Goal: Submit feedback/report problem: Submit feedback/report problem

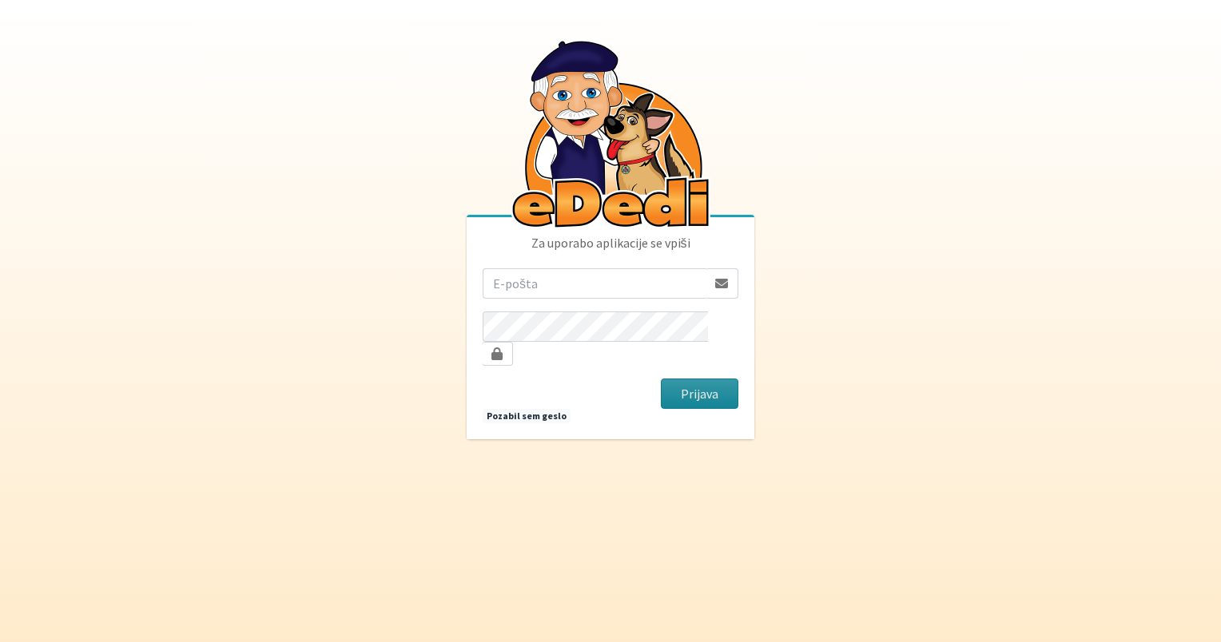
type input "miha.zvikar@gmail.com"
click at [705, 387] on button "Prijava" at bounding box center [699, 394] width 77 height 30
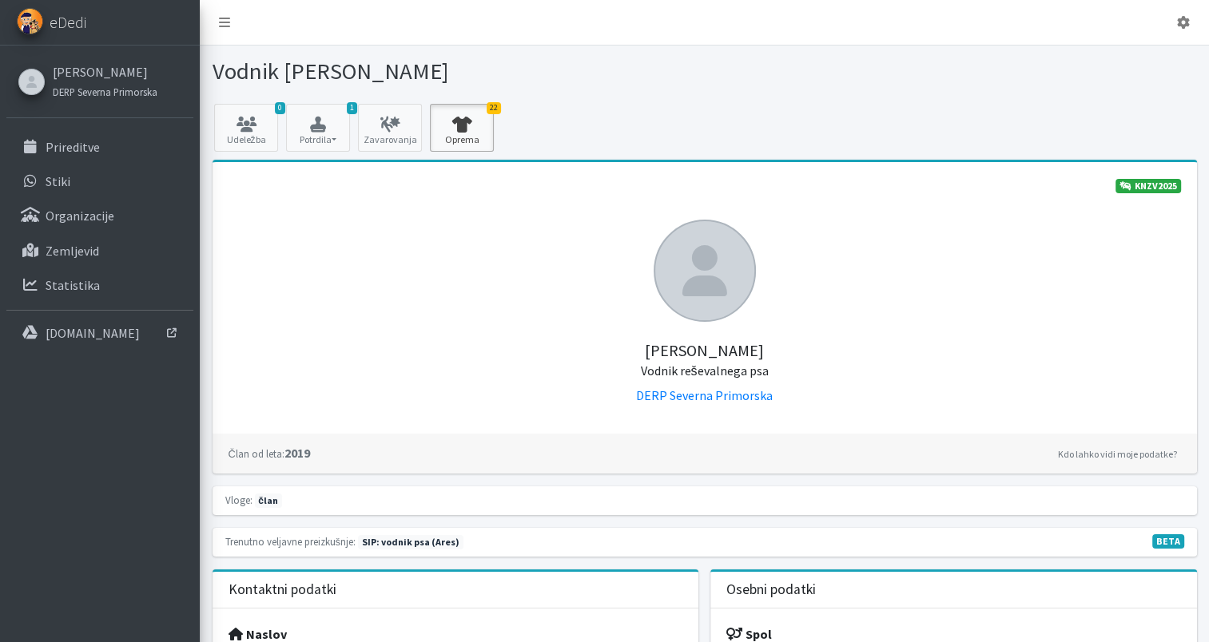
click at [453, 121] on icon at bounding box center [462, 125] width 54 height 16
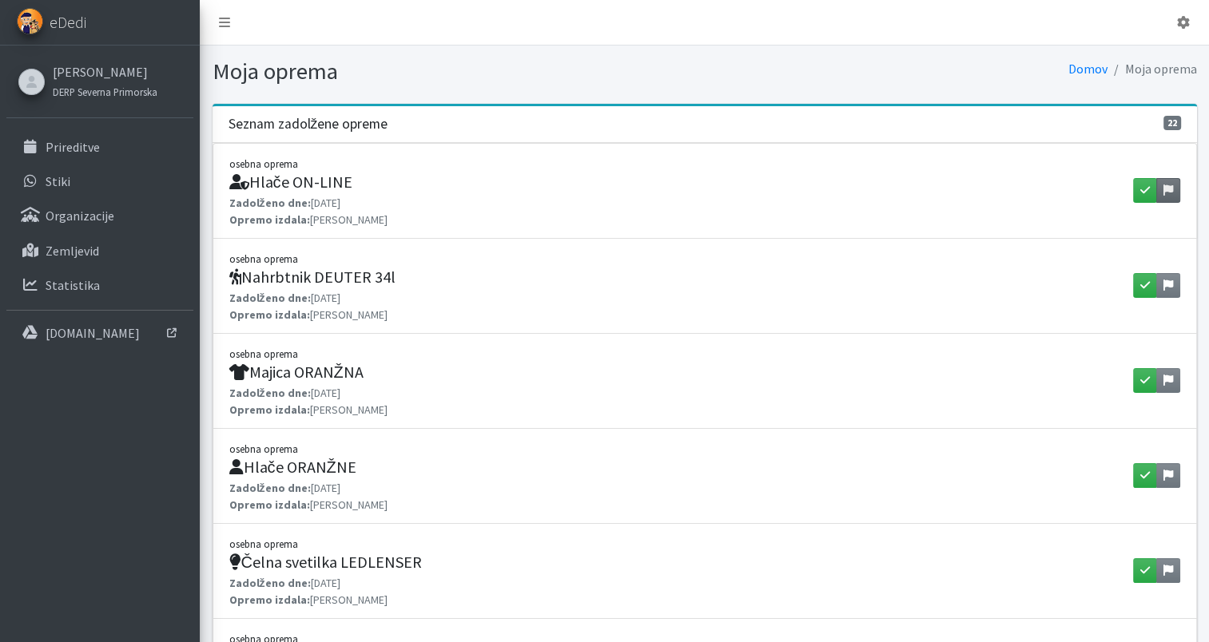
click at [1175, 185] on link at bounding box center [1168, 190] width 24 height 25
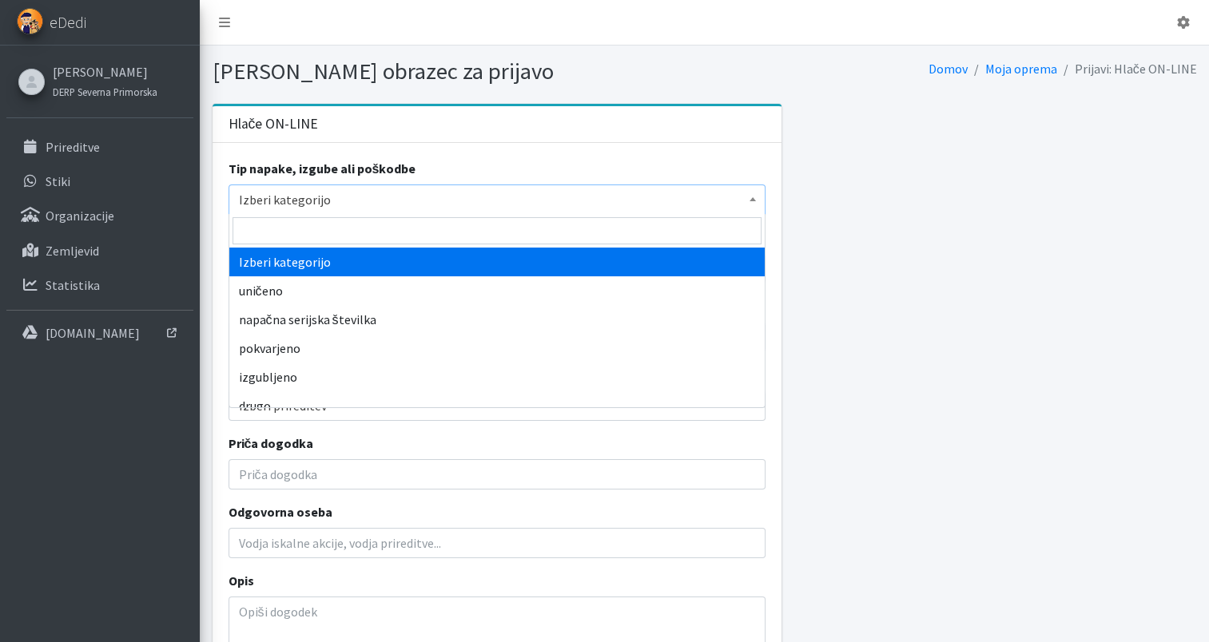
click at [416, 197] on span "Izberi kategorijo" at bounding box center [497, 200] width 516 height 22
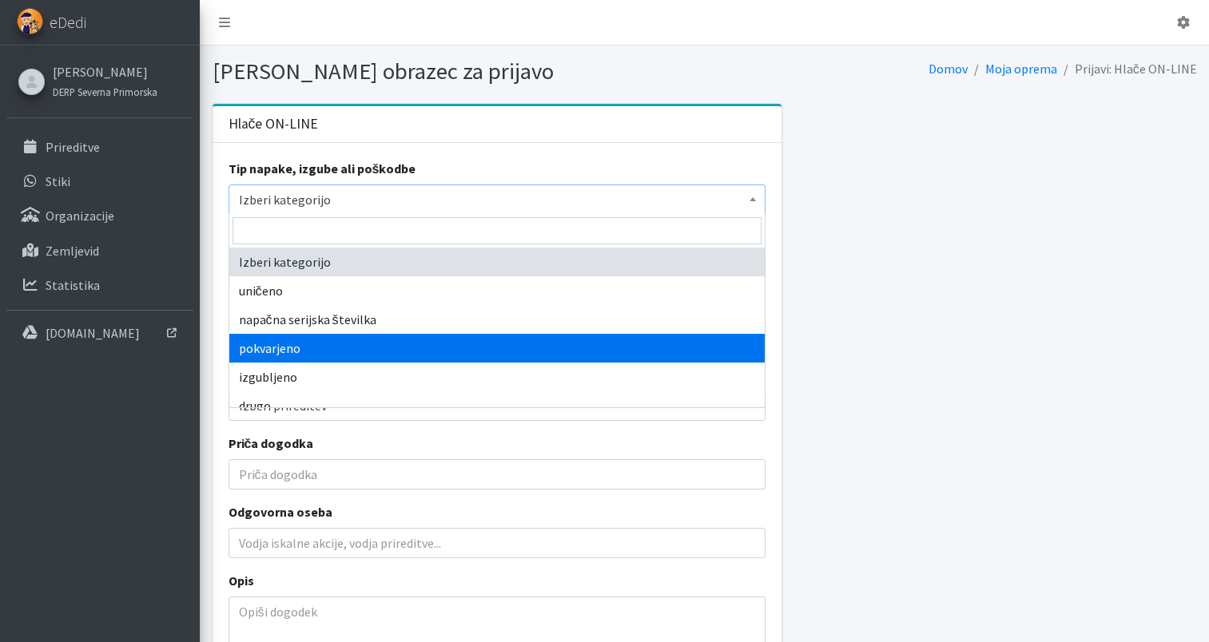
scroll to position [13, 0]
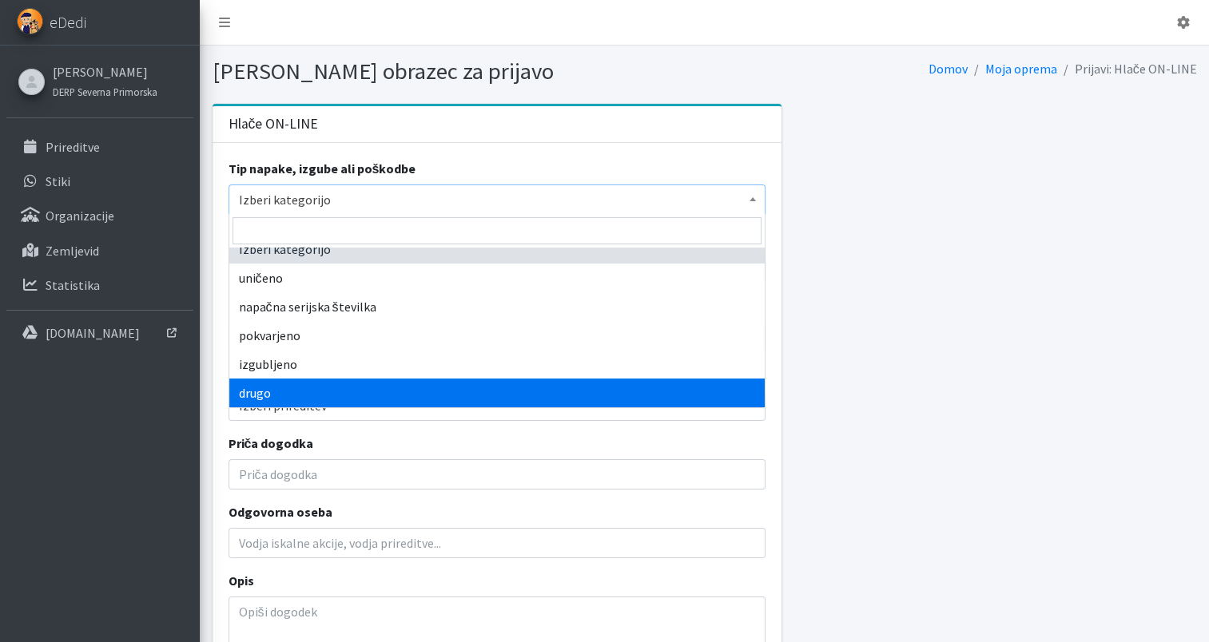
select select "other"
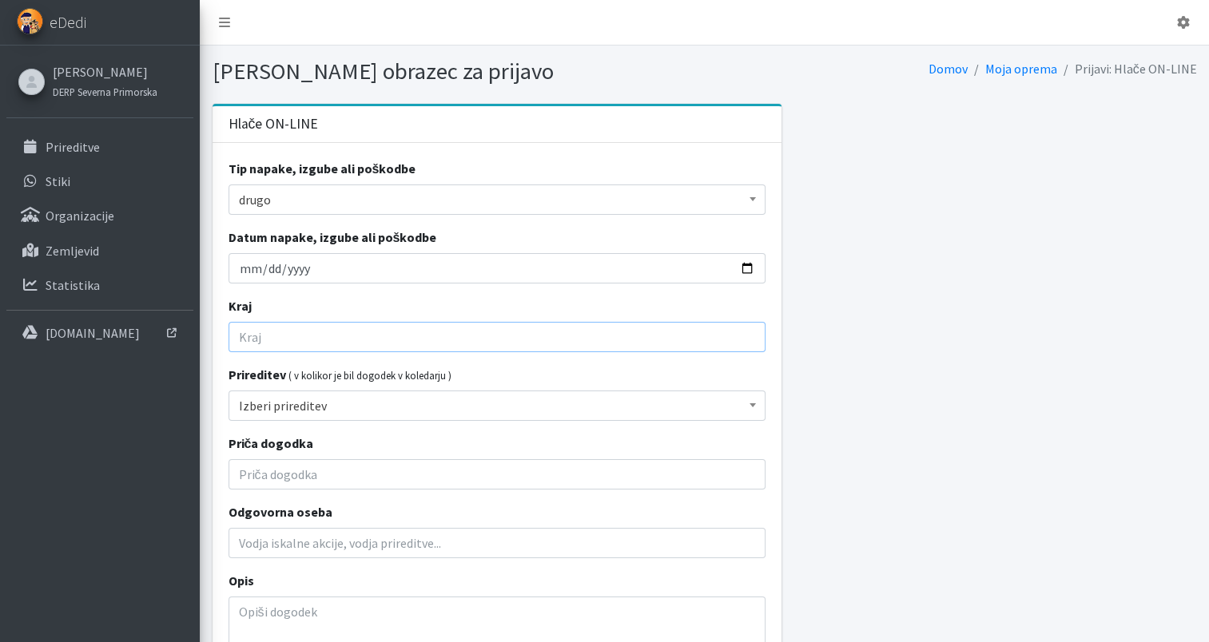
click at [276, 338] on input "Kraj" at bounding box center [496, 337] width 537 height 30
type input "Bovec"
click at [342, 409] on span "Izberi prireditev" at bounding box center [497, 406] width 516 height 22
click at [465, 355] on div "Tip napake, izgube ali poškodbe Izberi kategorijo uničeno napačna serijska štev…" at bounding box center [496, 428] width 569 height 570
click at [256, 609] on textarea "Opis" at bounding box center [496, 641] width 537 height 88
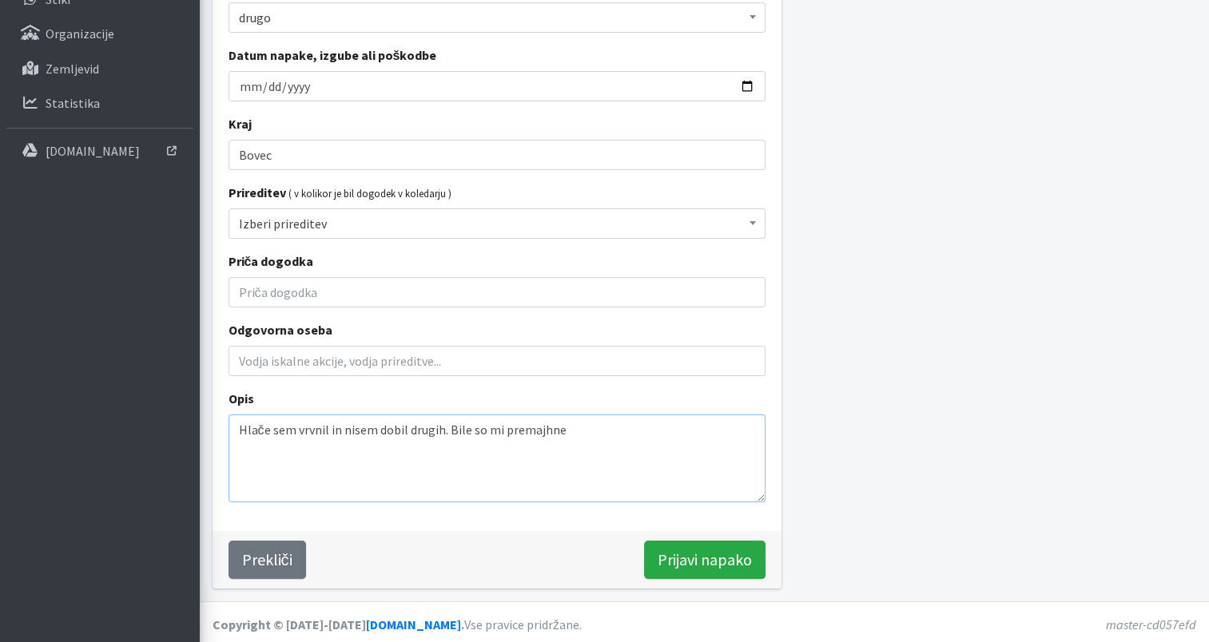
scroll to position [185, 0]
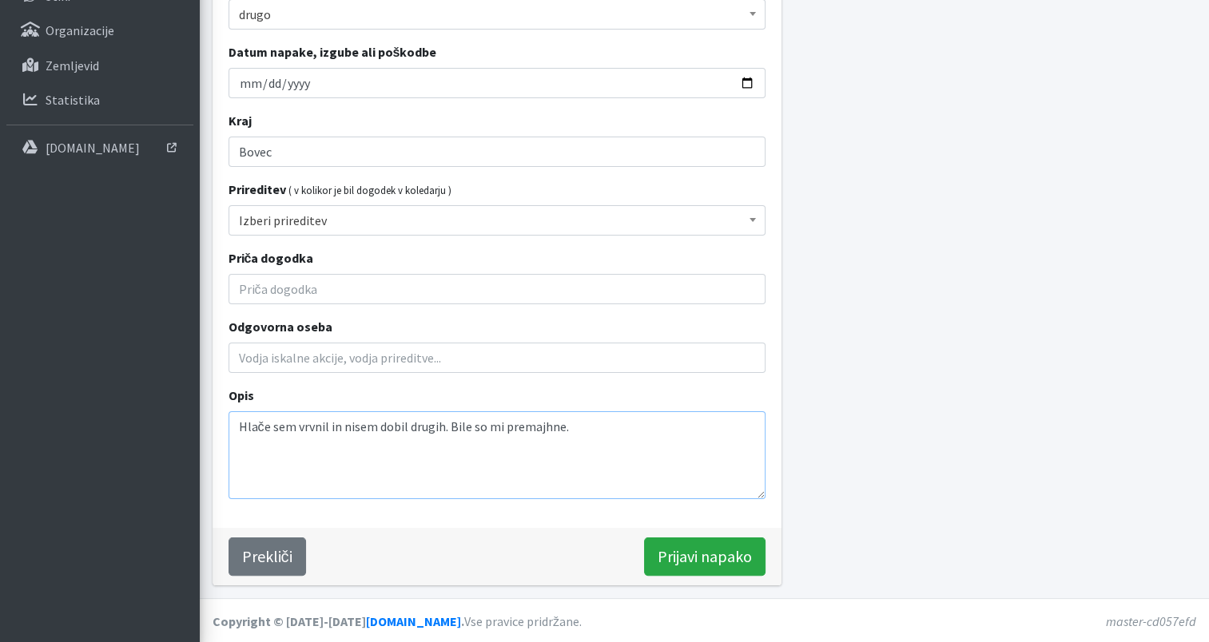
click at [312, 431] on textarea "Hlače sem vrvnil in nisem dobil drugih. Bile so mi premajhne." at bounding box center [496, 455] width 537 height 88
click at [602, 448] on textarea "Hlače sem vrnil in nisem dobil drugih. Bile so mi premajhne." at bounding box center [496, 455] width 537 height 88
click at [237, 423] on textarea "Hlače sem vrnil in nisem dobil drugih. Bile so mi premajhne." at bounding box center [496, 455] width 537 height 88
type textarea "Nove hlače sem vrnil in nisem dobil drugih. Bile so mi premajhne."
click at [700, 558] on input "Prijavi napako" at bounding box center [704, 557] width 121 height 38
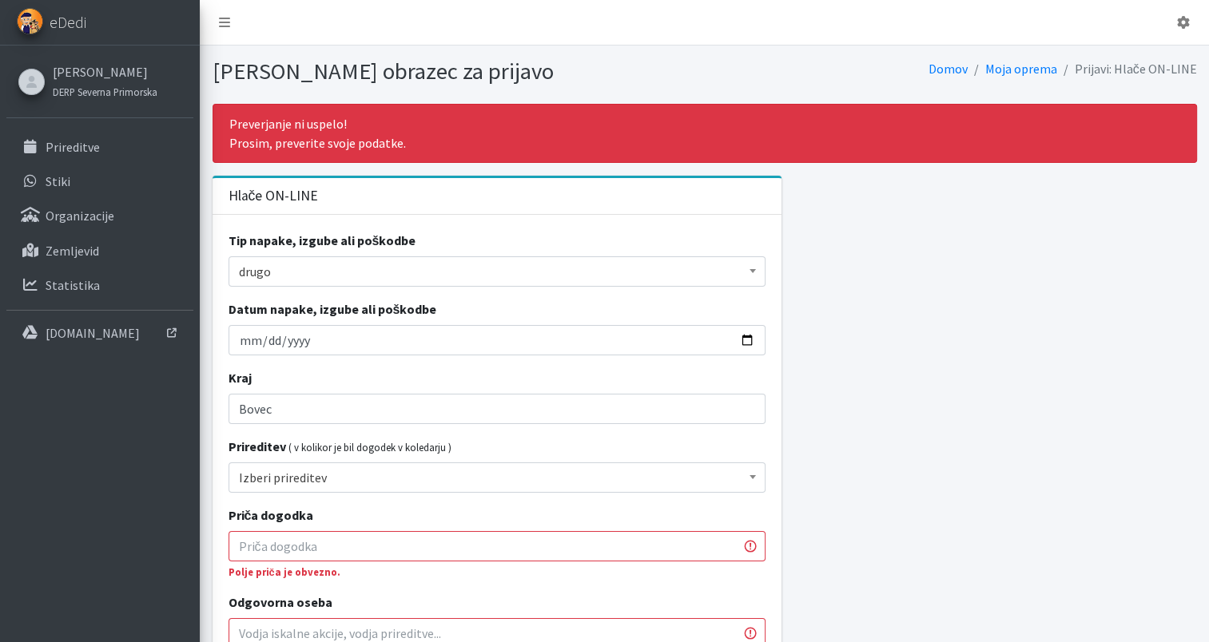
click at [297, 553] on input "Priča dogodka" at bounding box center [496, 546] width 537 height 30
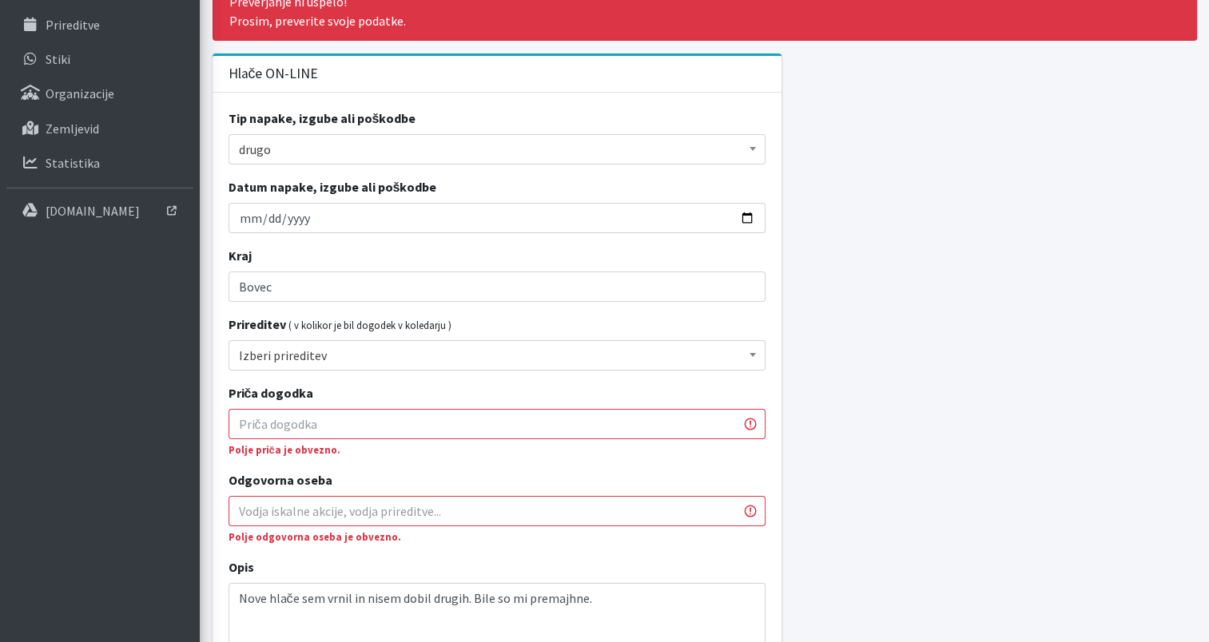
scroll to position [133, 0]
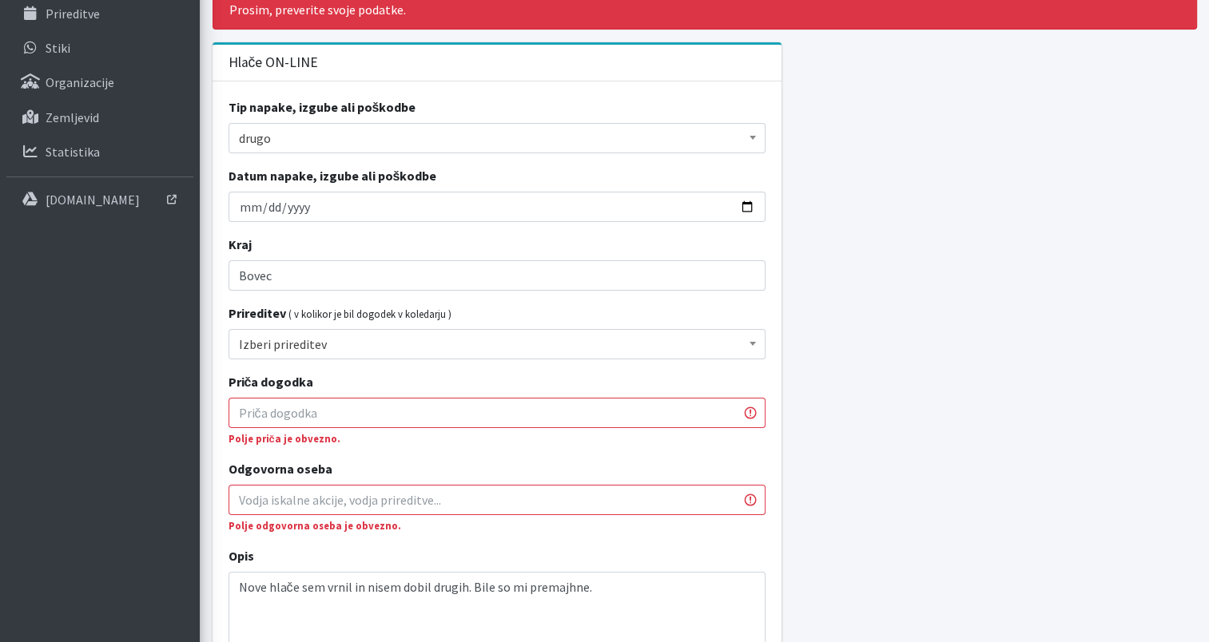
click at [332, 344] on span "Izberi prireditev" at bounding box center [497, 344] width 516 height 22
drag, startPoint x: 278, startPoint y: 280, endPoint x: 124, endPoint y: 239, distance: 159.7
click at [124, 239] on div "Odjavi se eDedi Miha Kenda DERP Severna Primorska Prireditve Stiki ." at bounding box center [604, 336] width 1209 height 938
type input "Tolmin"
click at [288, 345] on span "Izberi prireditev" at bounding box center [497, 344] width 516 height 22
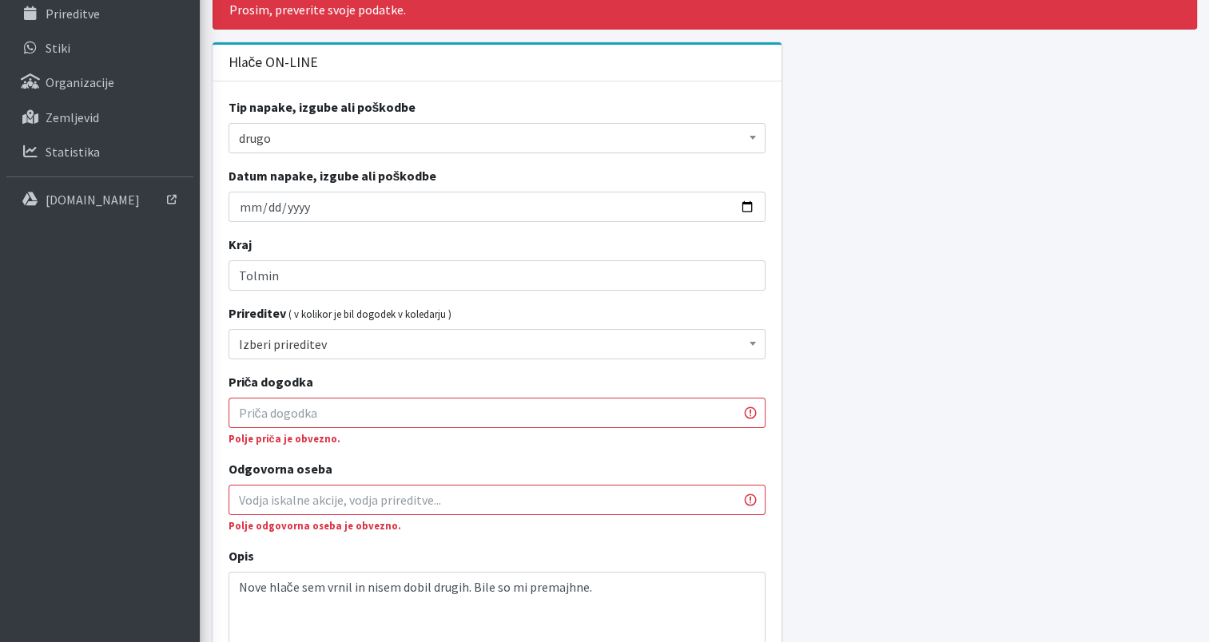
click at [301, 399] on input "Priča dogodka" at bounding box center [496, 413] width 537 height 30
type input "Maja Kenda, Blaž Verbič"
click at [406, 497] on input "Odgovorna oseba" at bounding box center [496, 500] width 537 height 30
type input "Maja Kenda"
click at [633, 609] on textarea "Nove hlače sem vrnil in nisem dobil drugih. Bile so mi premajhne." at bounding box center [496, 616] width 537 height 88
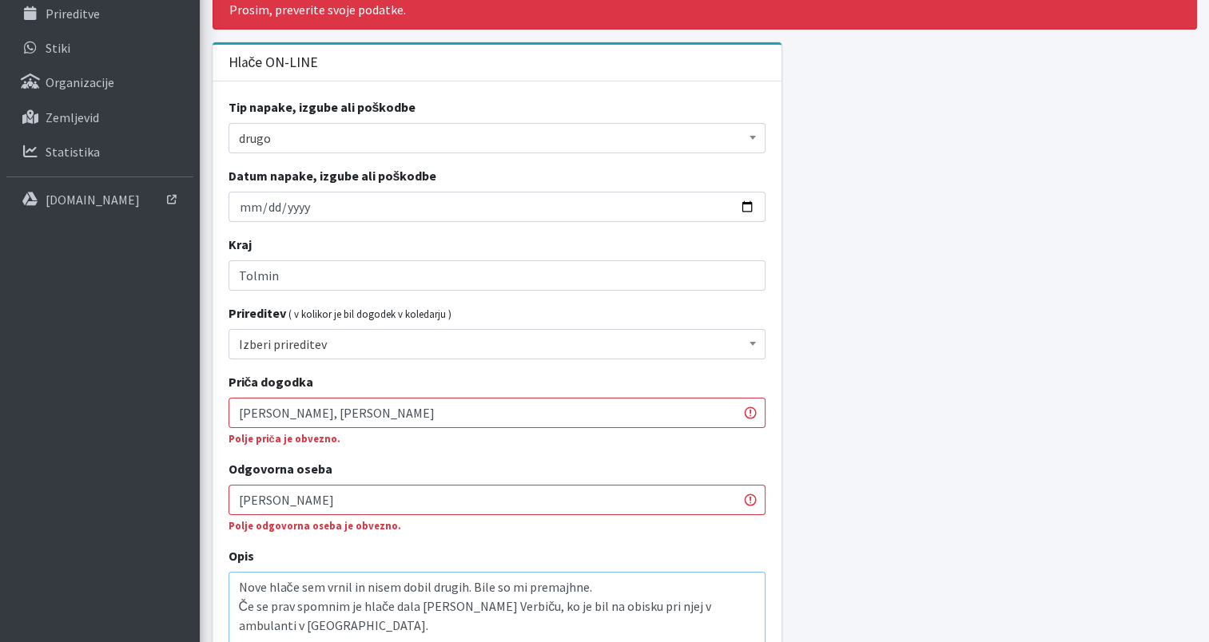
scroll to position [294, 0]
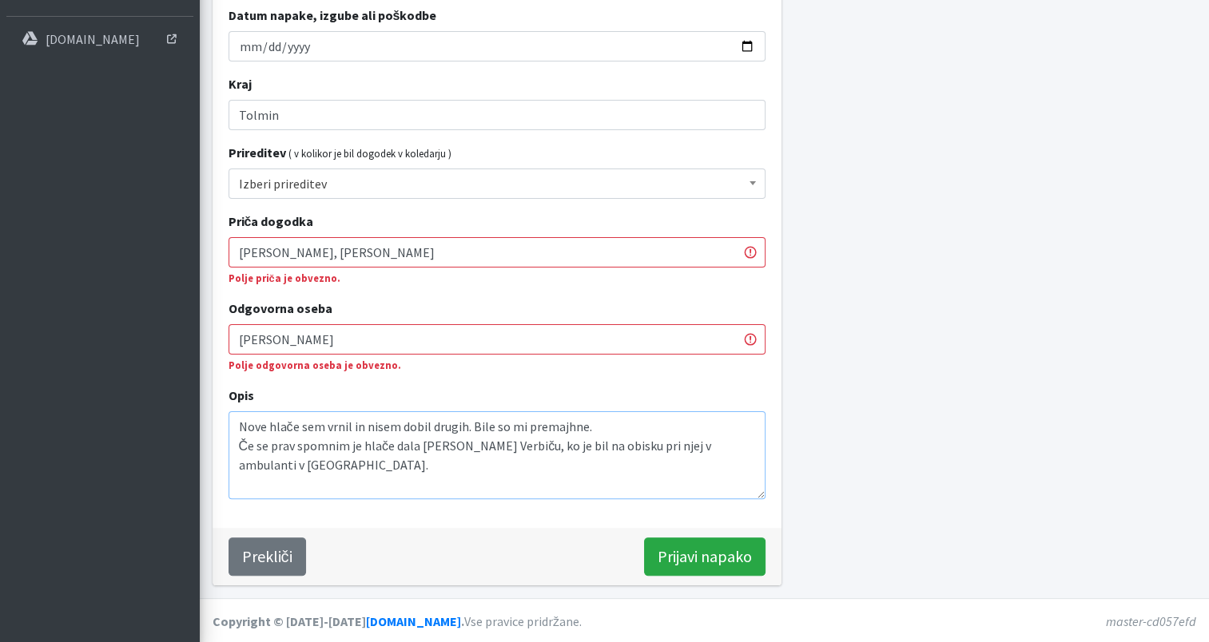
type textarea "Nove hlače sem vrnil in nisem dobil drugih. Bile so mi premajhne. Če se prav sp…"
click at [361, 336] on input "Maja Kenda" at bounding box center [496, 339] width 537 height 30
type input "Maja Kenda??"
click at [674, 550] on input "Prijavi napako" at bounding box center [704, 557] width 121 height 38
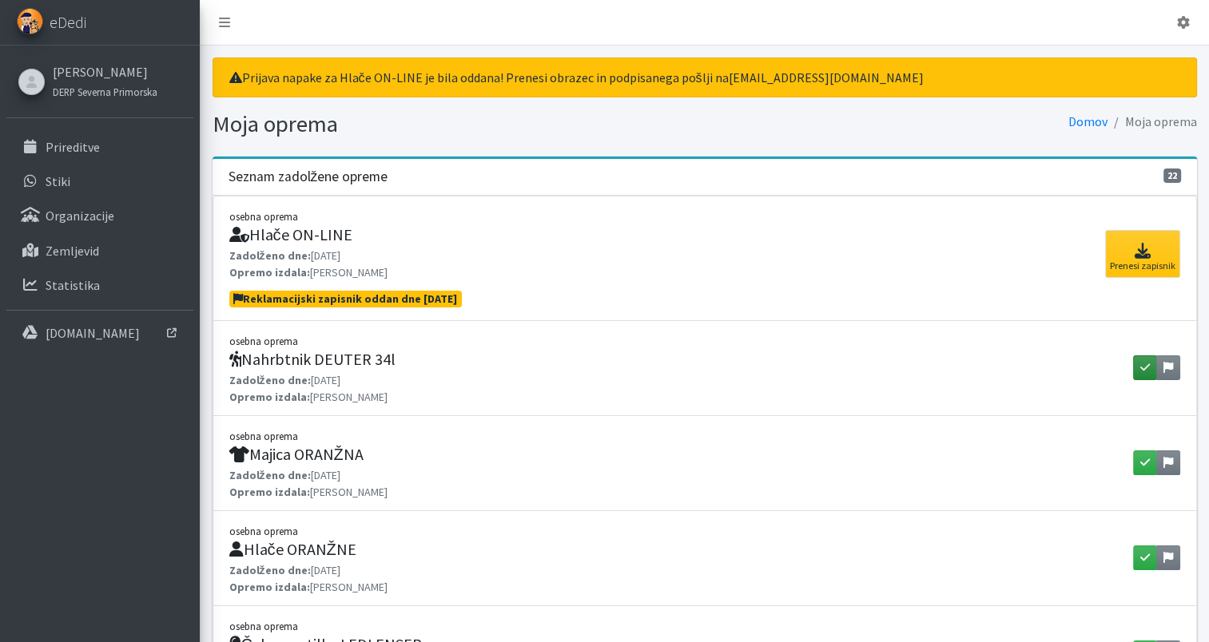
click at [1138, 363] on button "button" at bounding box center [1145, 367] width 24 height 25
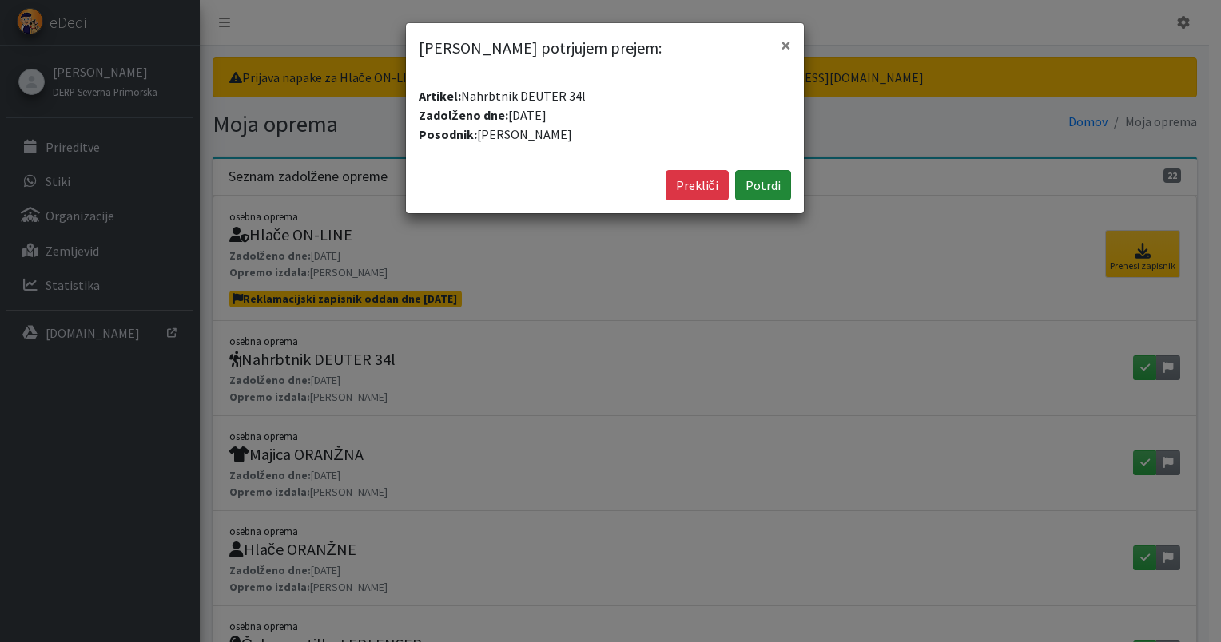
click at [771, 192] on button "Potrdi" at bounding box center [763, 185] width 56 height 30
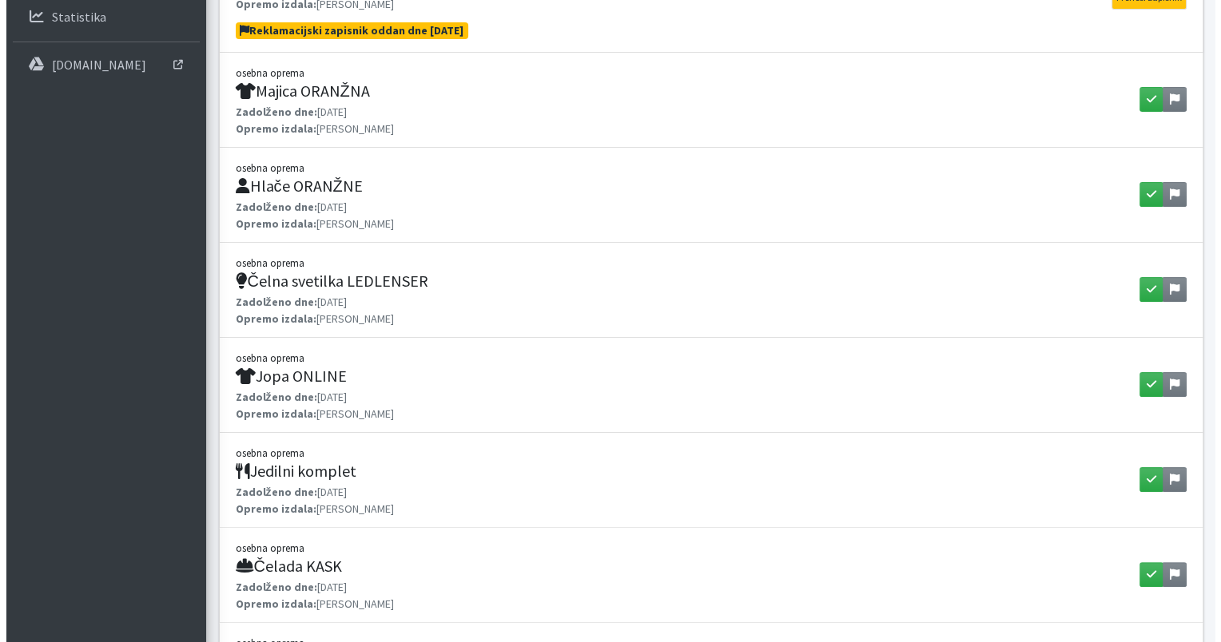
scroll to position [271, 0]
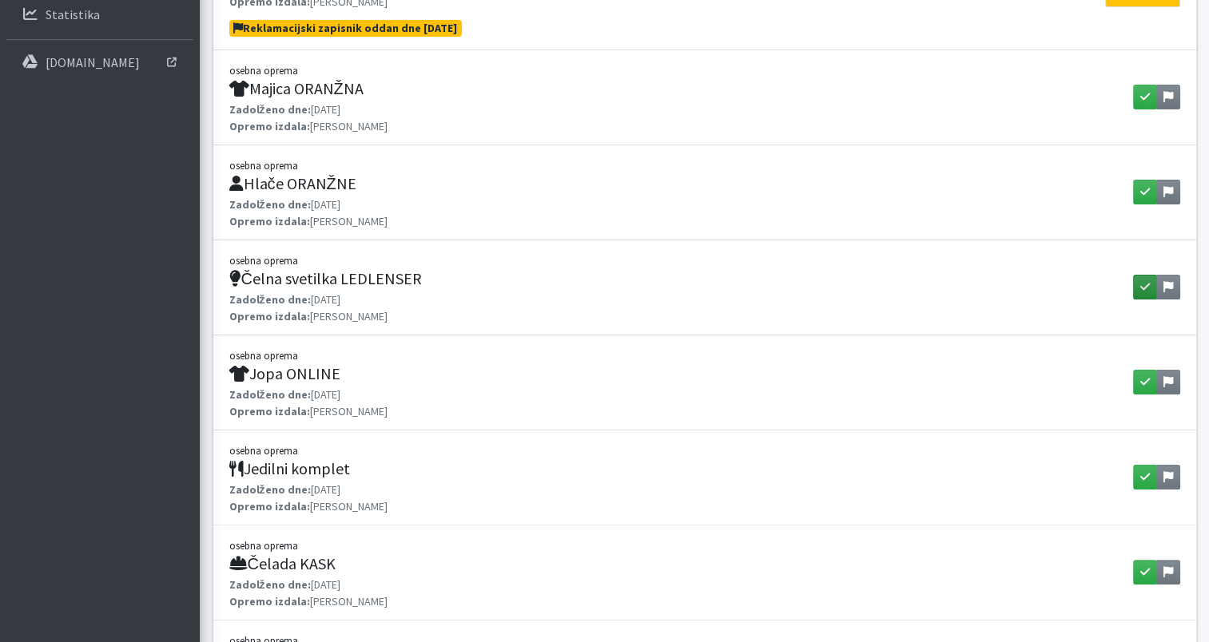
click at [1145, 292] on button "button" at bounding box center [1145, 287] width 24 height 25
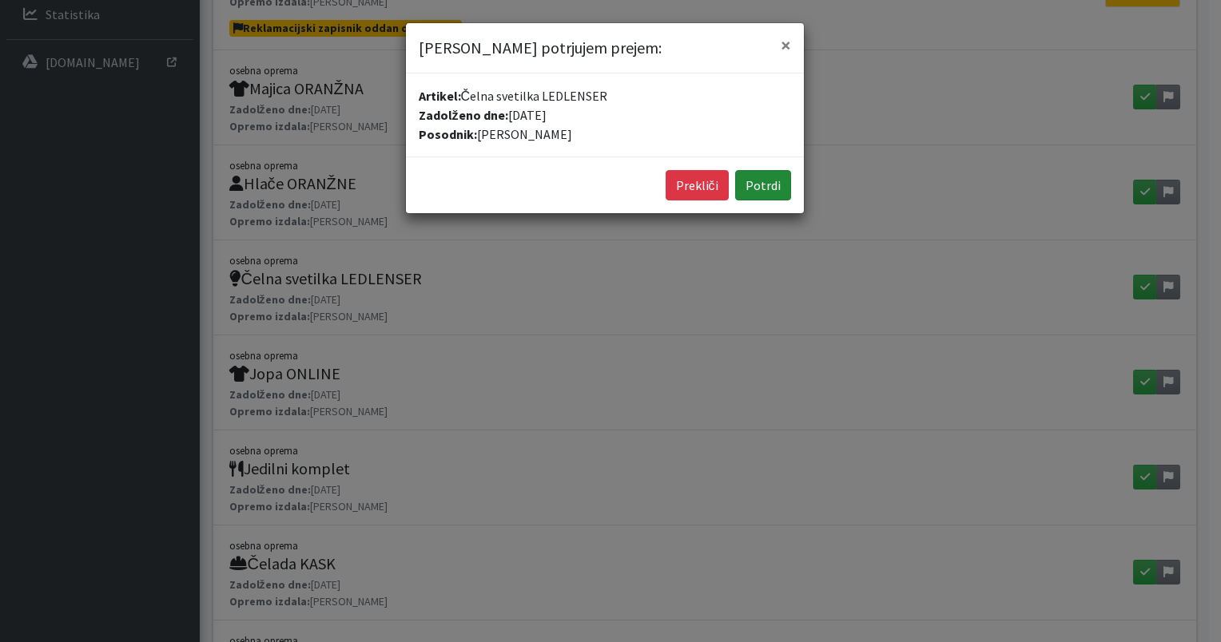
click at [760, 183] on button "Potrdi" at bounding box center [763, 185] width 56 height 30
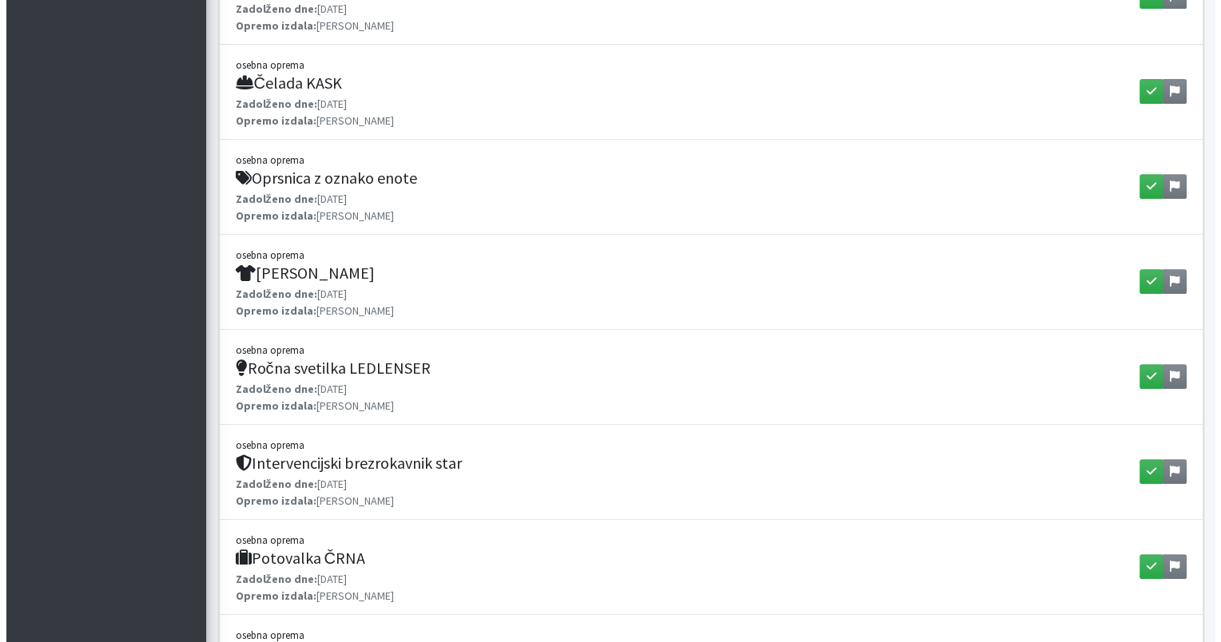
scroll to position [669, 0]
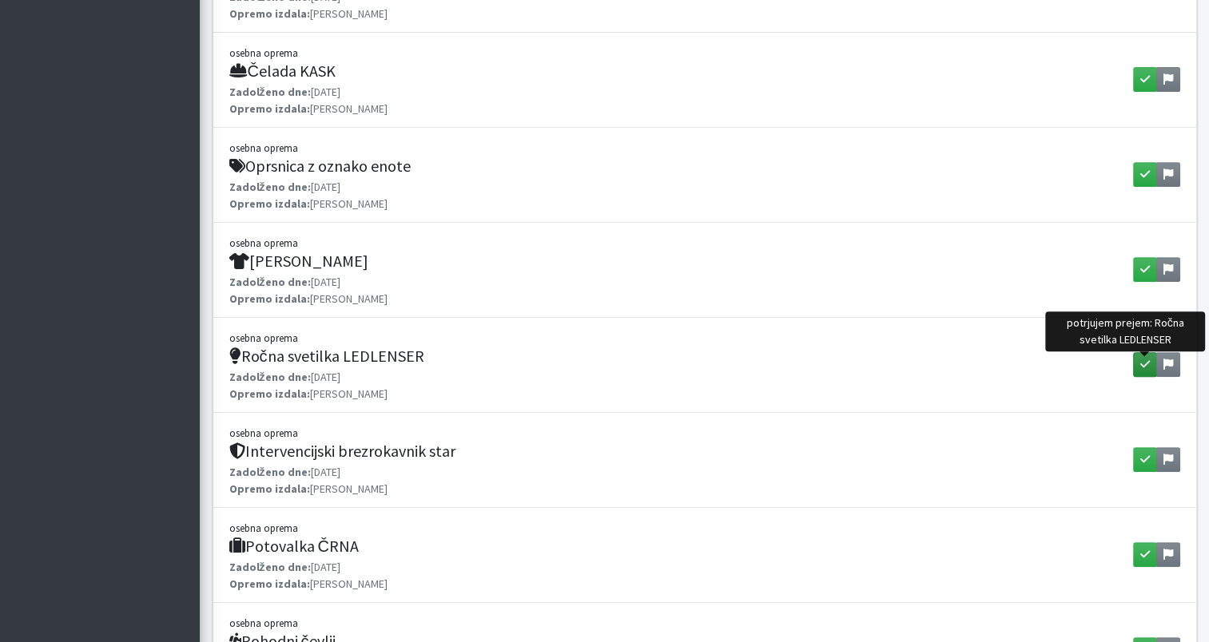
click at [1140, 359] on icon "button" at bounding box center [1145, 364] width 10 height 11
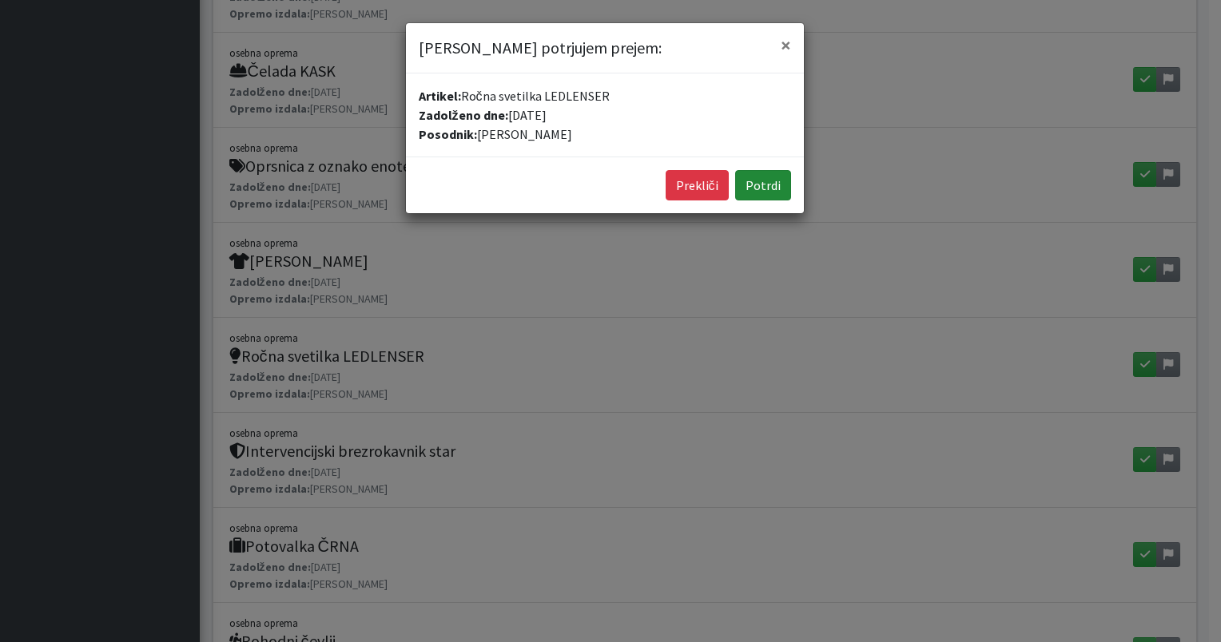
click at [768, 181] on button "Potrdi" at bounding box center [763, 185] width 56 height 30
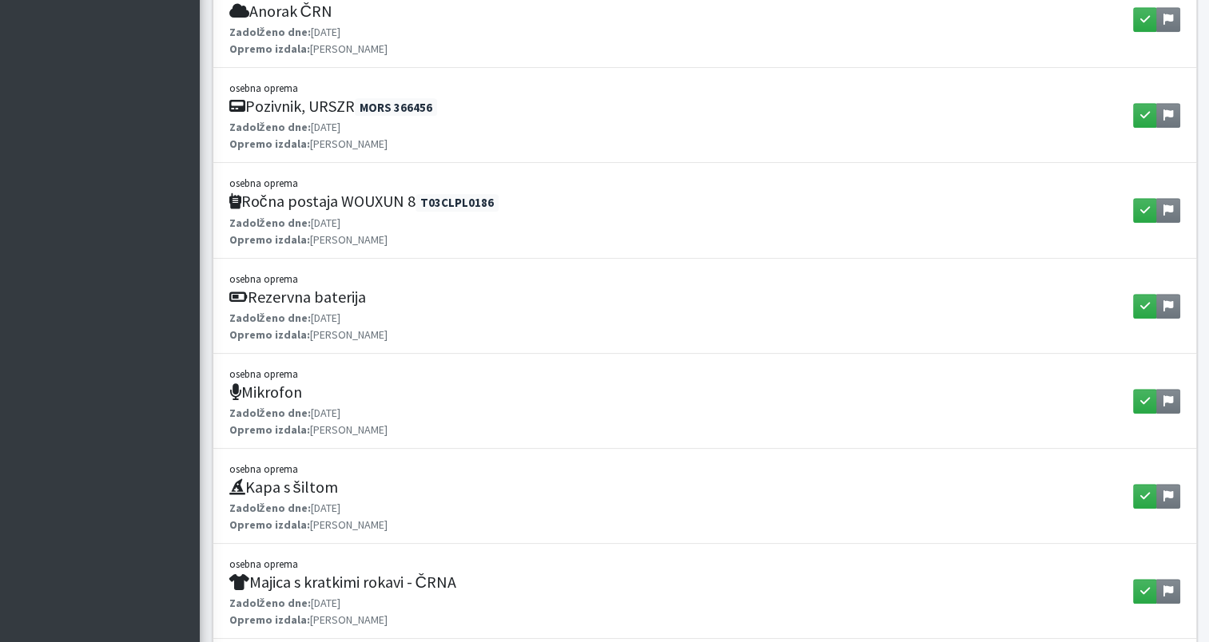
scroll to position [1396, 0]
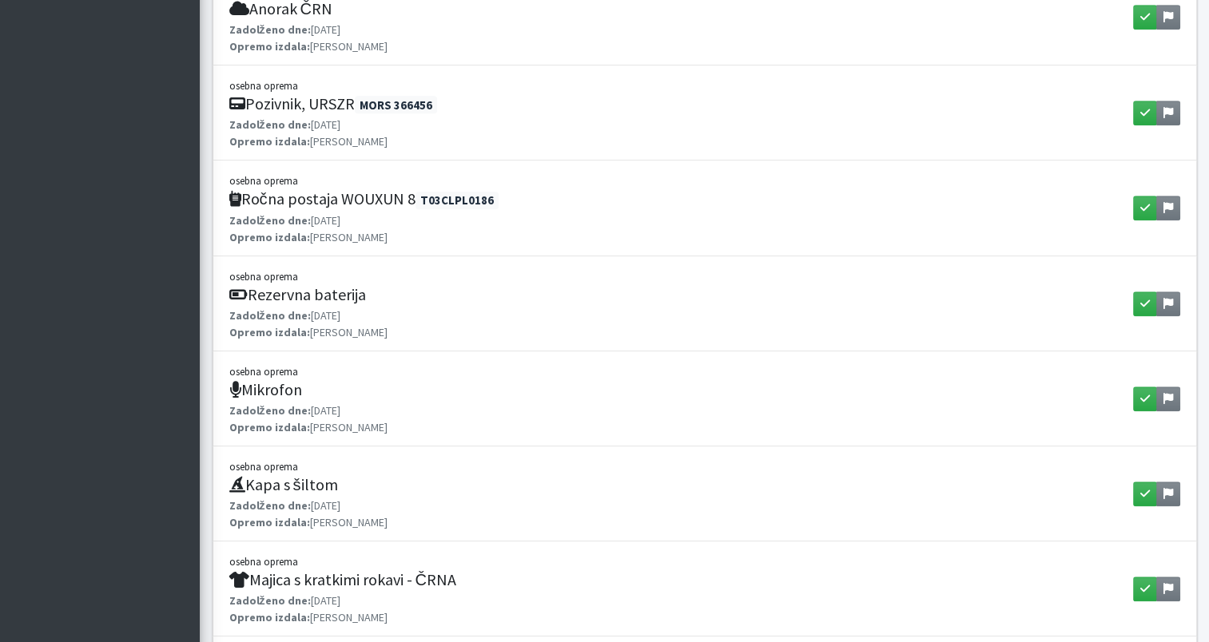
drag, startPoint x: 1205, startPoint y: 412, endPoint x: 1220, endPoint y: 438, distance: 29.7
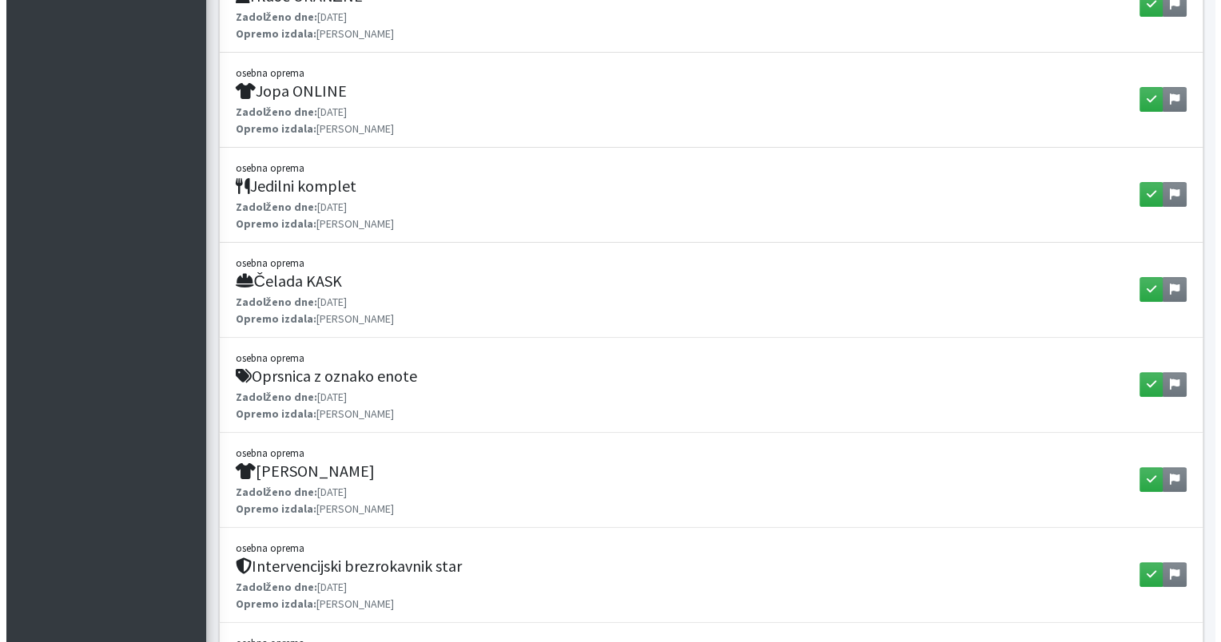
scroll to position [454, 0]
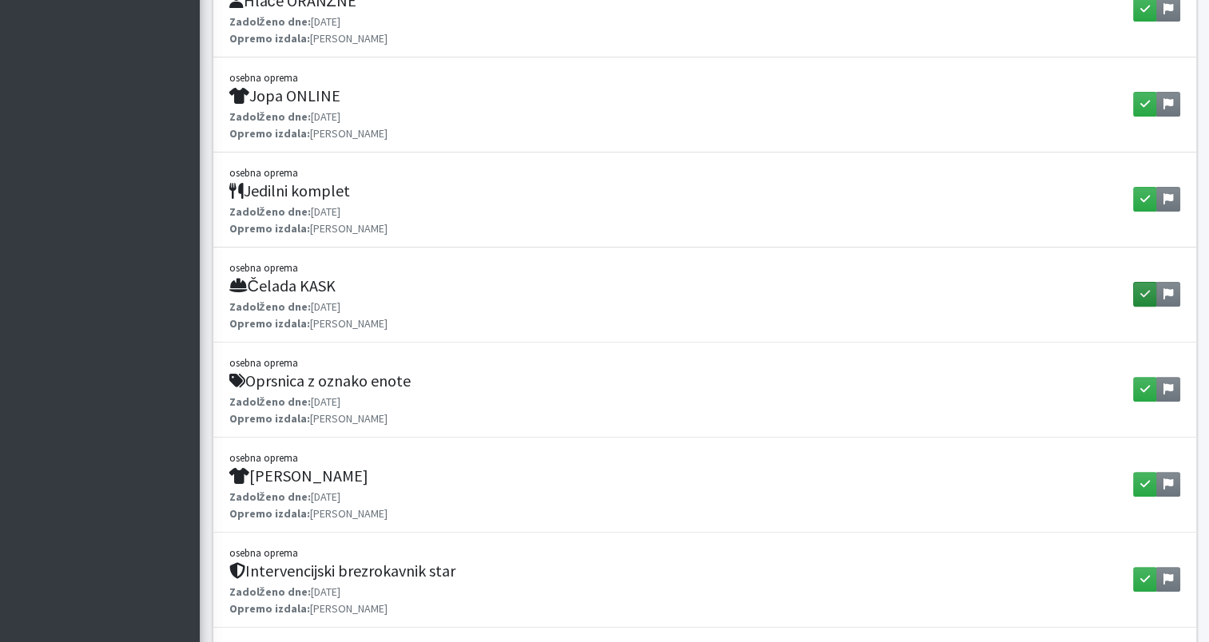
click at [1143, 298] on button "button" at bounding box center [1145, 294] width 24 height 25
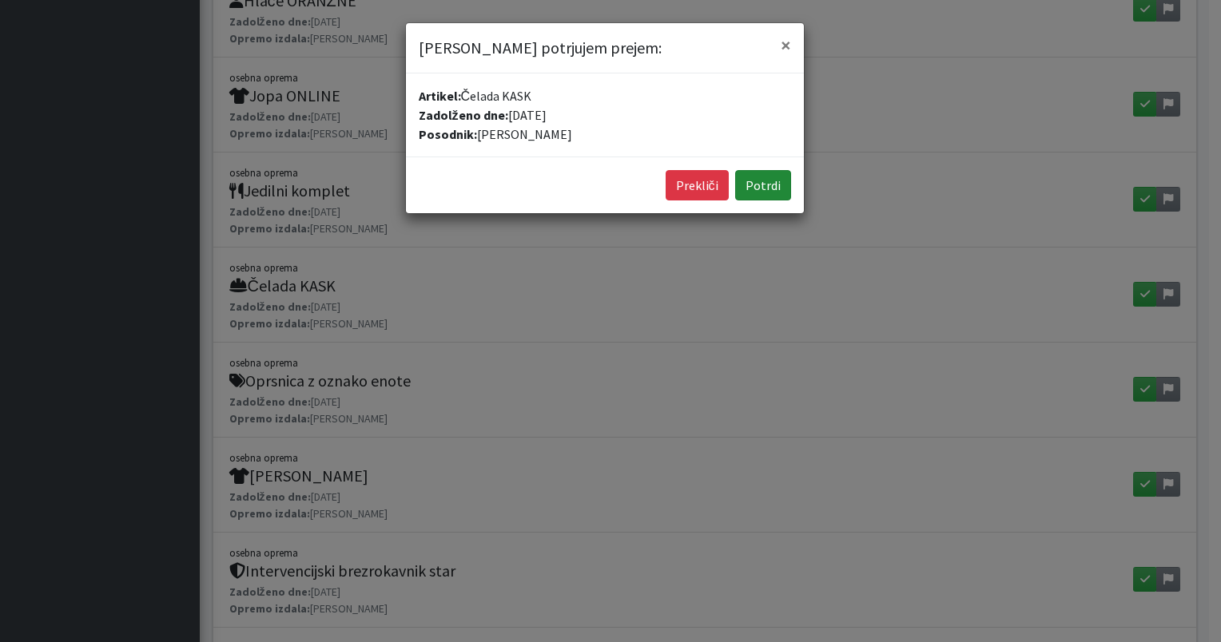
click at [767, 196] on button "Potrdi" at bounding box center [763, 185] width 56 height 30
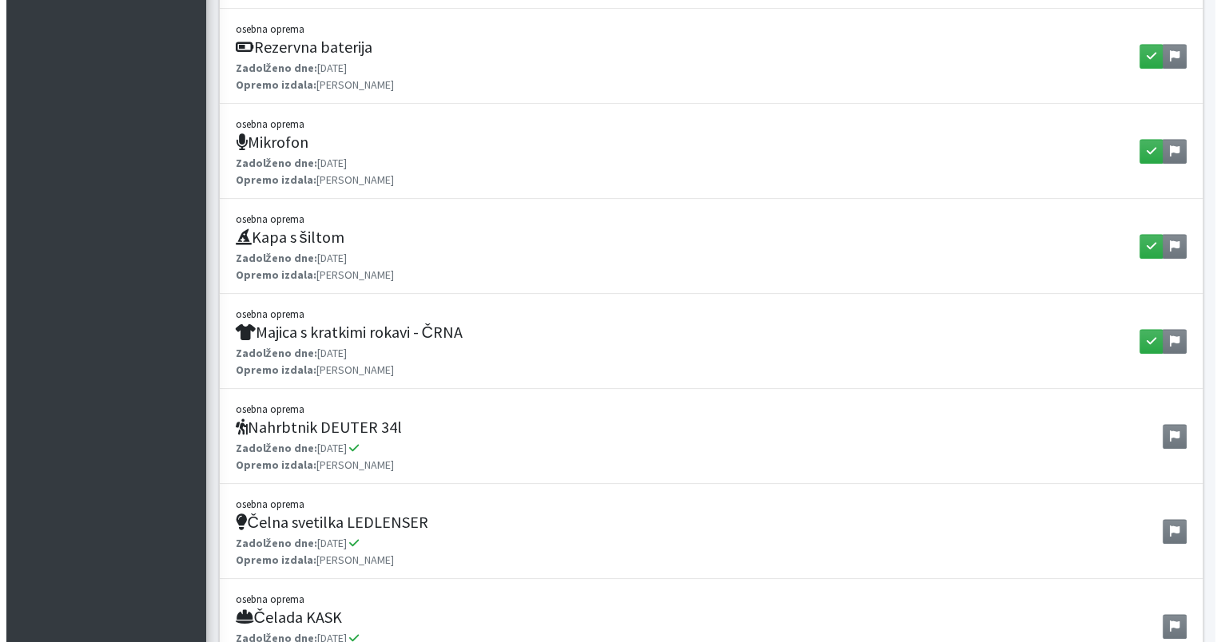
scroll to position [1523, 0]
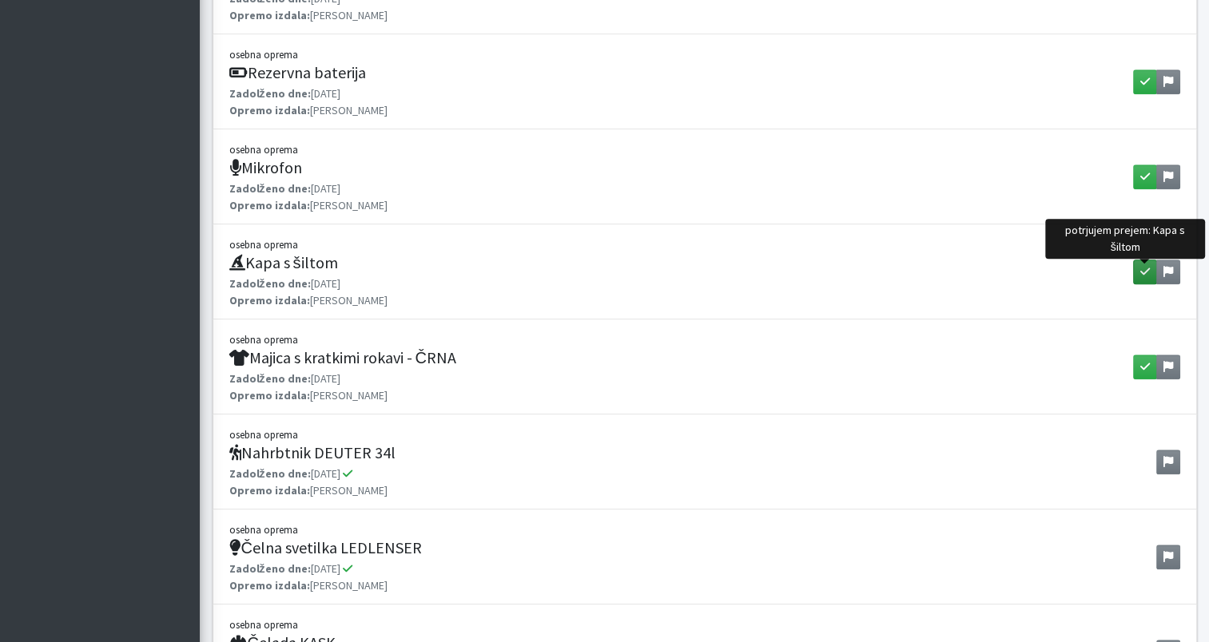
click at [1144, 274] on icon "button" at bounding box center [1145, 271] width 10 height 11
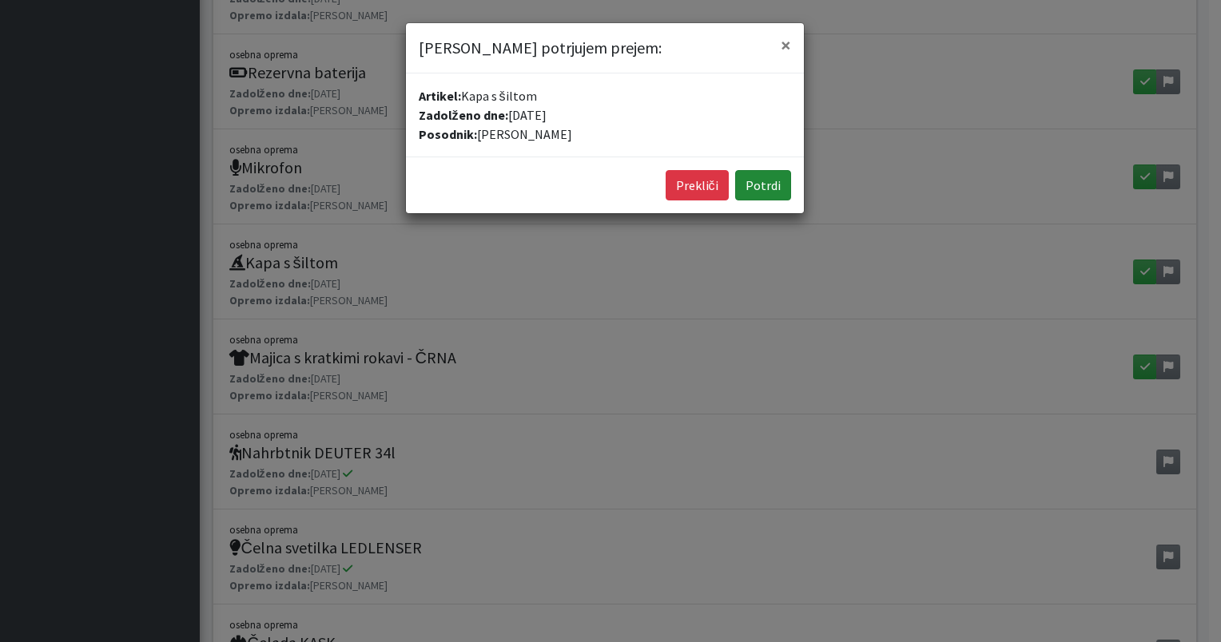
click at [761, 192] on button "Potrdi" at bounding box center [763, 185] width 56 height 30
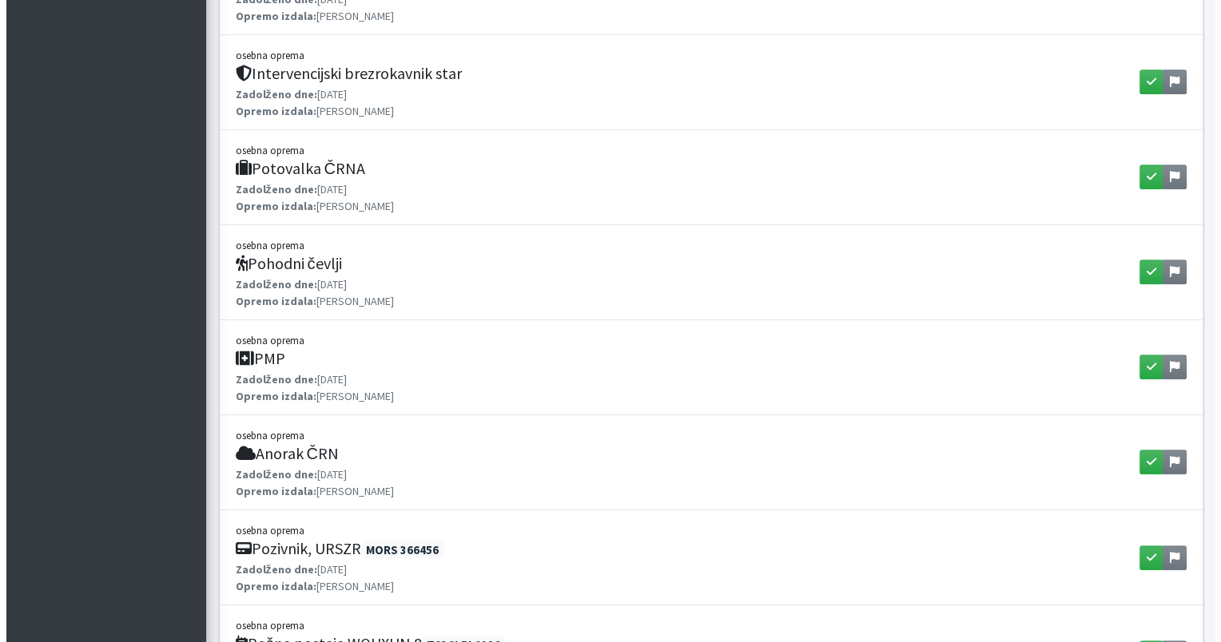
scroll to position [850, 0]
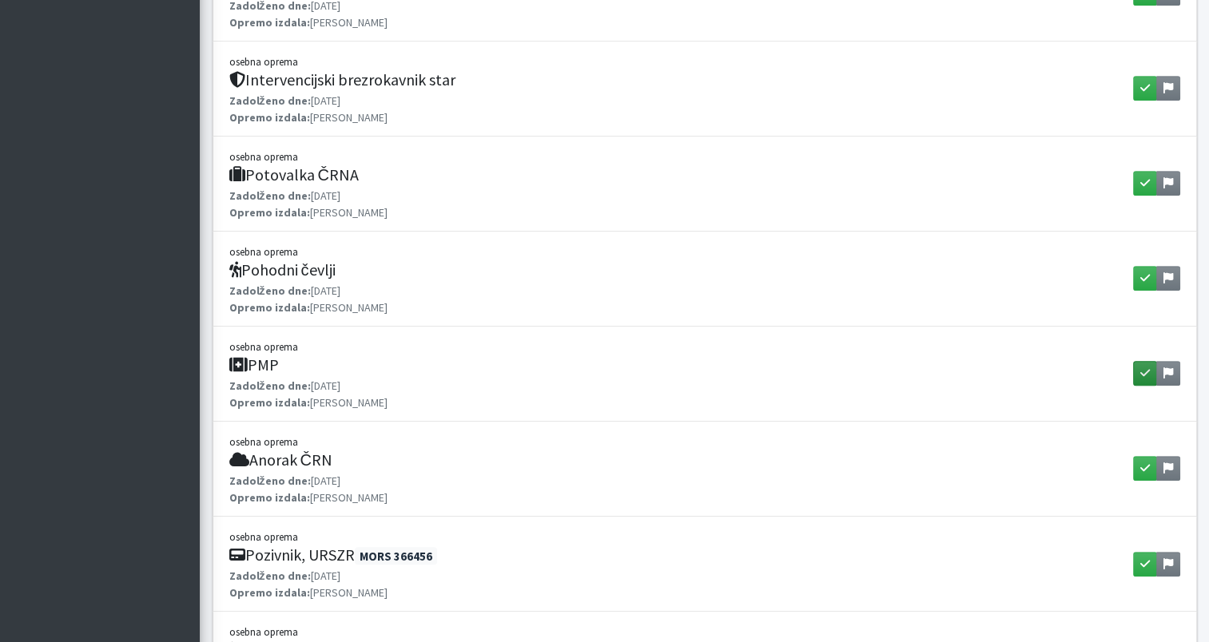
click at [1138, 373] on button "button" at bounding box center [1145, 373] width 24 height 25
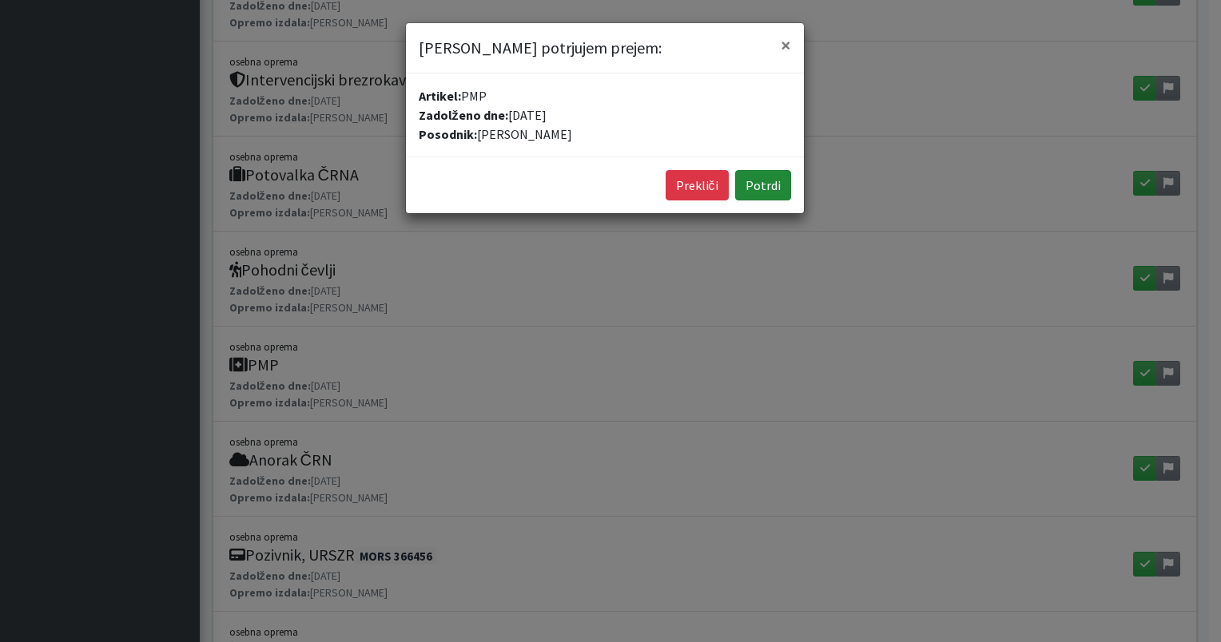
click at [777, 180] on button "Potrdi" at bounding box center [763, 185] width 56 height 30
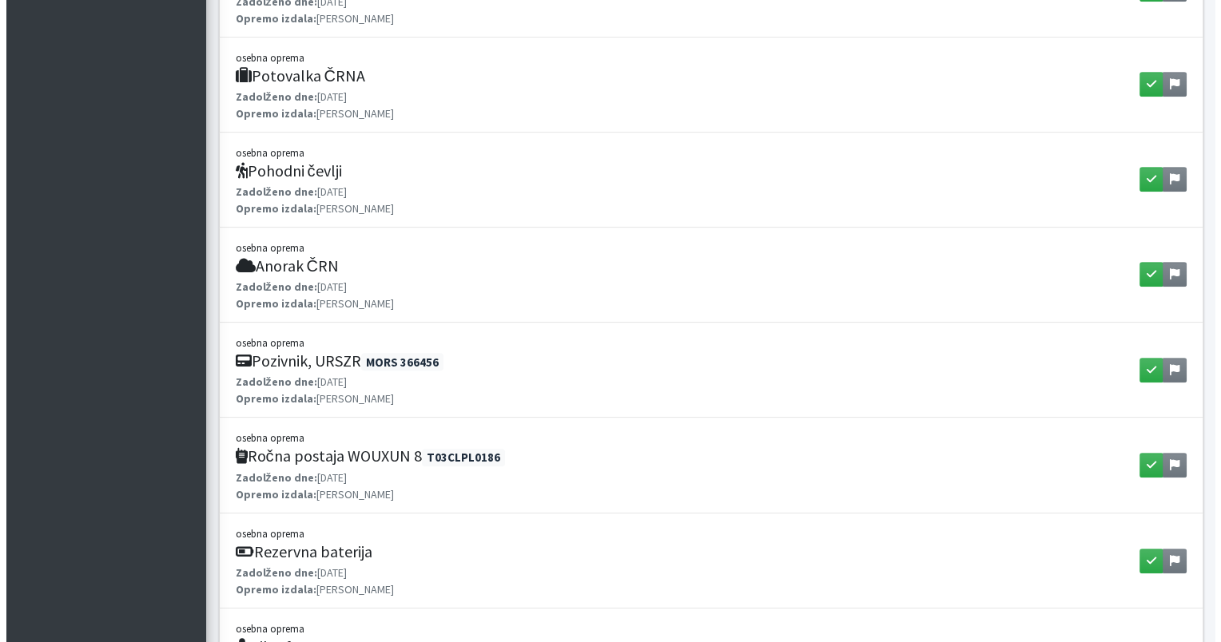
scroll to position [947, 0]
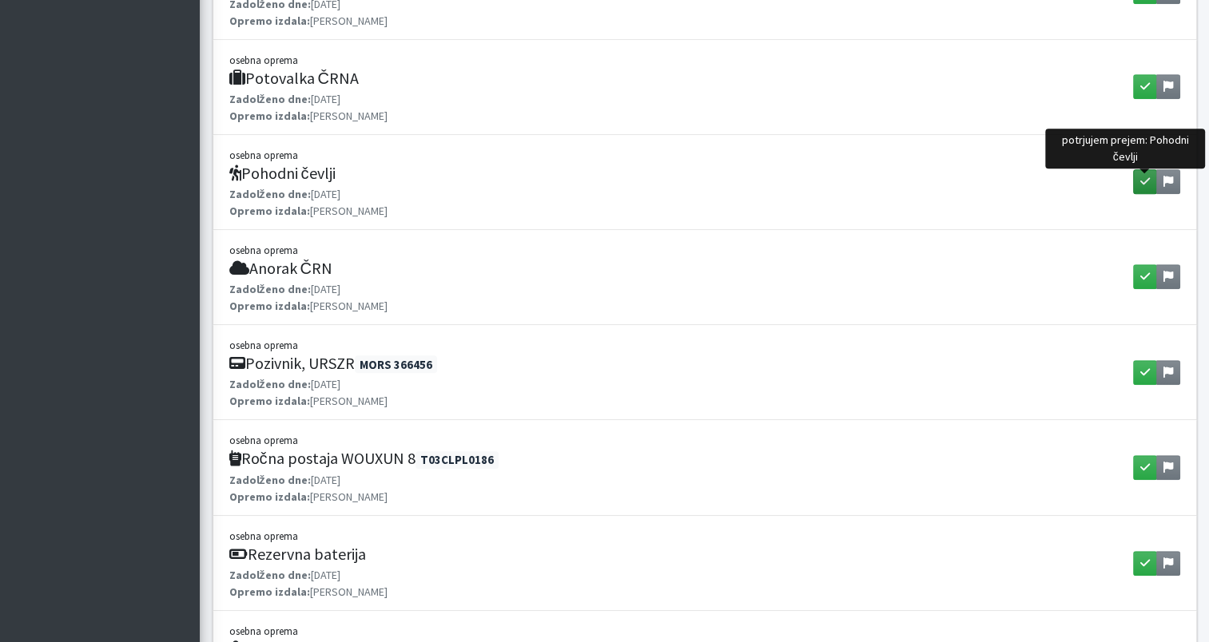
click at [1145, 178] on icon "button" at bounding box center [1145, 181] width 10 height 11
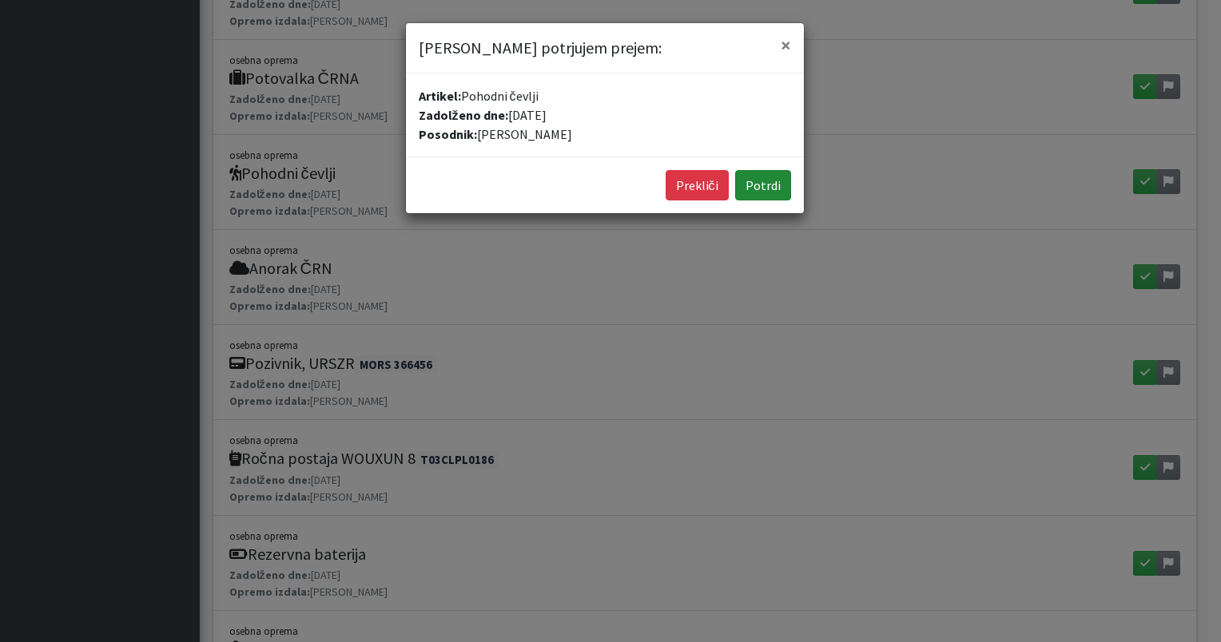
click at [768, 190] on button "Potrdi" at bounding box center [763, 185] width 56 height 30
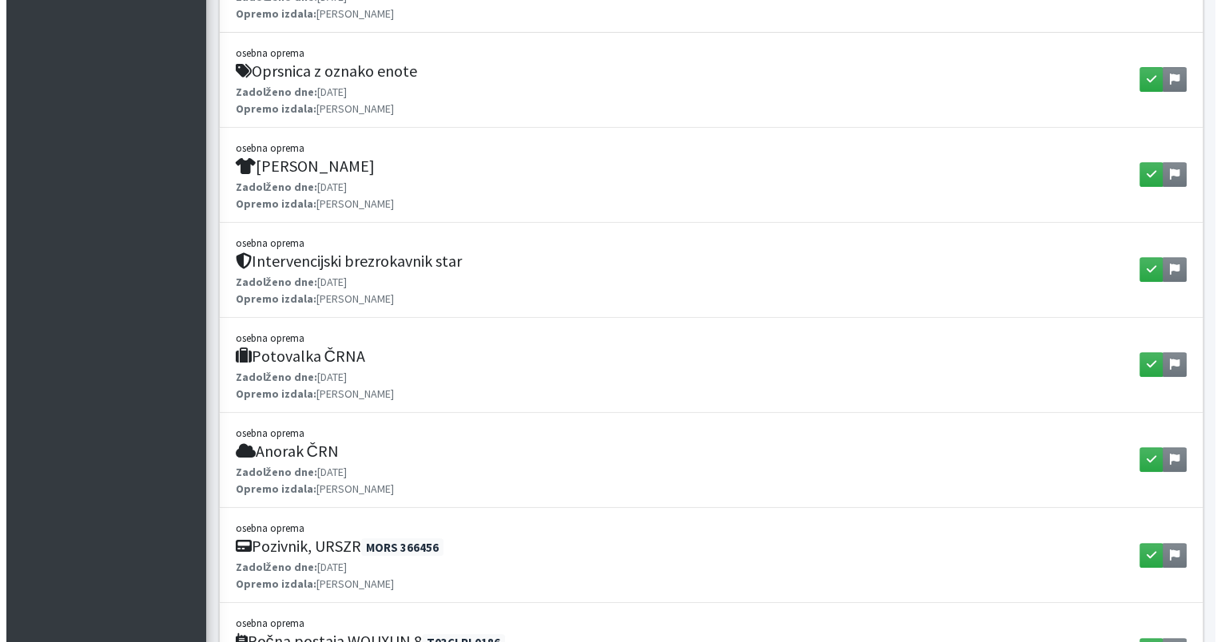
scroll to position [666, 0]
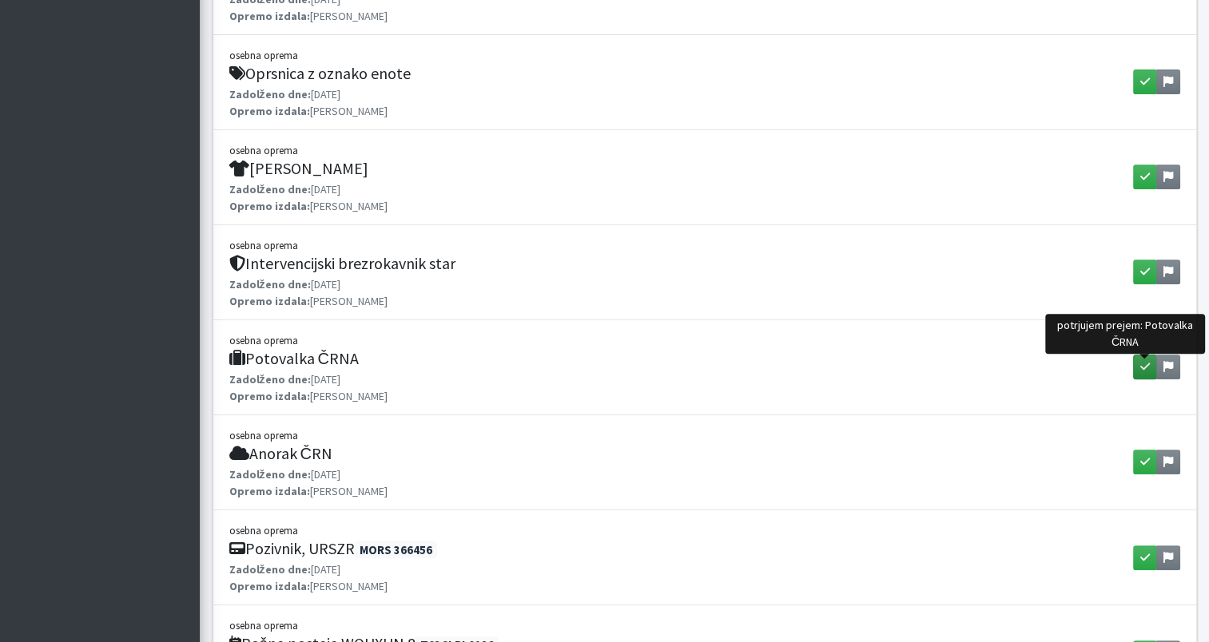
click at [1142, 361] on icon "button" at bounding box center [1145, 366] width 10 height 11
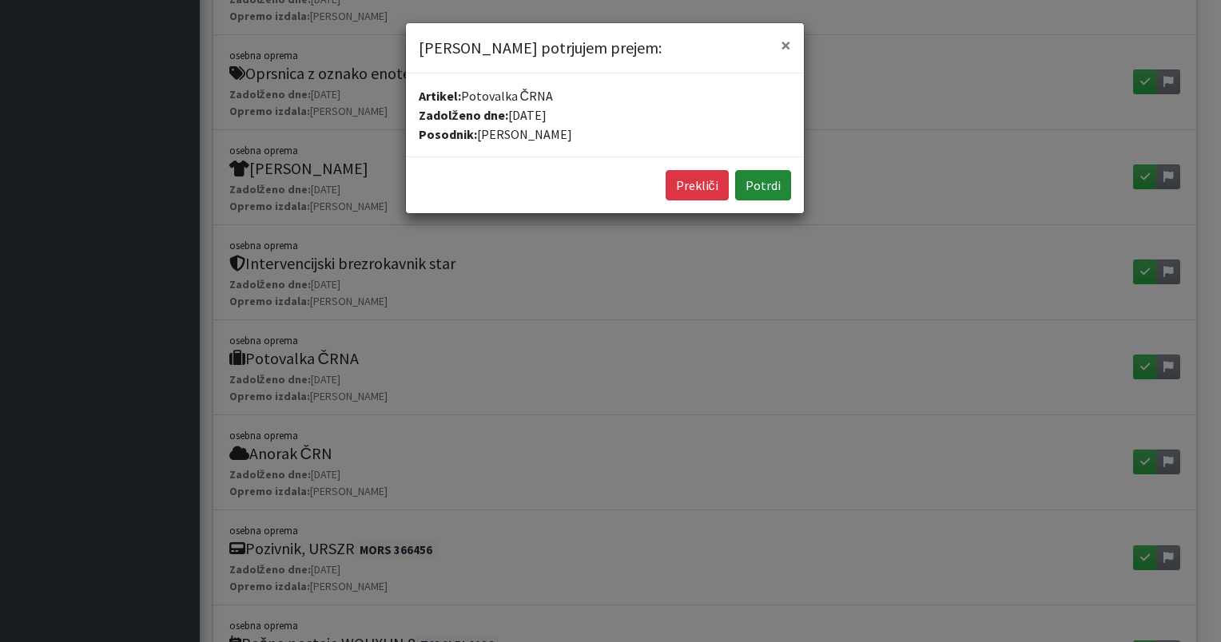
click at [754, 179] on button "Potrdi" at bounding box center [763, 185] width 56 height 30
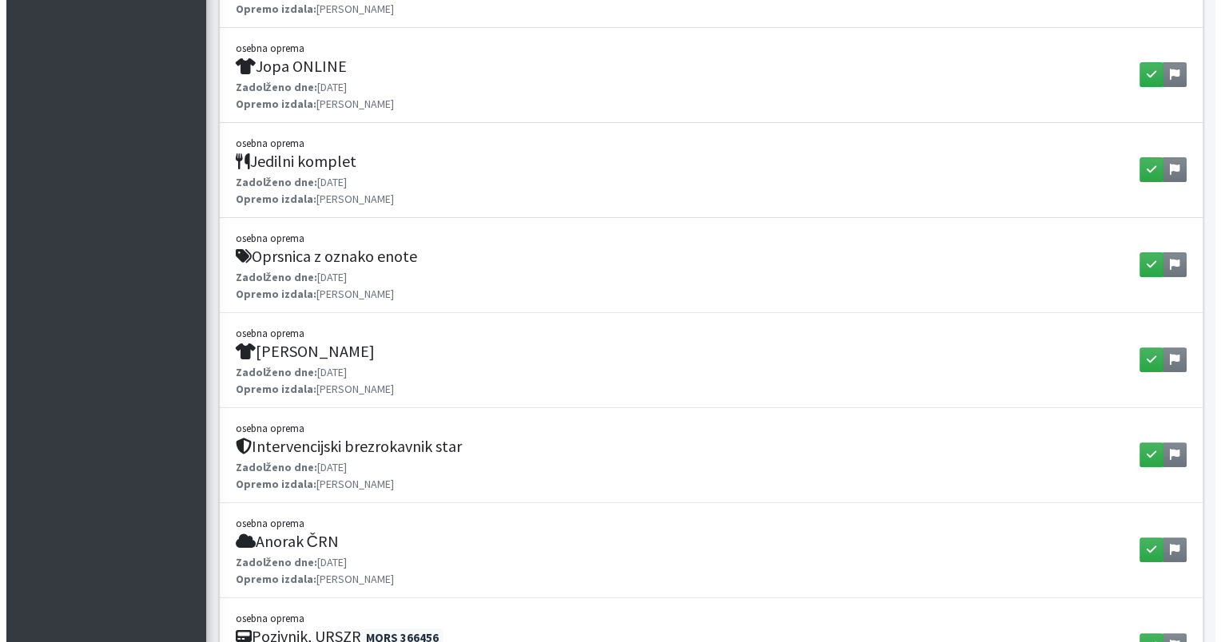
scroll to position [476, 0]
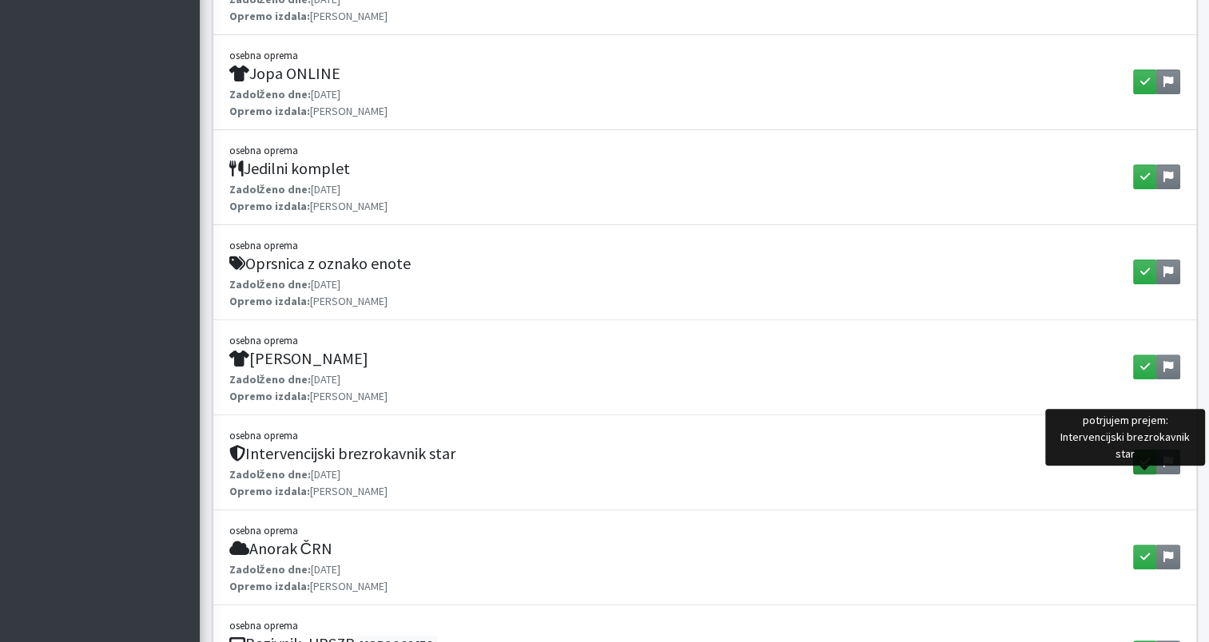
click at [1145, 459] on icon "button" at bounding box center [1145, 461] width 10 height 11
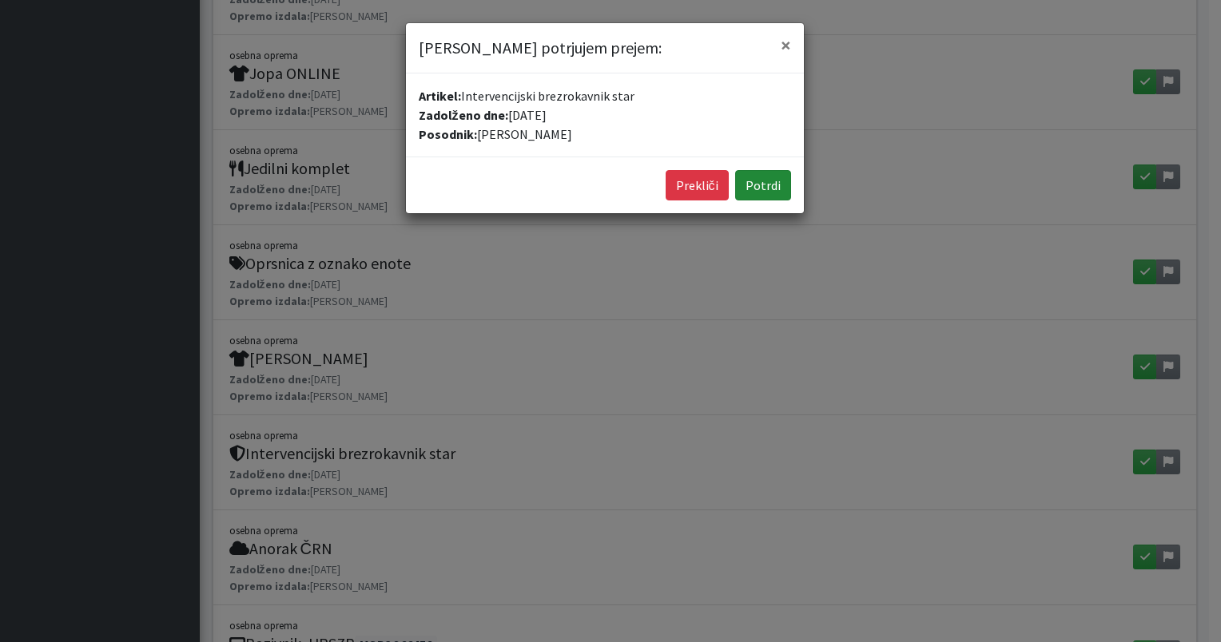
click at [776, 191] on button "Potrdi" at bounding box center [763, 185] width 56 height 30
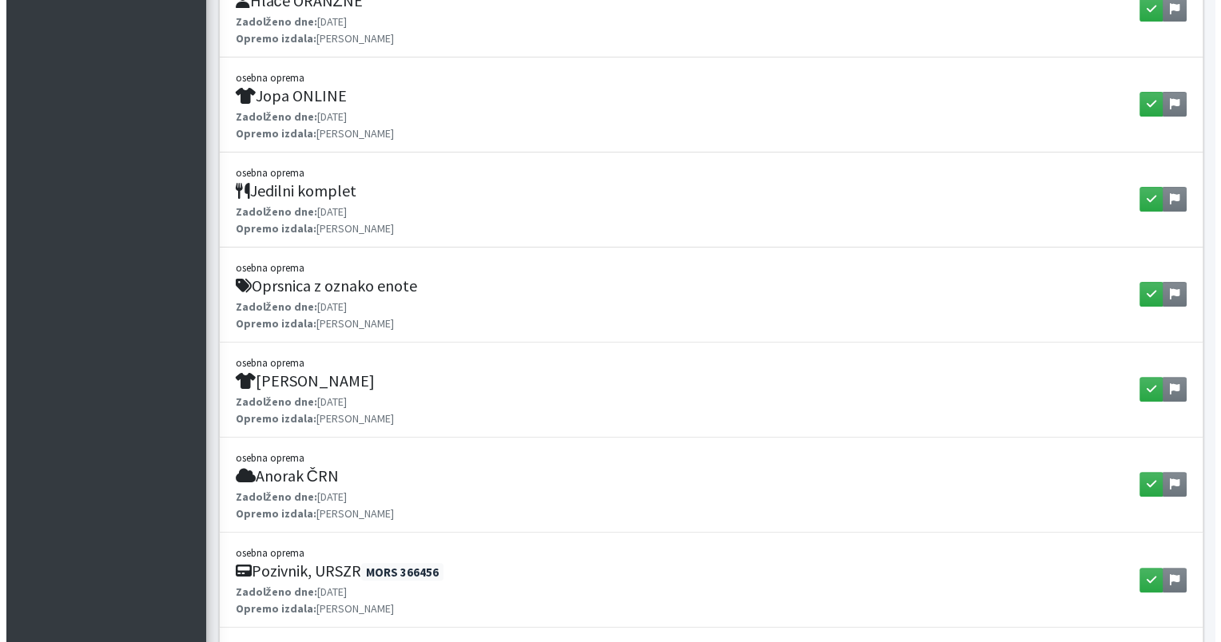
scroll to position [451, 0]
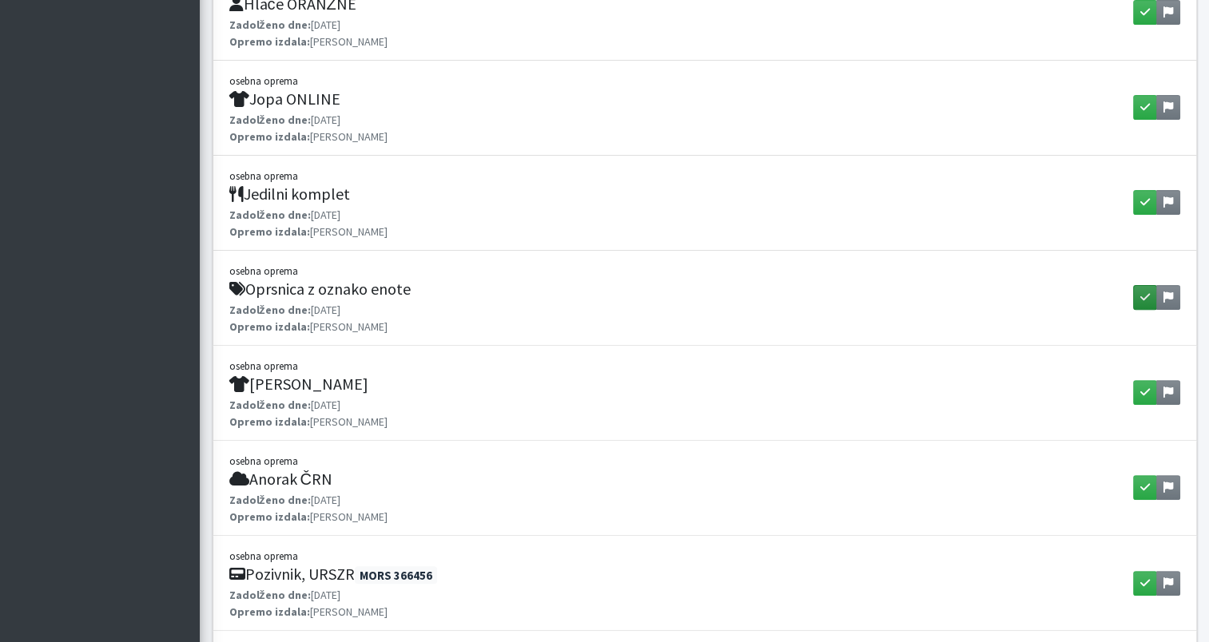
click at [1138, 300] on button "button" at bounding box center [1145, 297] width 24 height 25
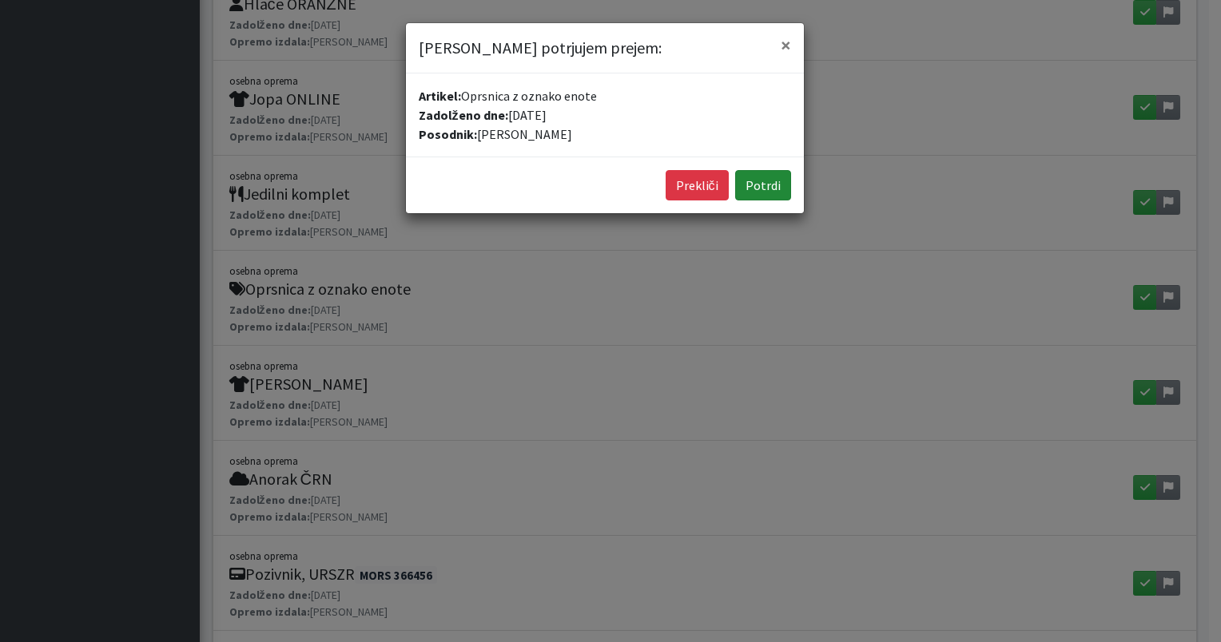
click at [771, 181] on button "Potrdi" at bounding box center [763, 185] width 56 height 30
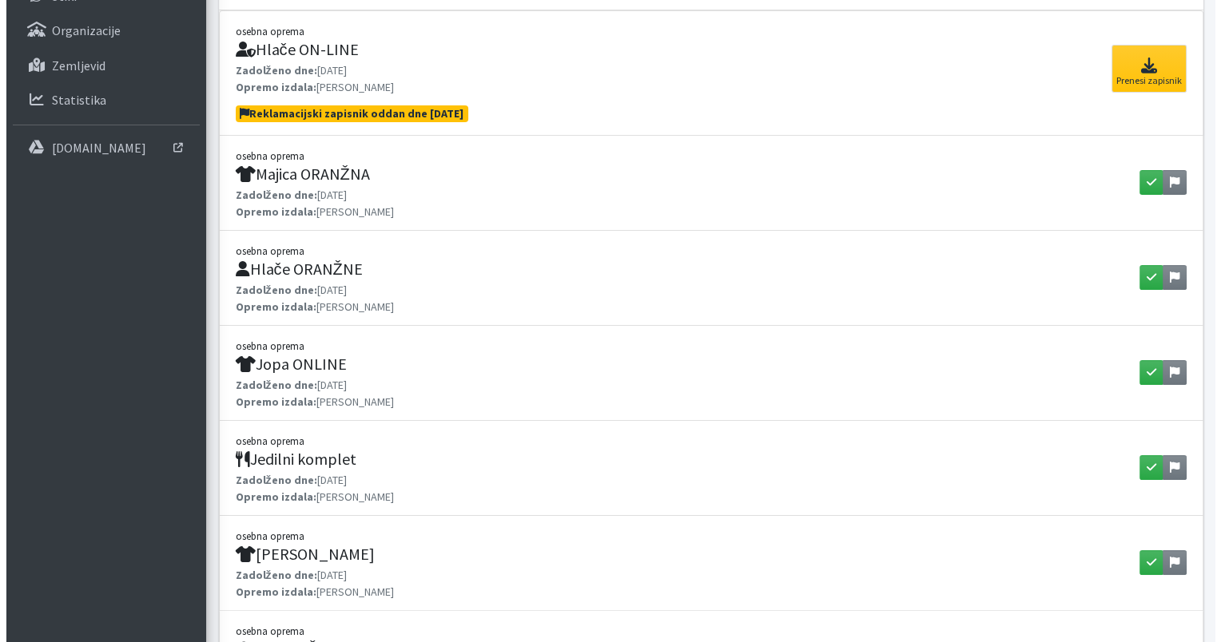
scroll to position [188, 0]
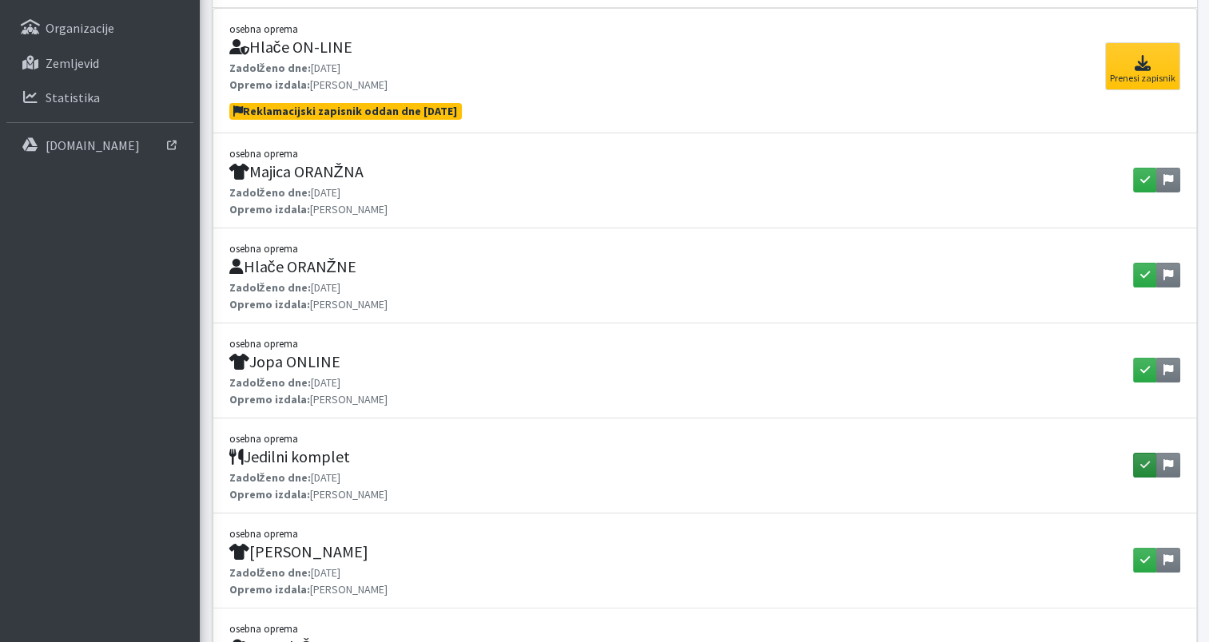
click at [1138, 463] on button "button" at bounding box center [1145, 465] width 24 height 25
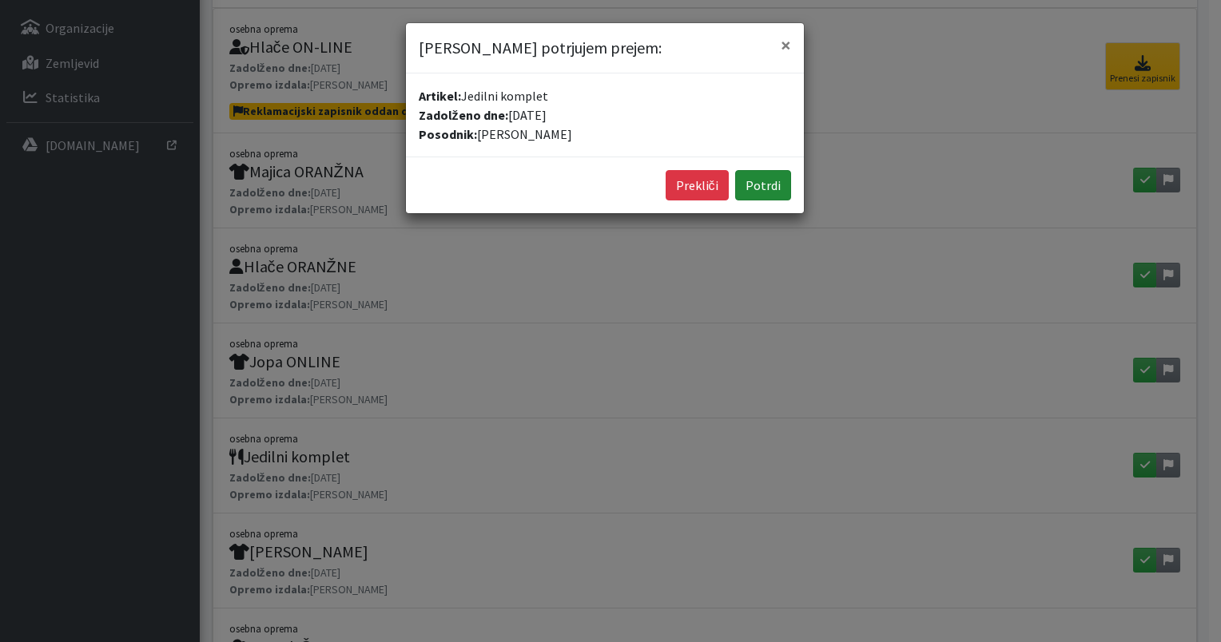
click at [759, 188] on button "Potrdi" at bounding box center [763, 185] width 56 height 30
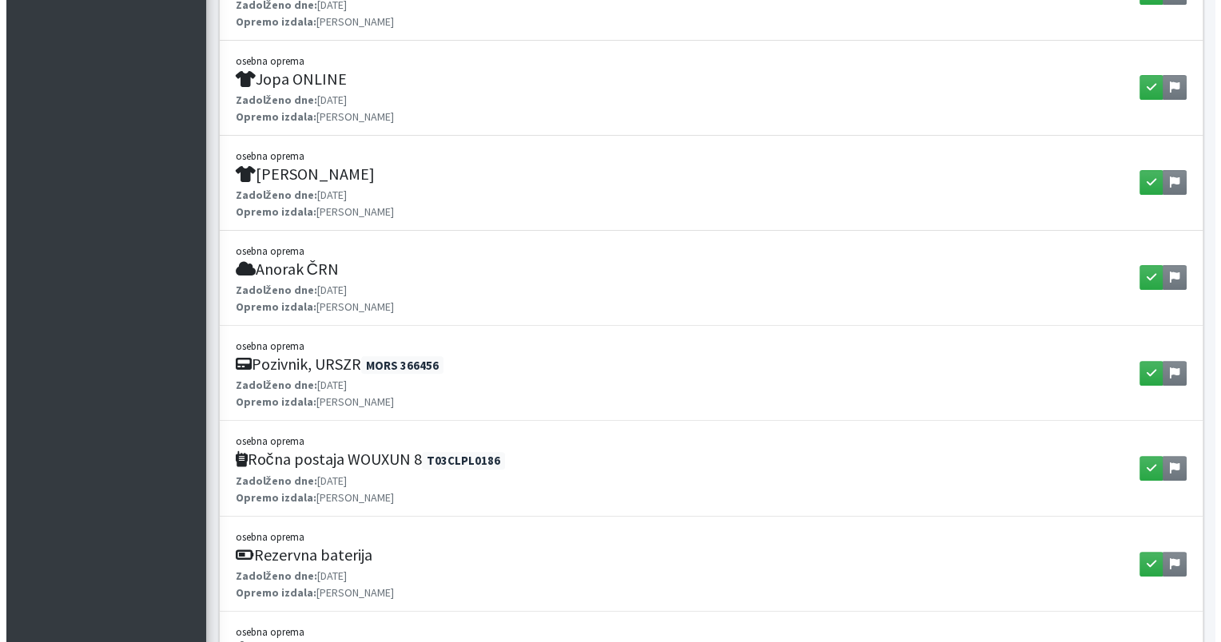
scroll to position [473, 0]
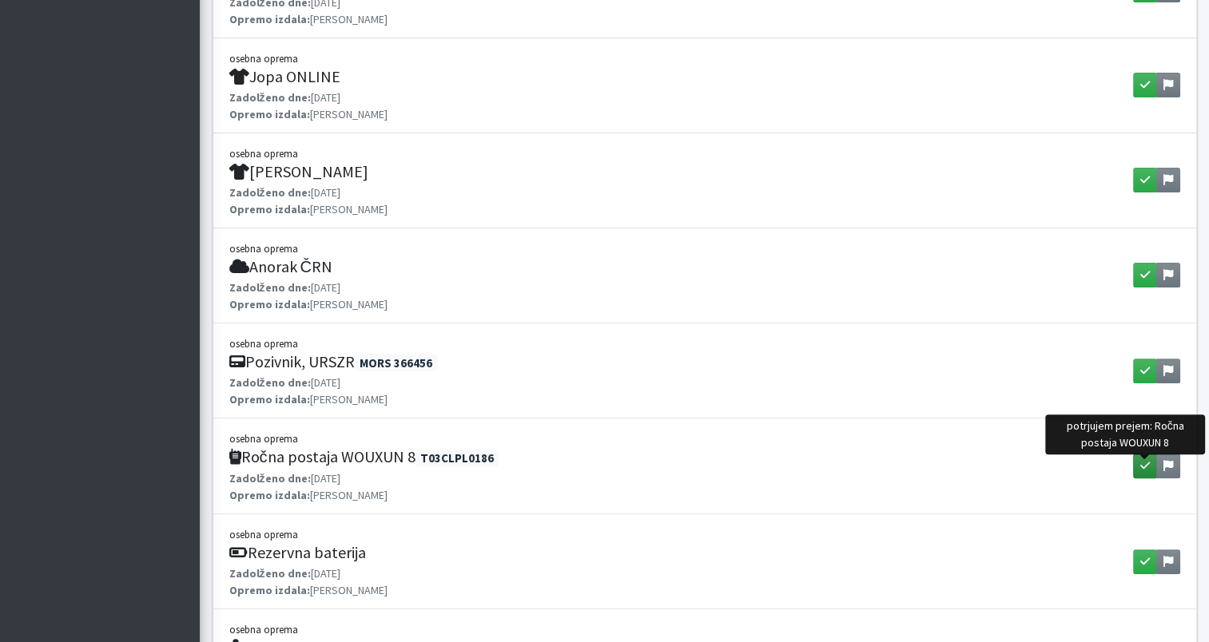
click at [1141, 463] on icon "button" at bounding box center [1145, 465] width 10 height 11
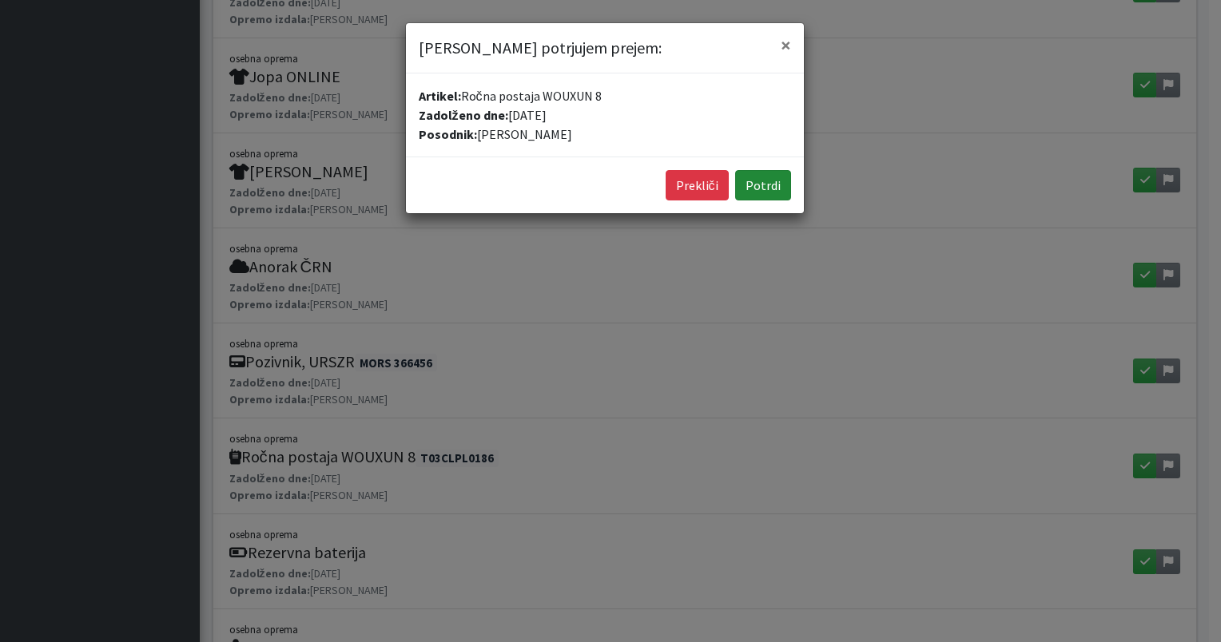
click at [770, 174] on button "Potrdi" at bounding box center [763, 185] width 56 height 30
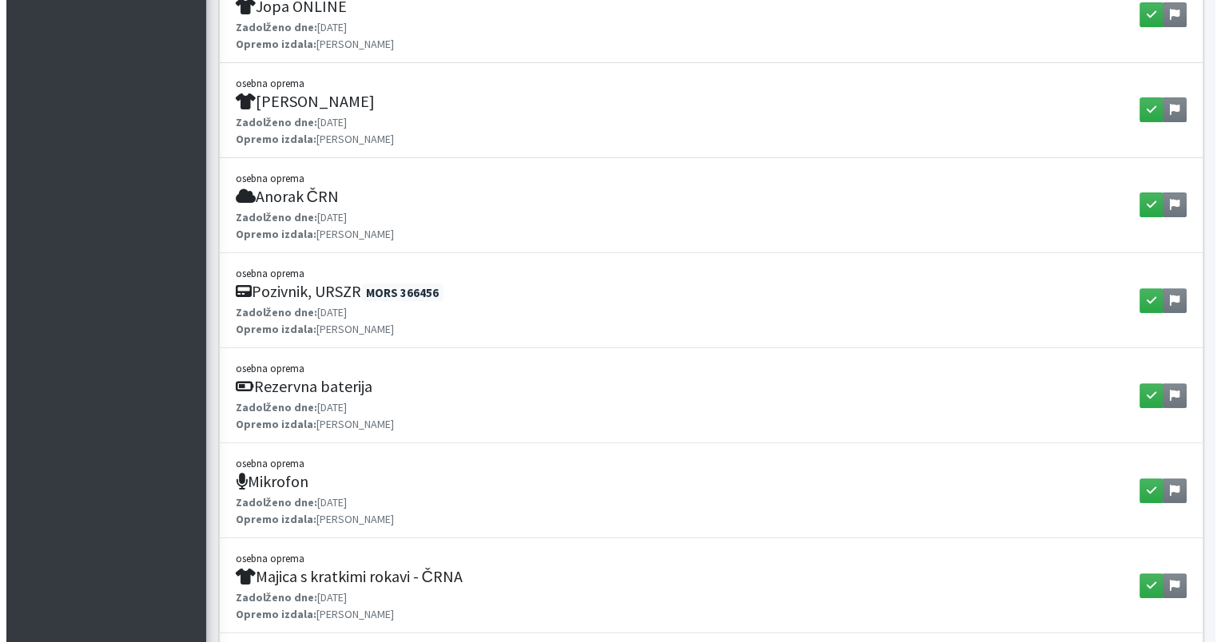
scroll to position [546, 0]
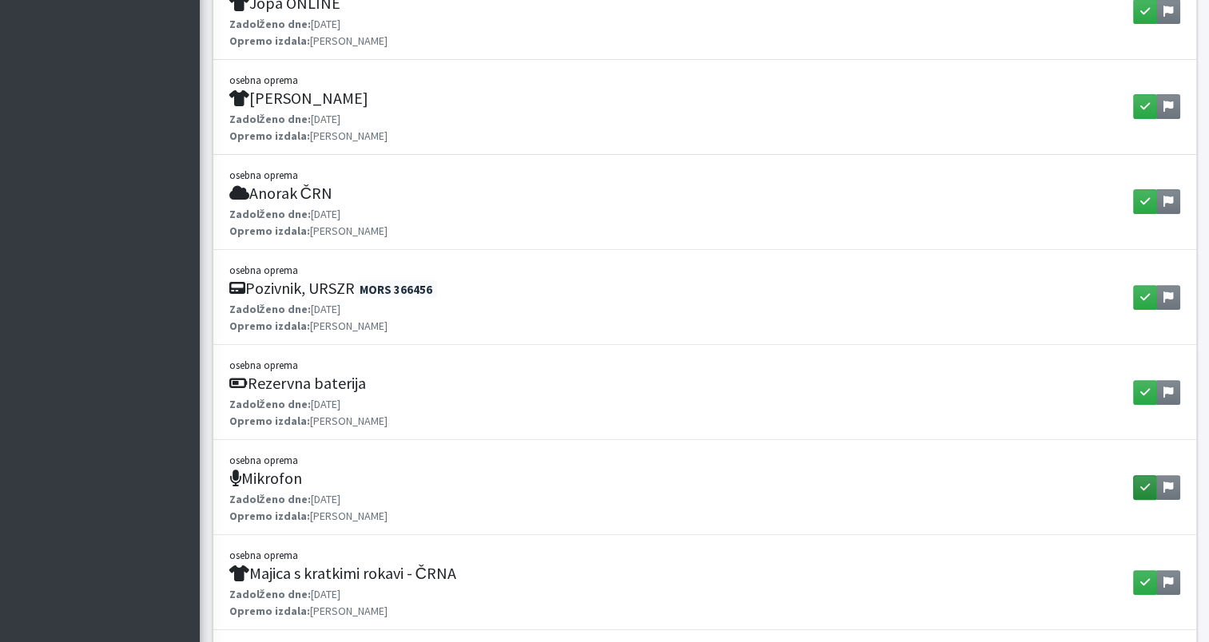
click at [1150, 487] on button "button" at bounding box center [1145, 487] width 24 height 25
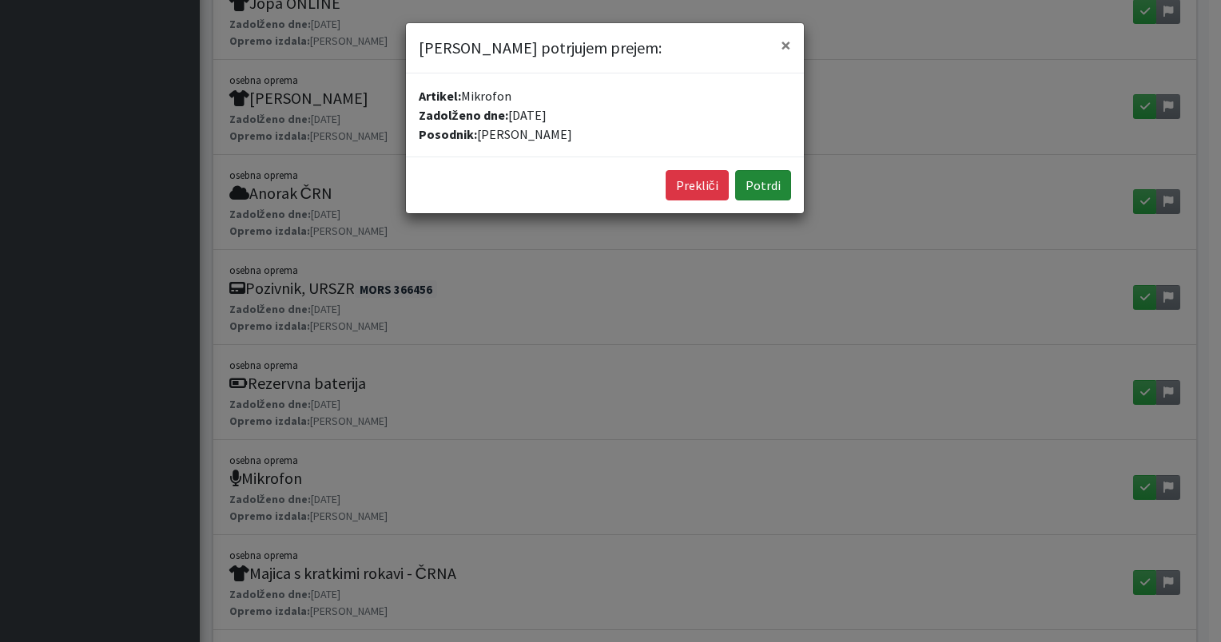
click at [782, 195] on button "Potrdi" at bounding box center [763, 185] width 56 height 30
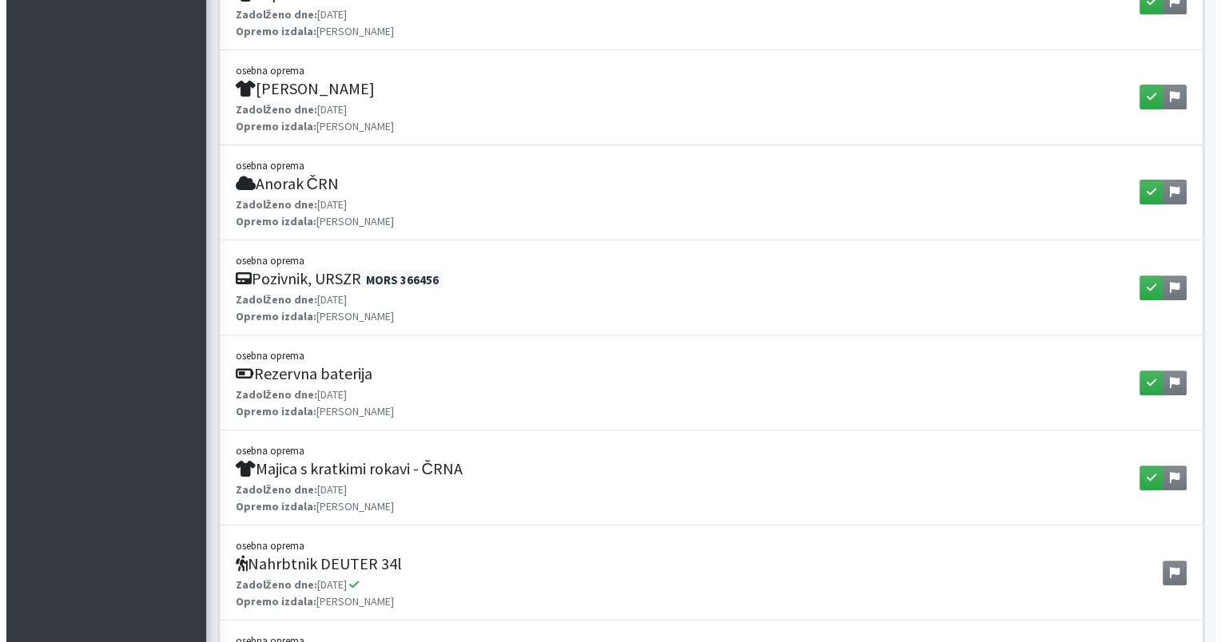
scroll to position [554, 0]
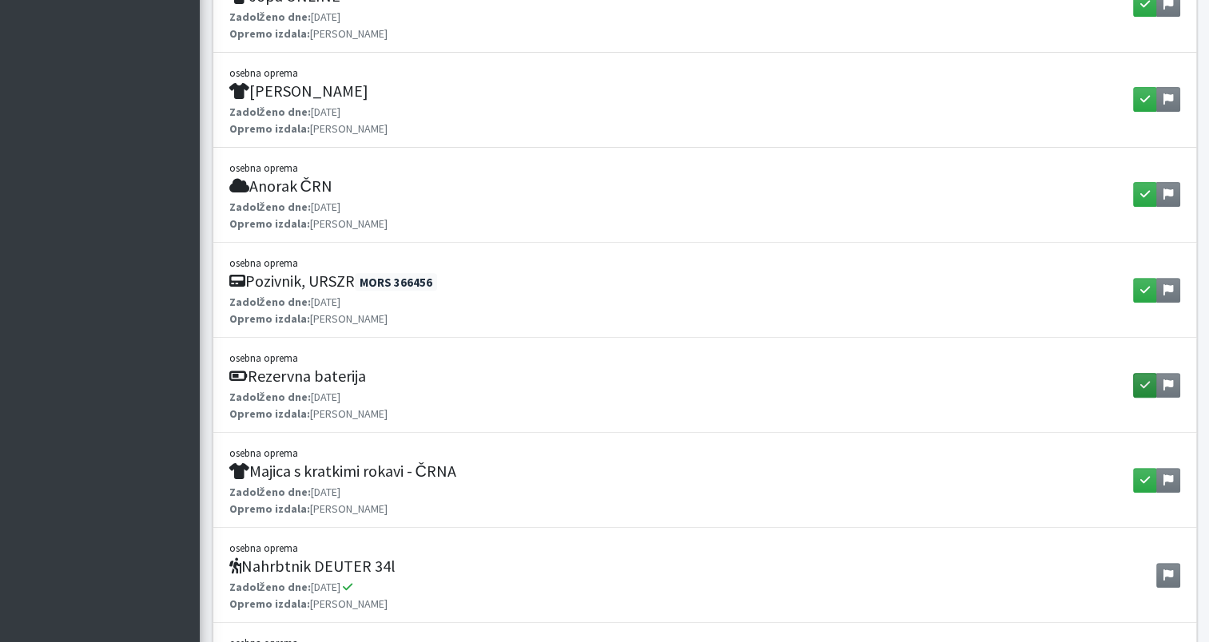
click at [1136, 390] on button "button" at bounding box center [1145, 385] width 24 height 25
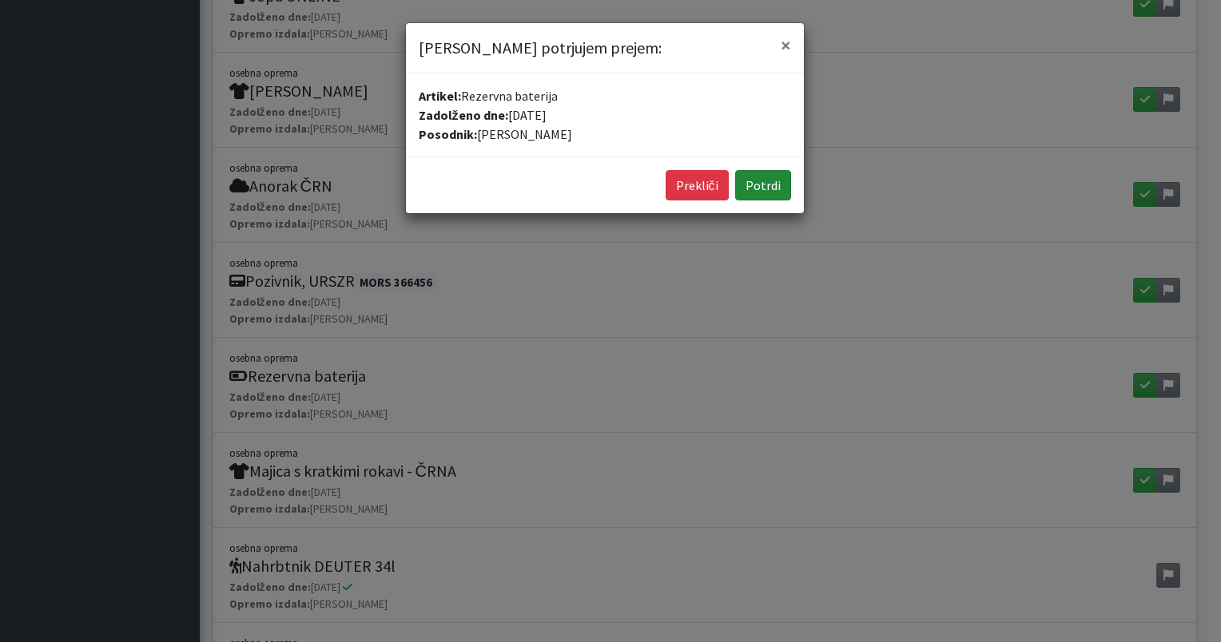
click at [758, 181] on button "Potrdi" at bounding box center [763, 185] width 56 height 30
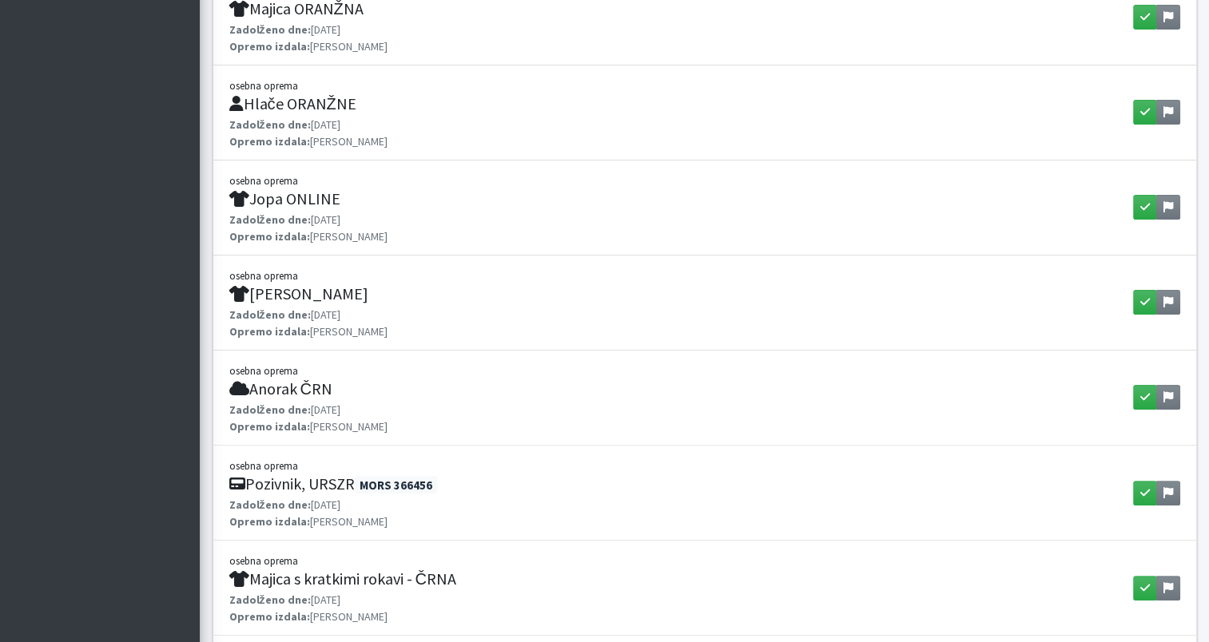
scroll to position [355, 0]
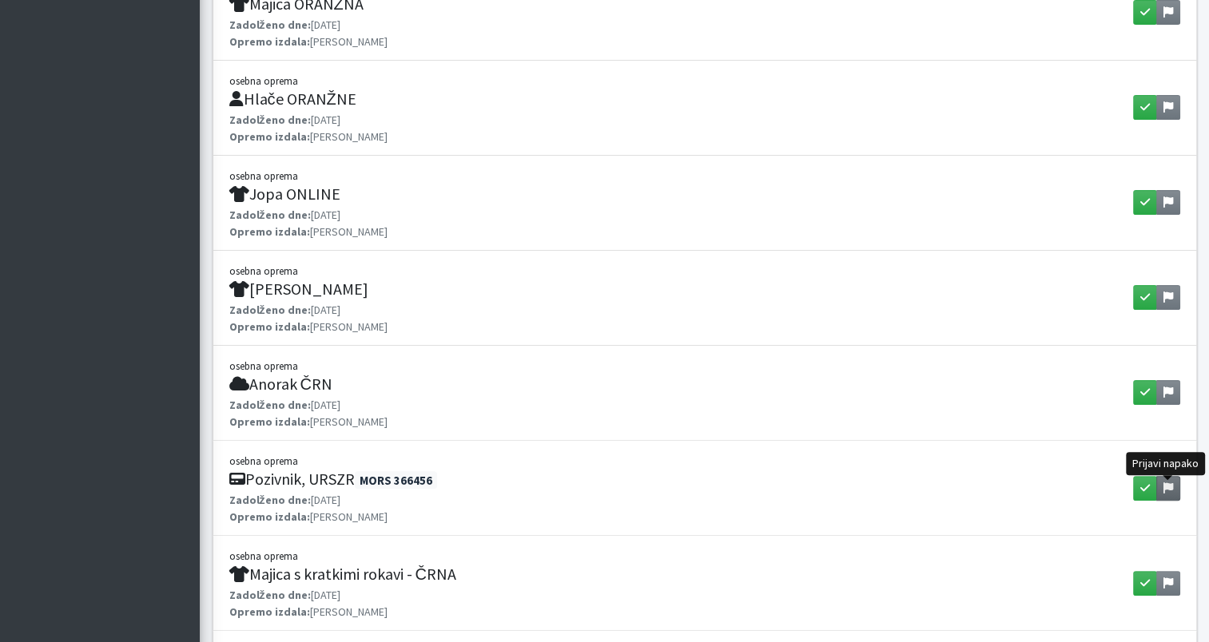
click at [1167, 488] on icon at bounding box center [1168, 487] width 10 height 11
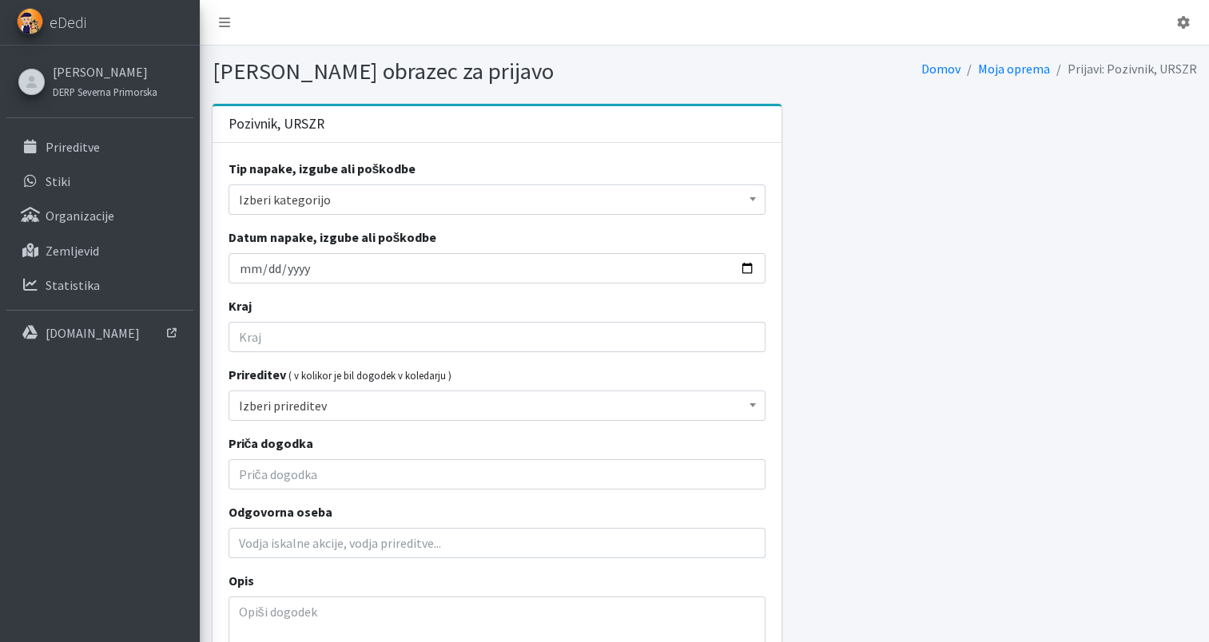
click at [725, 195] on span "Izberi kategorijo" at bounding box center [497, 200] width 516 height 22
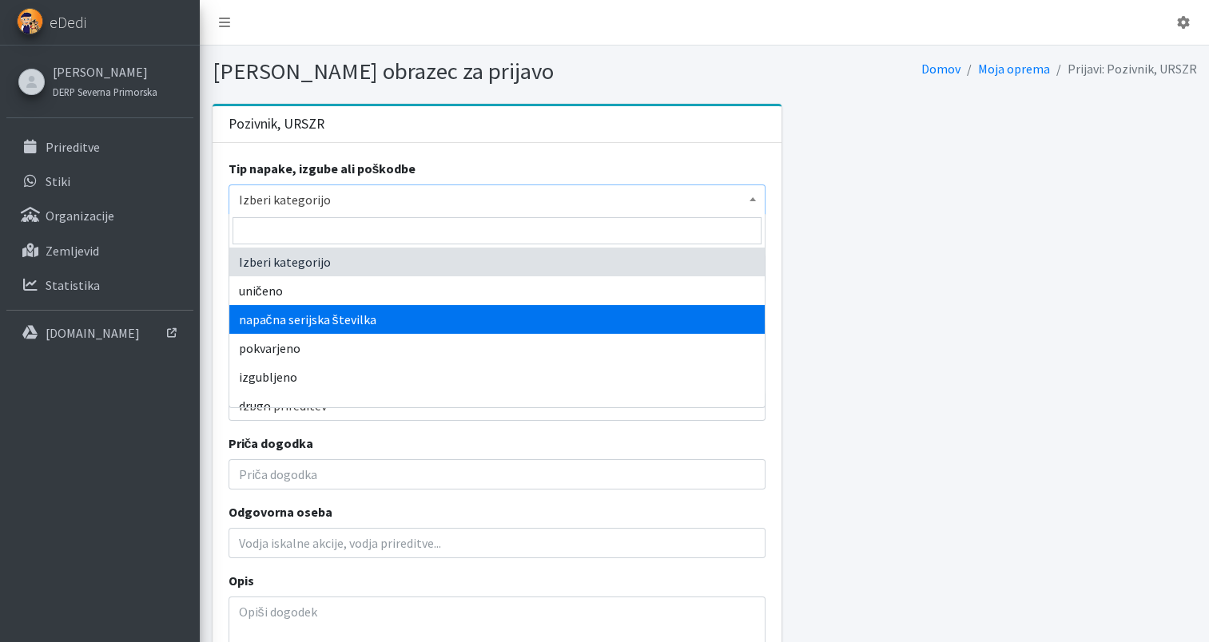
select select "serial_number"
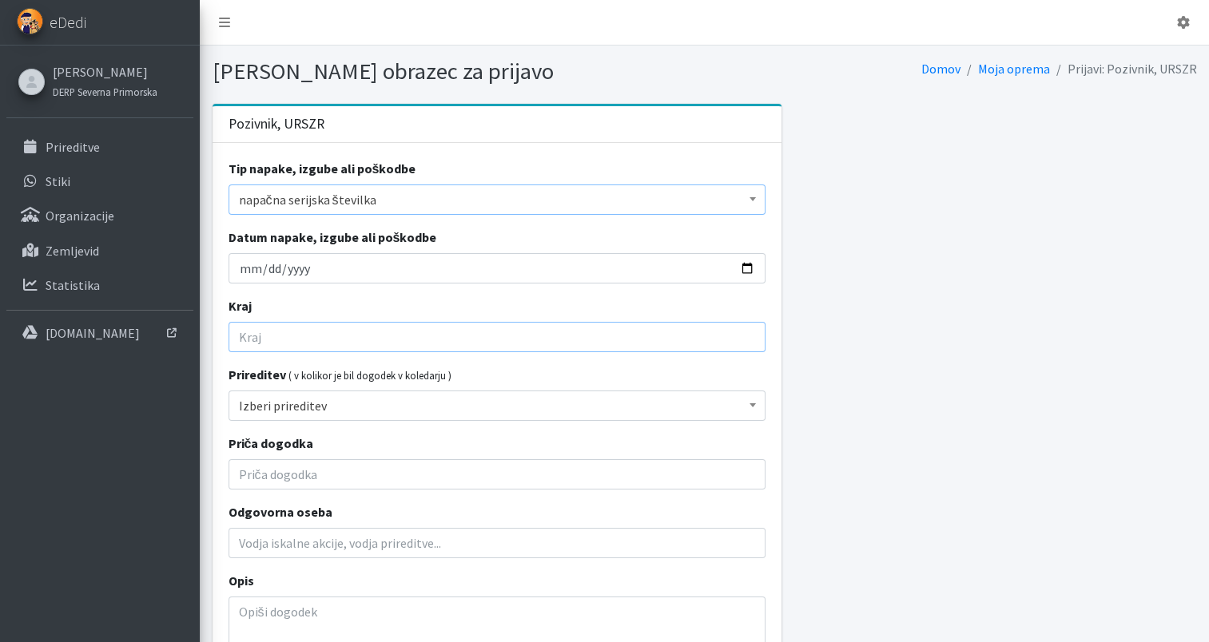
click at [518, 333] on input "Kraj" at bounding box center [496, 337] width 537 height 30
type input "Tolmin"
type input "Maja Kenda, Blaž Verbič"
type input "Maja Kenda??"
drag, startPoint x: 371, startPoint y: 473, endPoint x: 195, endPoint y: 450, distance: 177.3
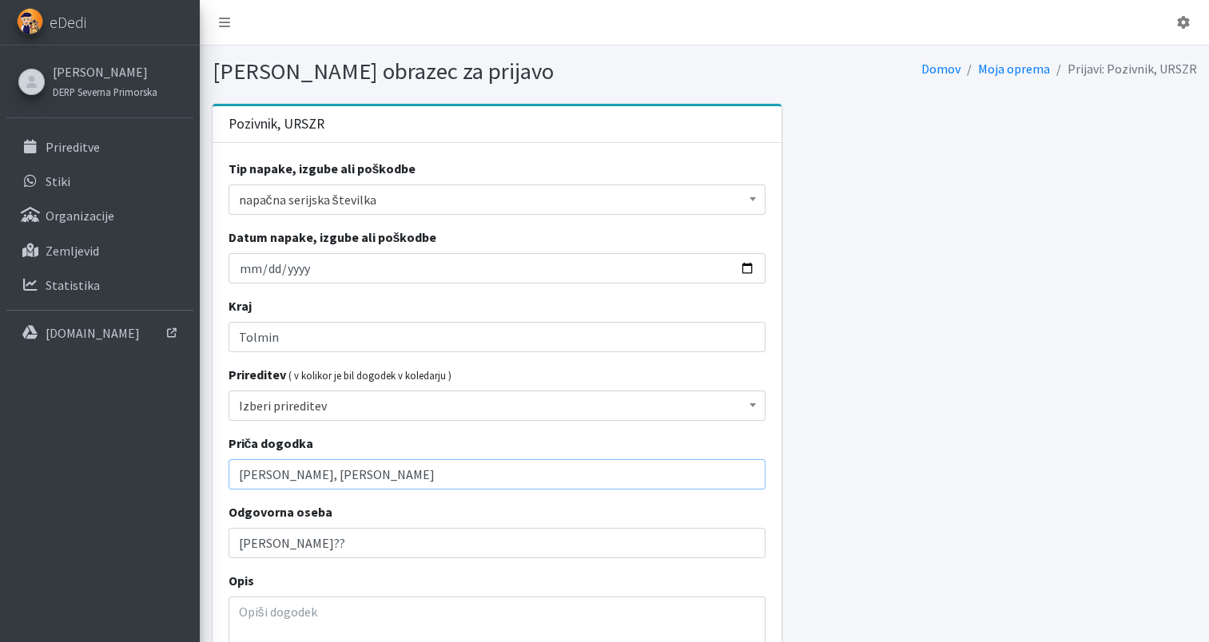
click at [195, 450] on div "Odjavi se eDedi Miha Kenda DERP Severna Primorska Prireditve Stiki ." at bounding box center [604, 414] width 1209 height 829
type input "Davorin Bastjančič?"
drag, startPoint x: 304, startPoint y: 546, endPoint x: 145, endPoint y: 553, distance: 158.3
click at [145, 553] on div "Odjavi se eDedi Miha Kenda DERP Severna Primorska Prireditve Stiki ." at bounding box center [604, 414] width 1209 height 829
type input "Davorin Bastajnčič?"
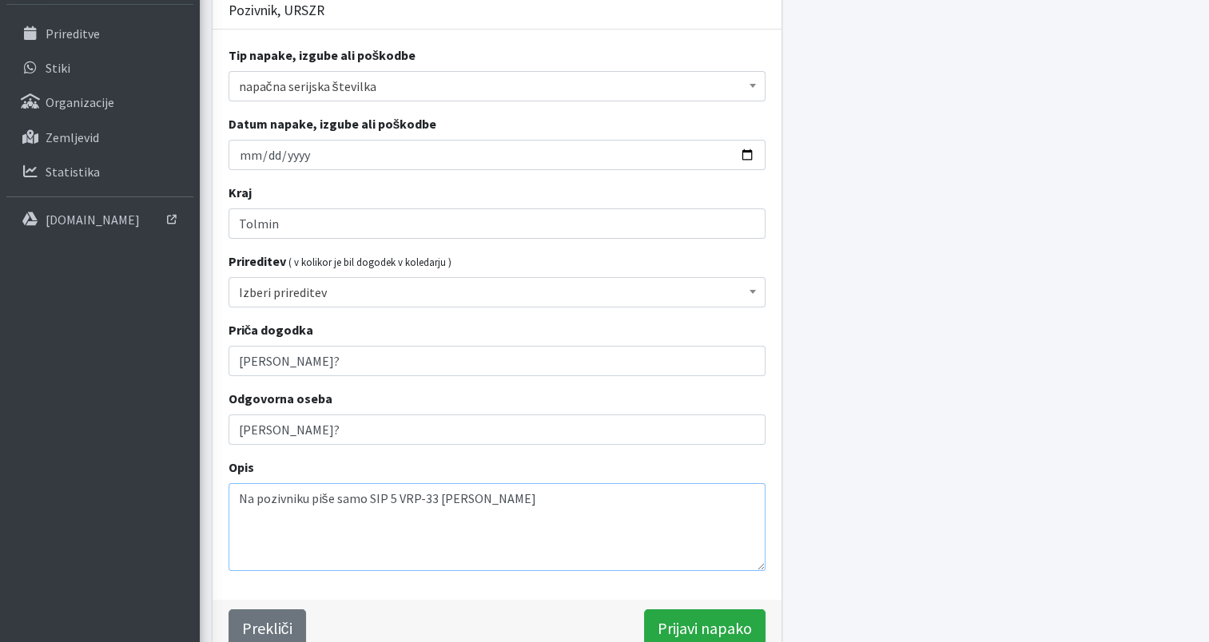
scroll to position [185, 0]
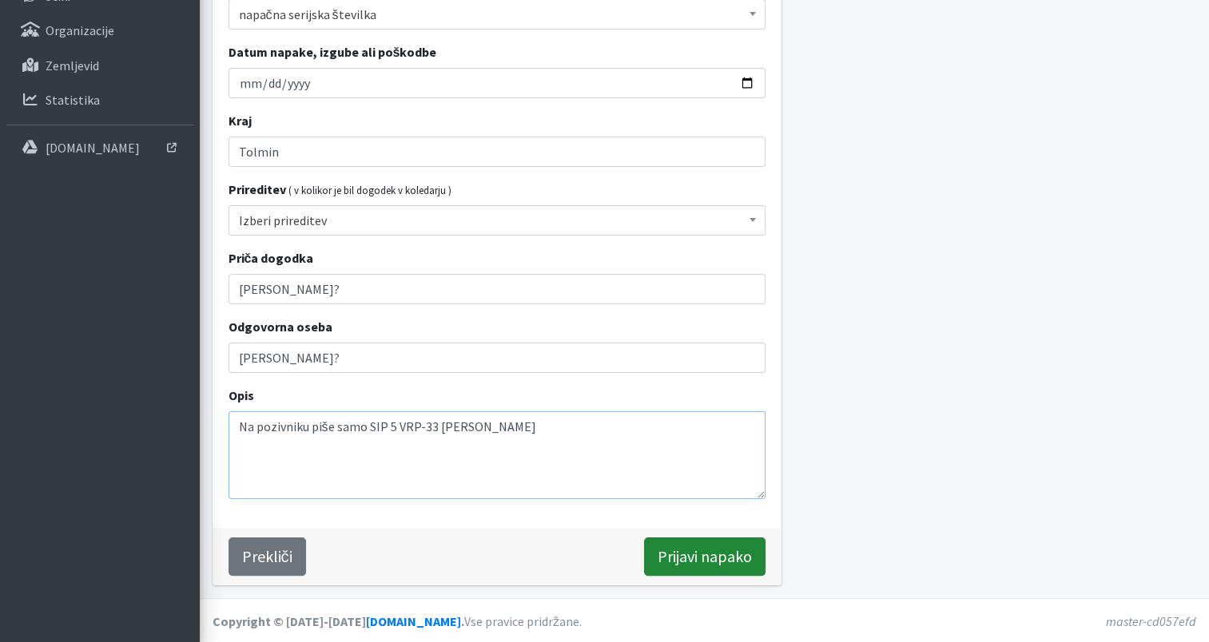
type textarea "Na pozivniku piše samo SIP 5 VRP-33 KENDA Miha"
click at [710, 559] on input "Prijavi napako" at bounding box center [704, 557] width 121 height 38
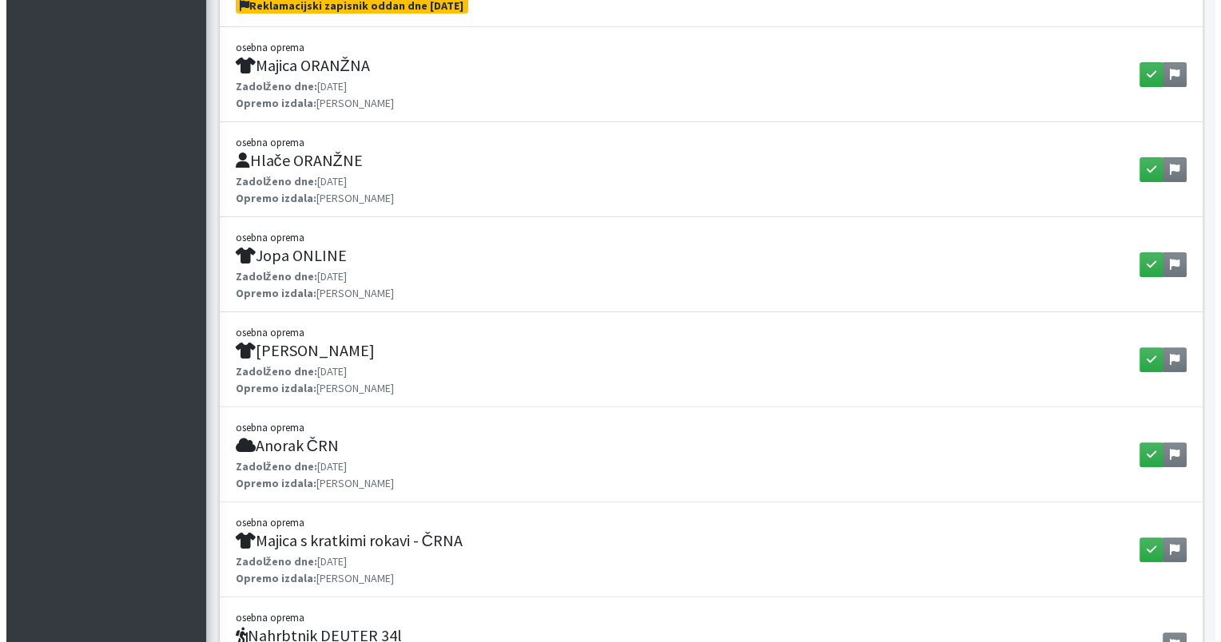
scroll to position [414, 0]
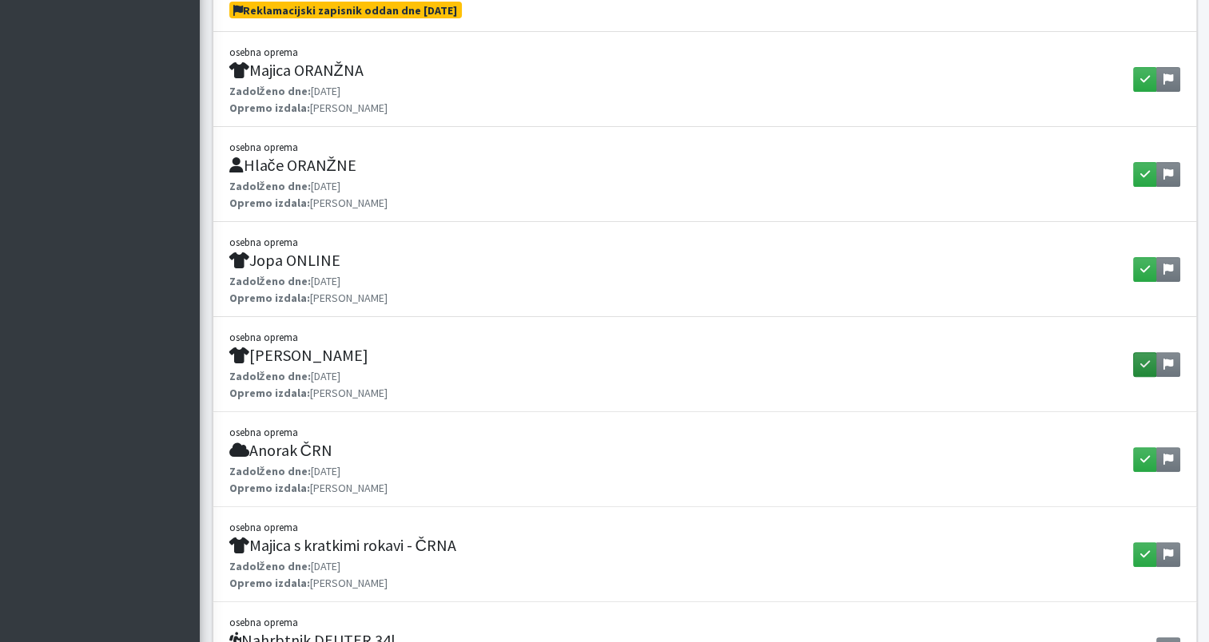
click at [1147, 373] on button "button" at bounding box center [1145, 364] width 24 height 25
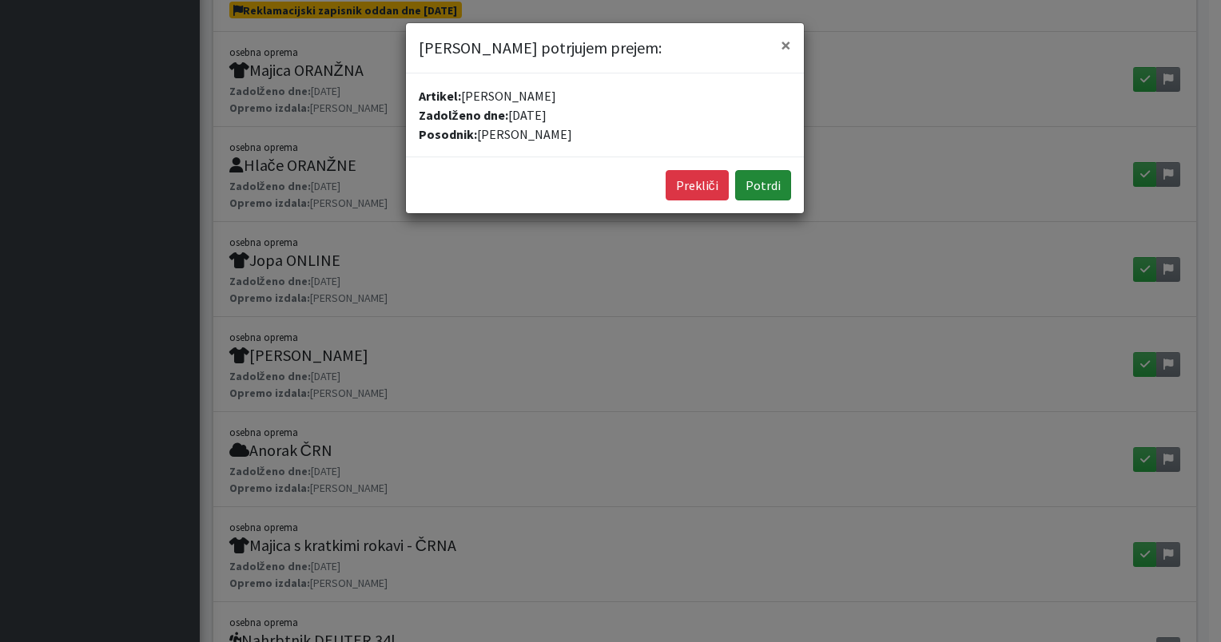
click at [762, 182] on button "Potrdi" at bounding box center [763, 185] width 56 height 30
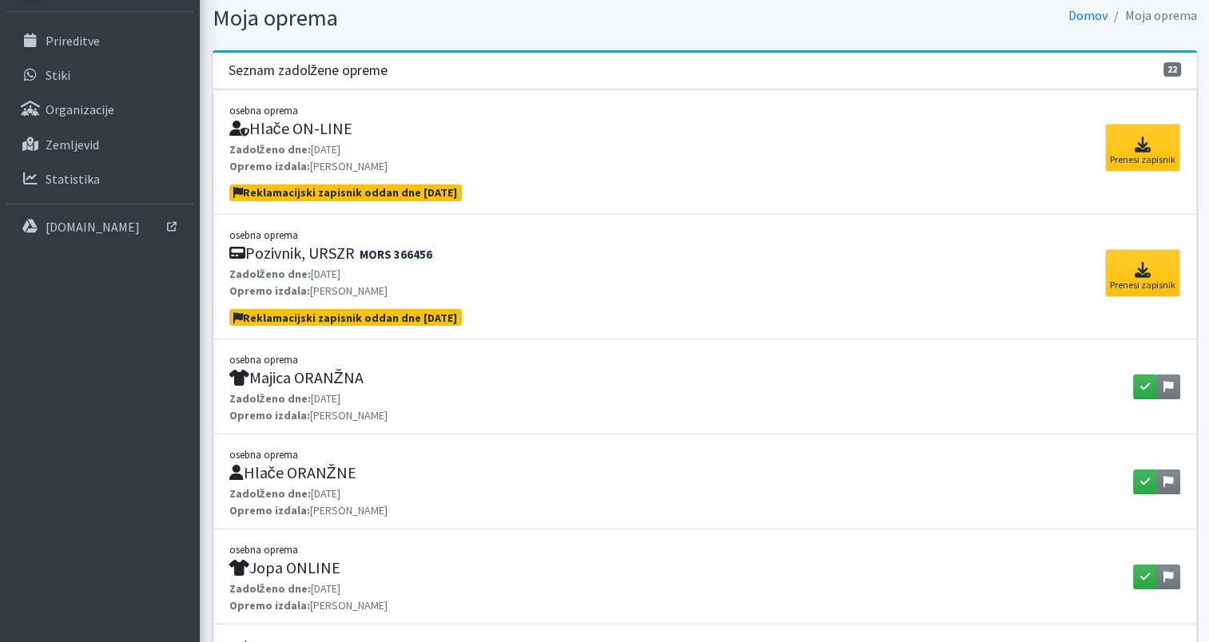
scroll to position [157, 0]
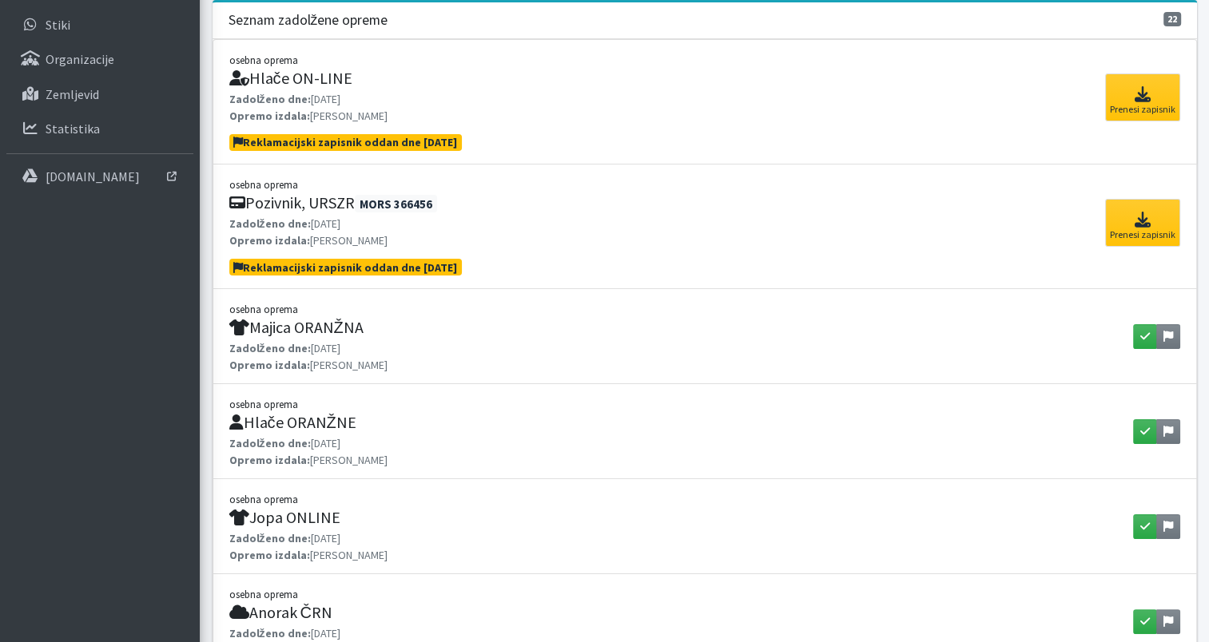
click at [392, 121] on p "Zadolženo dne: 02.11.2023 Opremo izdala: Monika Velikonja" at bounding box center [345, 108] width 232 height 34
click at [387, 143] on span "Reklamacijski zapisnik oddan dne 09.09.2025" at bounding box center [345, 142] width 224 height 14
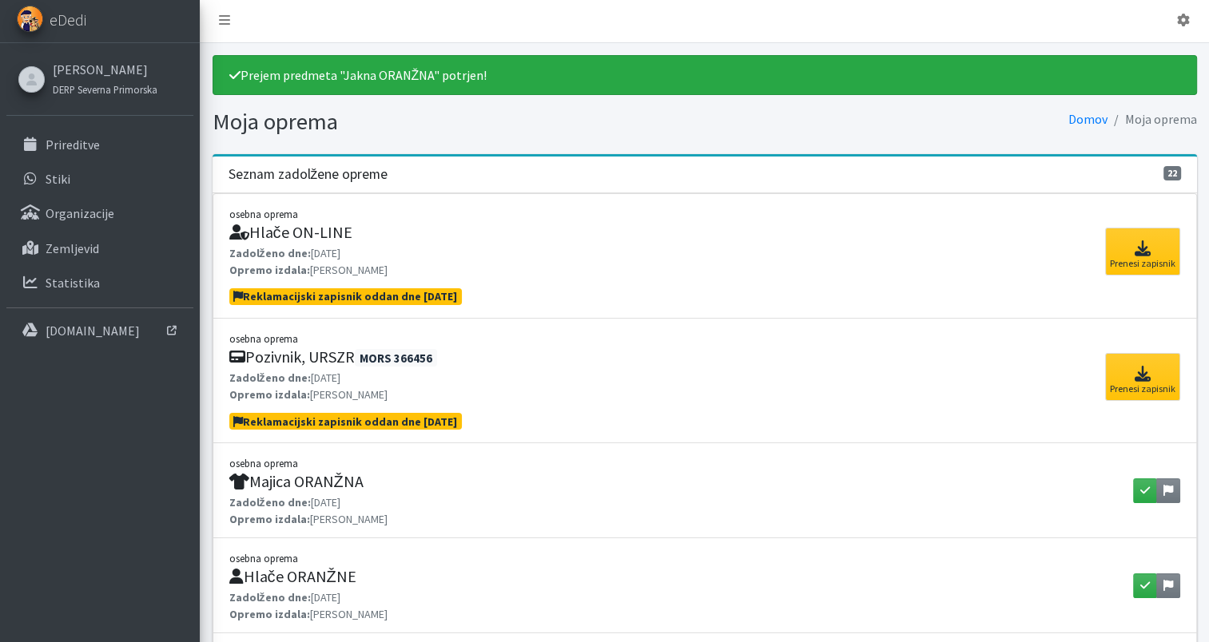
scroll to position [0, 0]
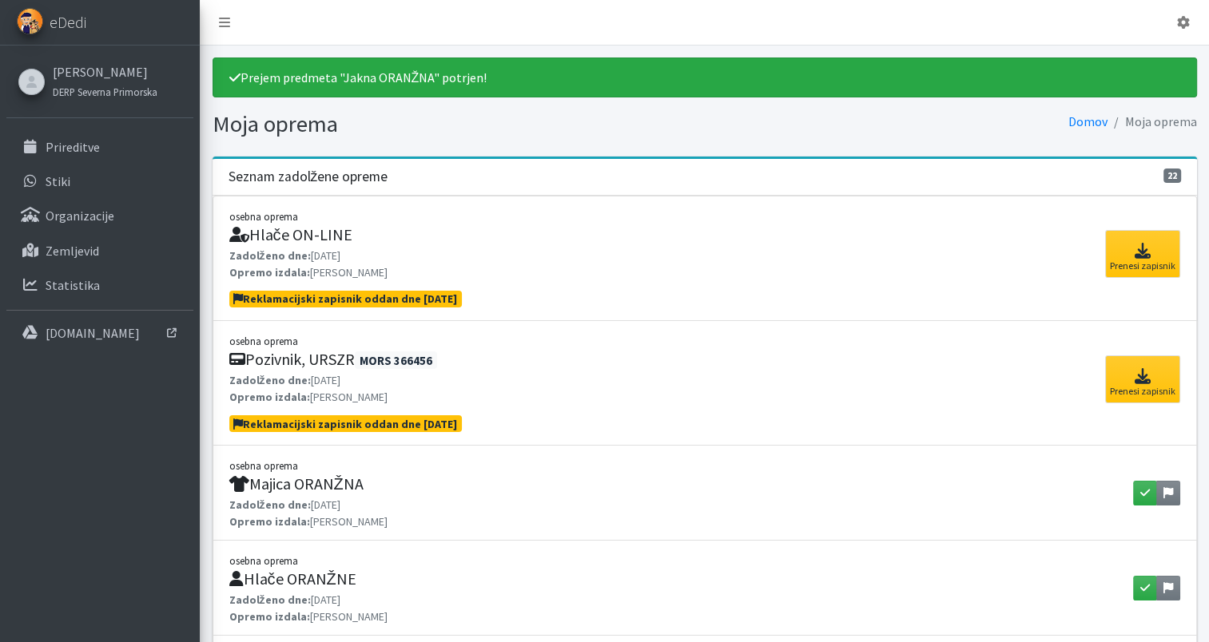
click at [245, 249] on strong "Zadolženo dne:" at bounding box center [269, 255] width 81 height 14
click at [232, 217] on small "osebna oprema" at bounding box center [263, 216] width 69 height 13
drag, startPoint x: 232, startPoint y: 217, endPoint x: 307, endPoint y: 244, distance: 78.8
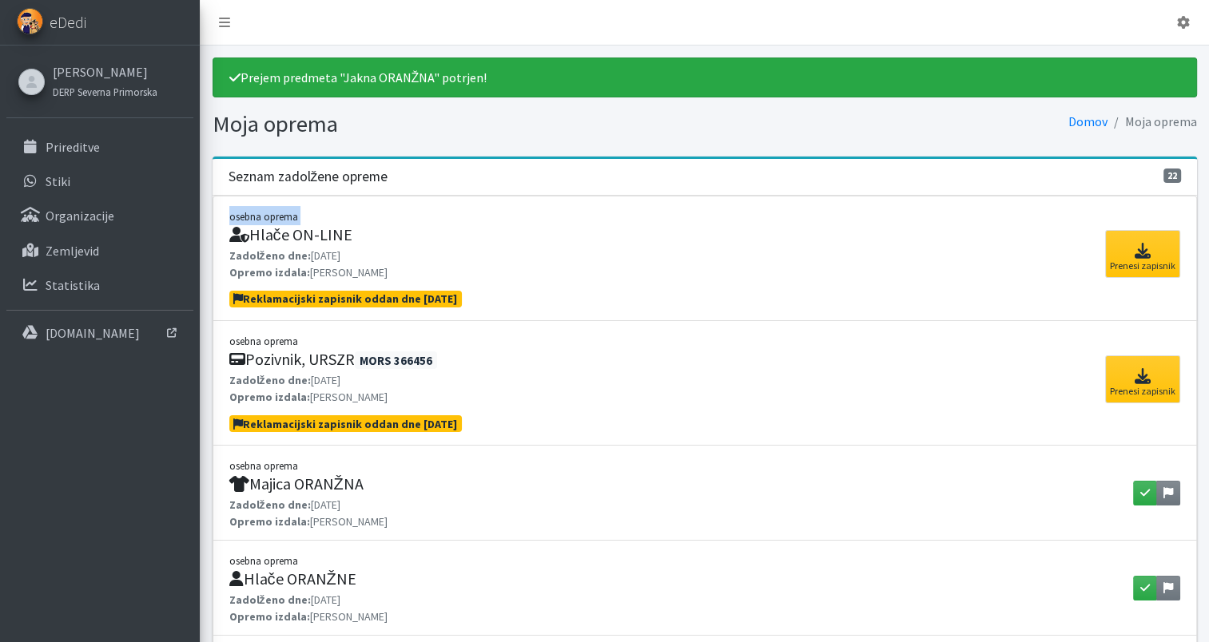
click at [307, 244] on div "osebna oprema Hlače ON-LINE Zadolženo dne: 02.11.2023 Opremo izdala: Monika Vel…" at bounding box center [345, 258] width 232 height 105
click at [308, 244] on div "osebna oprema Hlače ON-LINE Zadolženo dne: 02.11.2023 Opremo izdala: Monika Vel…" at bounding box center [345, 258] width 232 height 105
drag, startPoint x: 342, startPoint y: 297, endPoint x: 355, endPoint y: 296, distance: 12.8
click at [355, 296] on span "Reklamacijski zapisnik oddan dne [DATE]" at bounding box center [345, 299] width 224 height 14
click at [1159, 262] on link "Prenesi zapisnik" at bounding box center [1142, 254] width 75 height 48
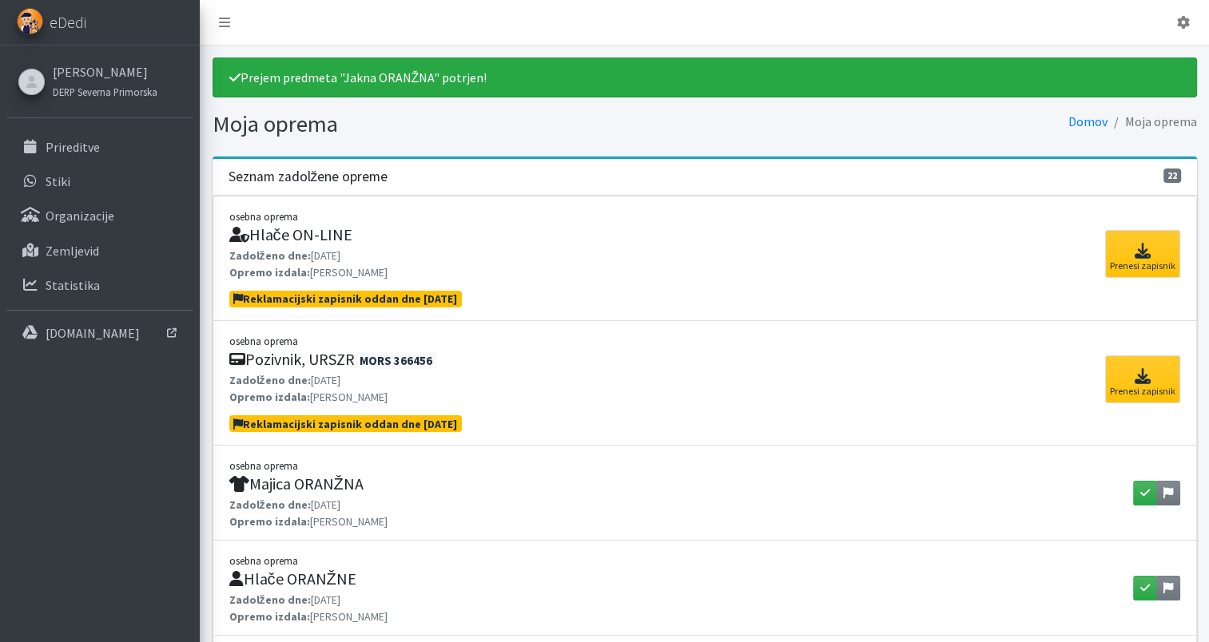
drag, startPoint x: 236, startPoint y: 208, endPoint x: 363, endPoint y: 252, distance: 134.7
click at [363, 252] on div "osebna oprema Hlače ON-LINE Zadolženo dne: 02.11.2023 Opremo izdala: Monika Vel…" at bounding box center [345, 258] width 232 height 105
click at [772, 323] on li "osebna oprema Pozivnik, URSZR MORS 366456 Zadolženo dne: 30.03.2022 Opremo izda…" at bounding box center [704, 383] width 984 height 125
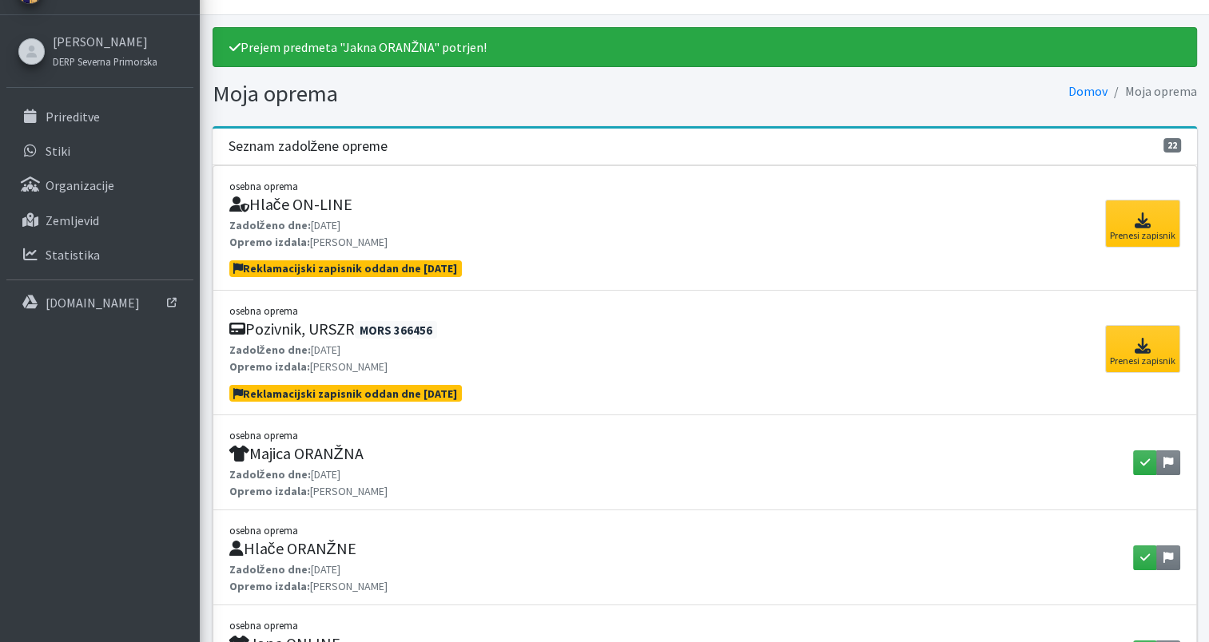
scroll to position [35, 0]
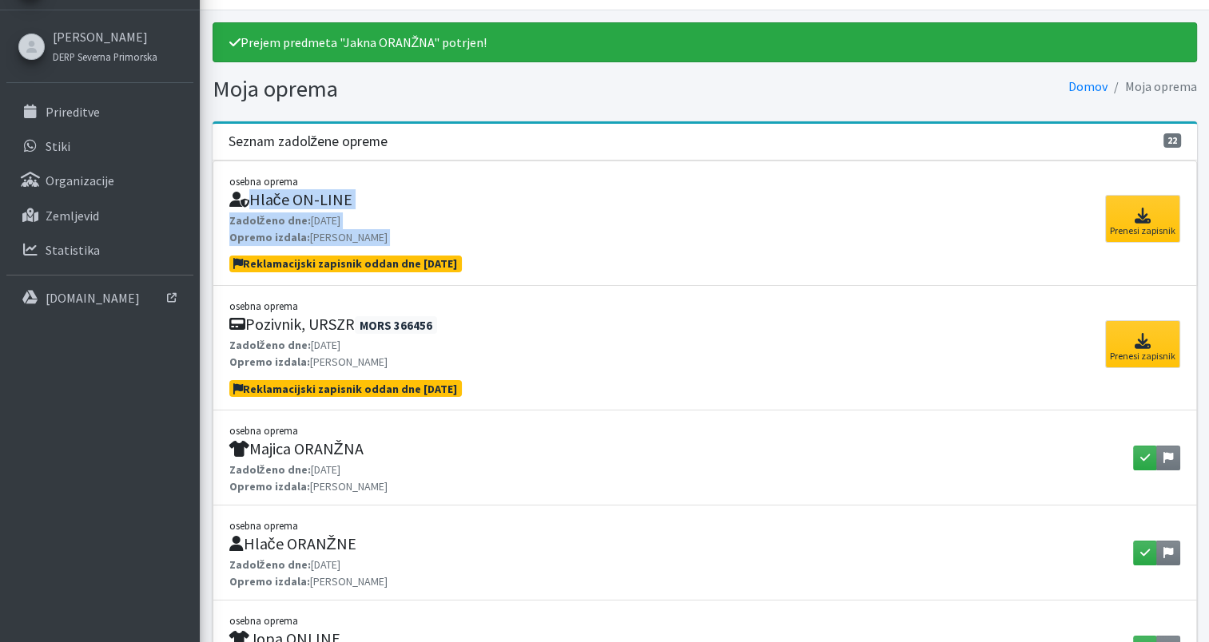
drag, startPoint x: 240, startPoint y: 200, endPoint x: 390, endPoint y: 252, distance: 159.2
click at [390, 252] on div "osebna oprema Hlače ON-LINE Zadolženo dne: 02.11.2023 Opremo izdala: Monika Vel…" at bounding box center [345, 223] width 232 height 105
click at [1090, 86] on link "Domov" at bounding box center [1087, 86] width 39 height 16
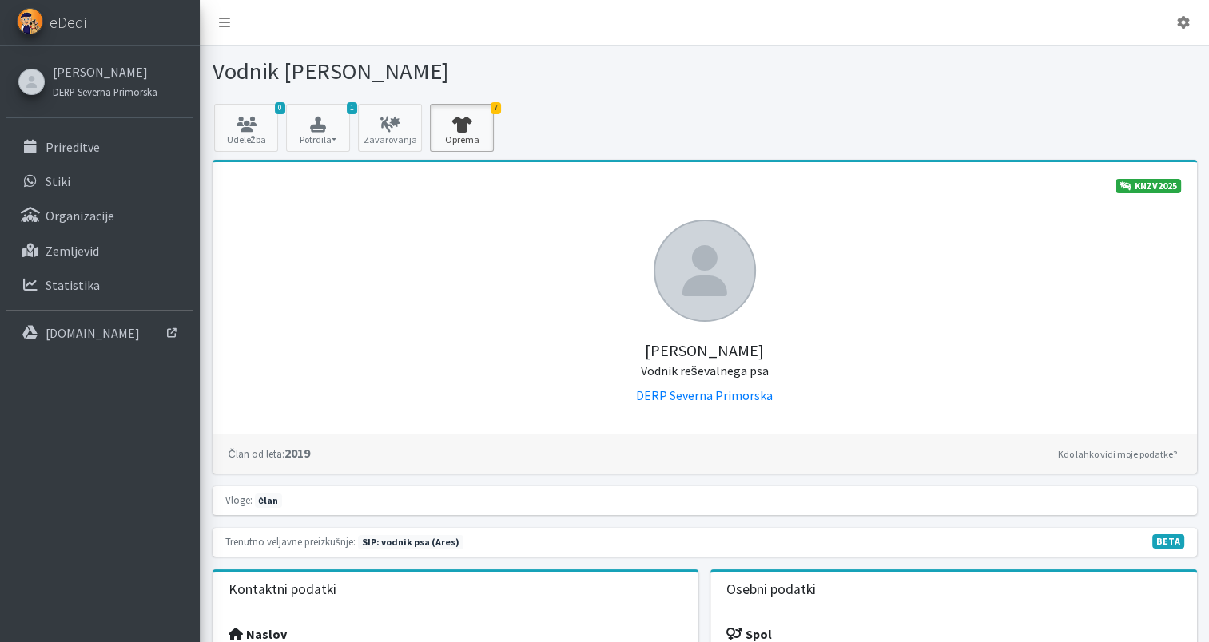
click at [481, 133] on link "7 Oprema" at bounding box center [462, 128] width 64 height 48
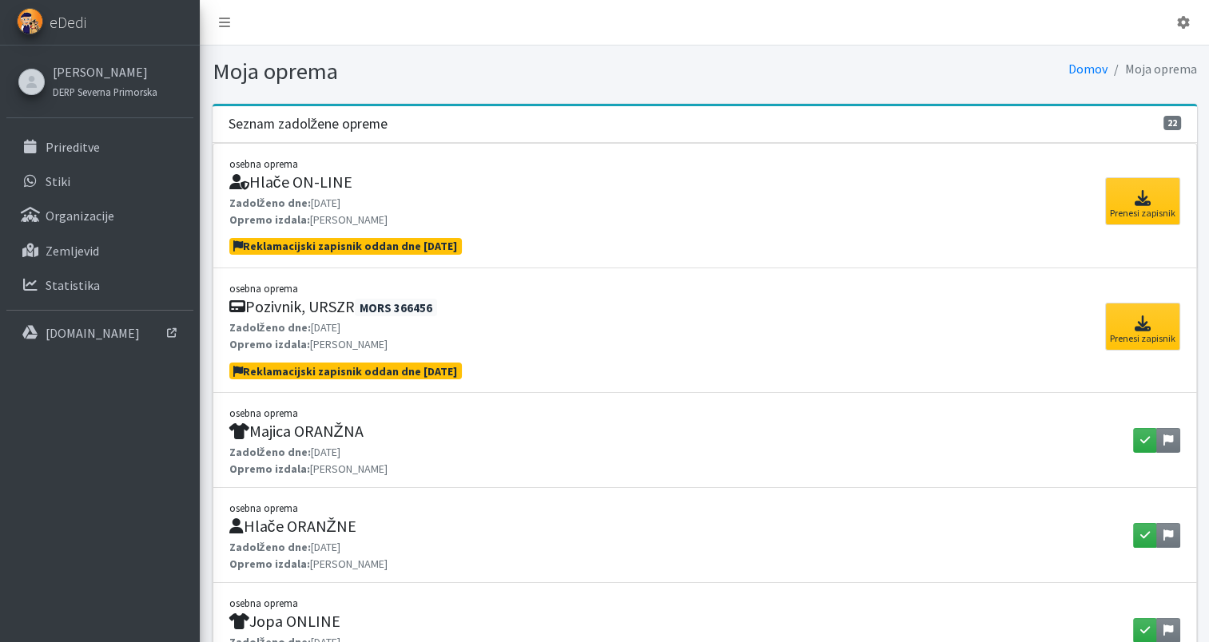
click at [269, 217] on strong "Opremo izdala:" at bounding box center [269, 219] width 81 height 14
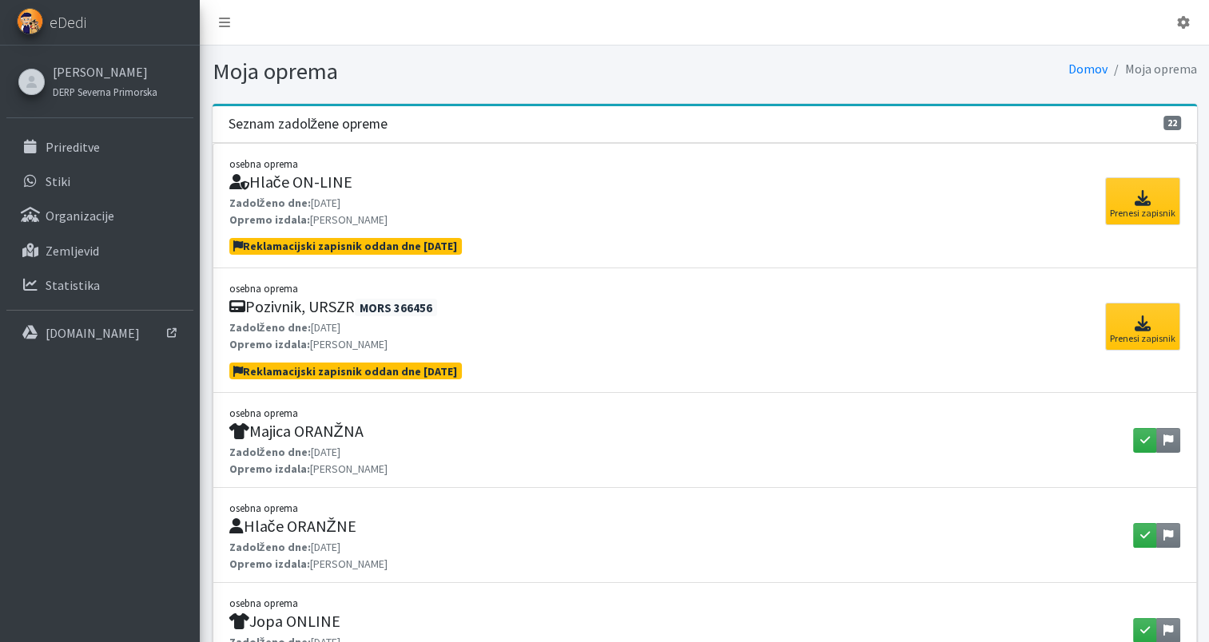
click at [269, 217] on strong "Opremo izdala:" at bounding box center [269, 219] width 81 height 14
drag, startPoint x: 269, startPoint y: 217, endPoint x: 284, endPoint y: 252, distance: 38.0
click at [284, 252] on p "Reklamacijski zapisnik oddan dne [DATE]" at bounding box center [345, 246] width 232 height 17
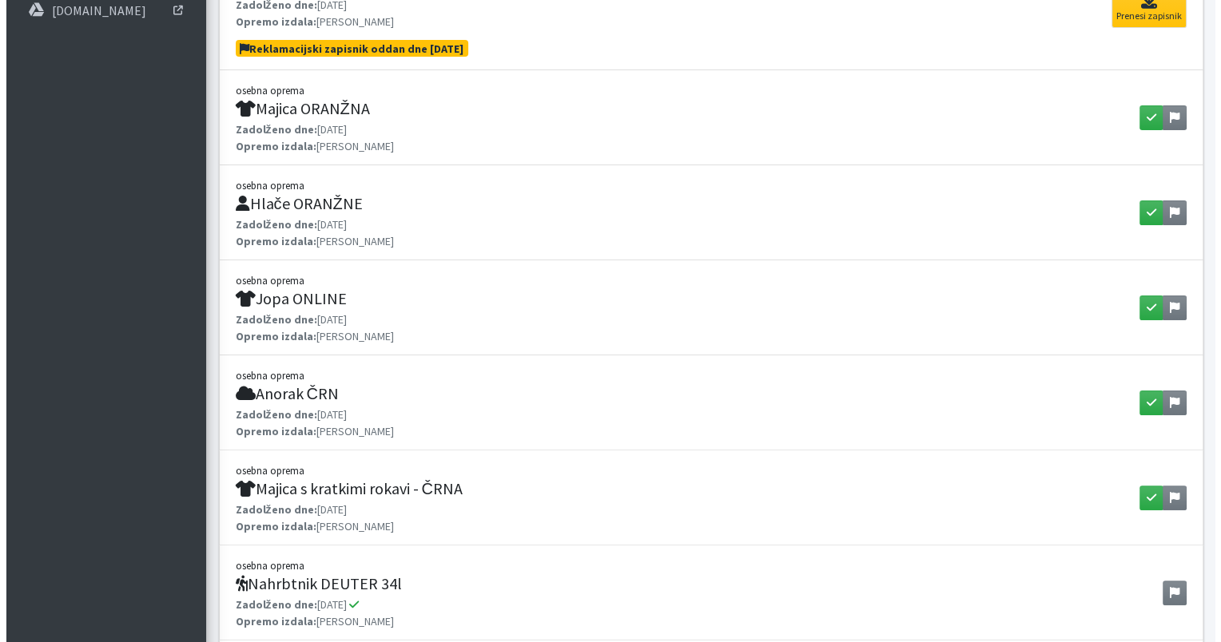
scroll to position [328, 0]
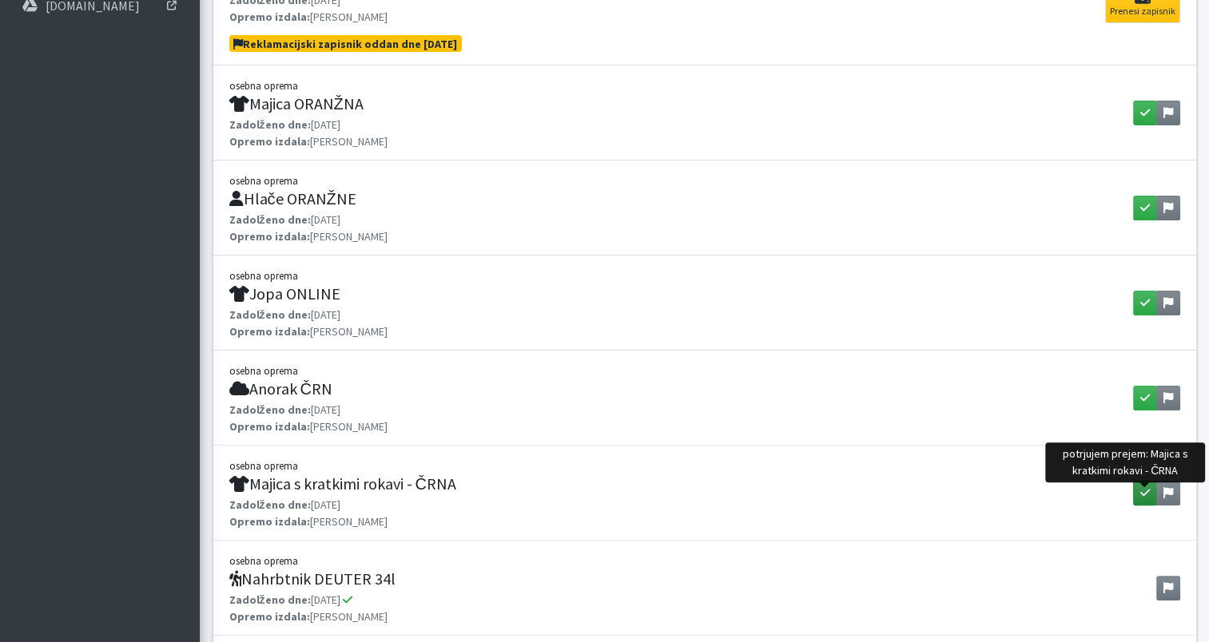
click at [1144, 494] on icon "button" at bounding box center [1145, 492] width 10 height 11
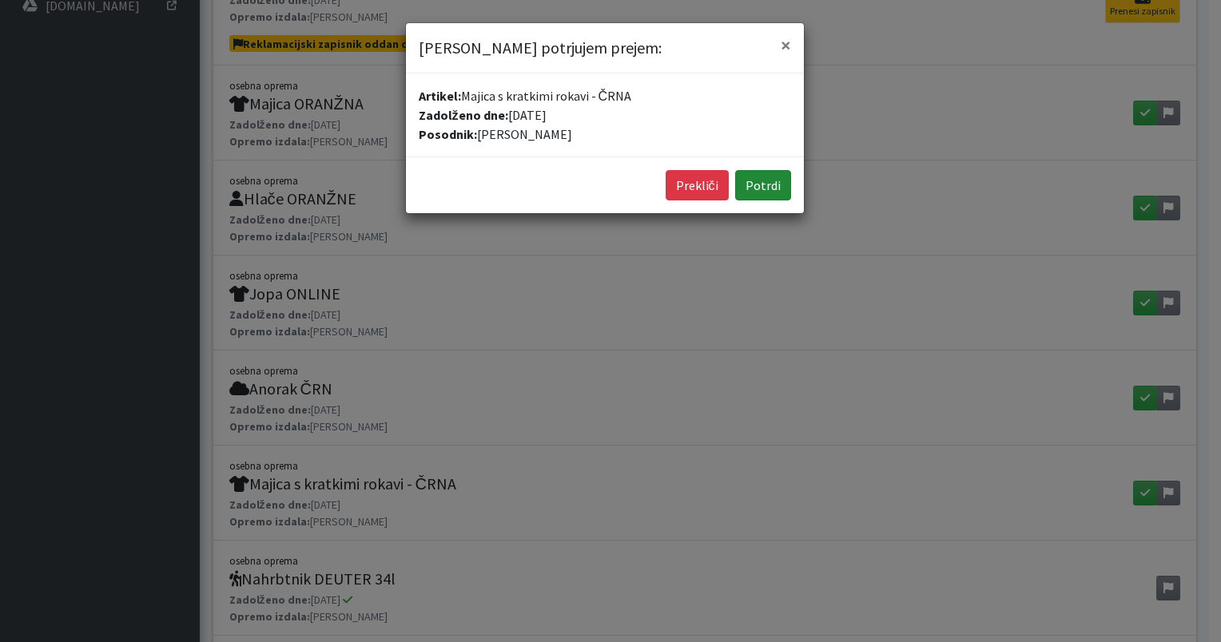
click at [762, 188] on button "Potrdi" at bounding box center [763, 185] width 56 height 30
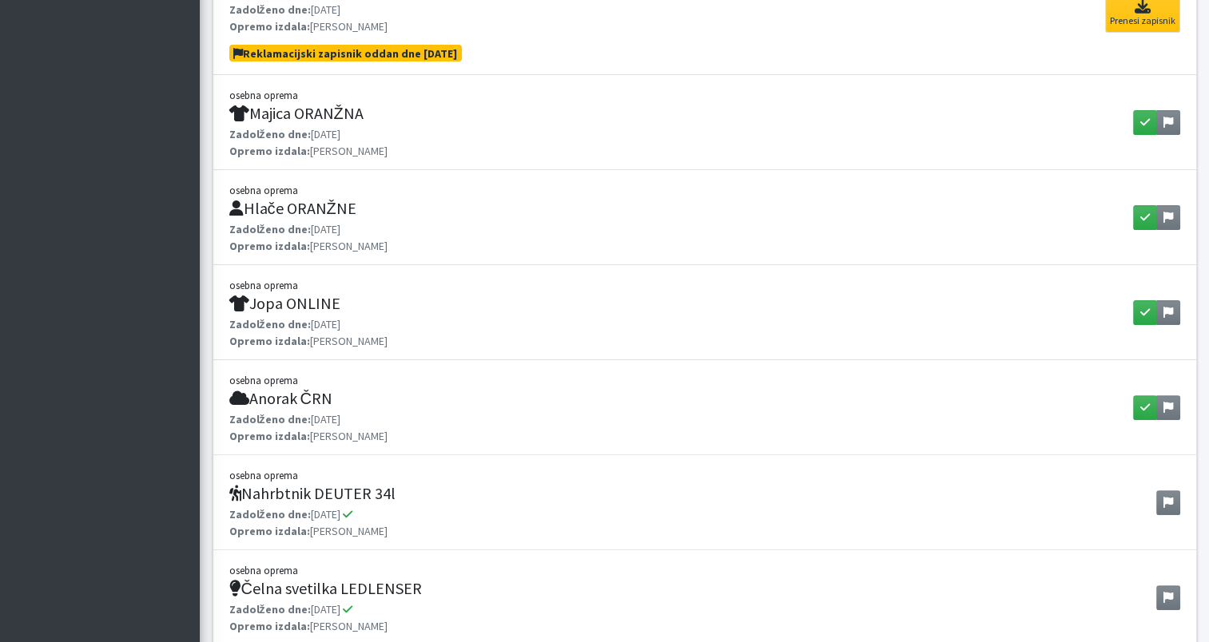
scroll to position [365, 0]
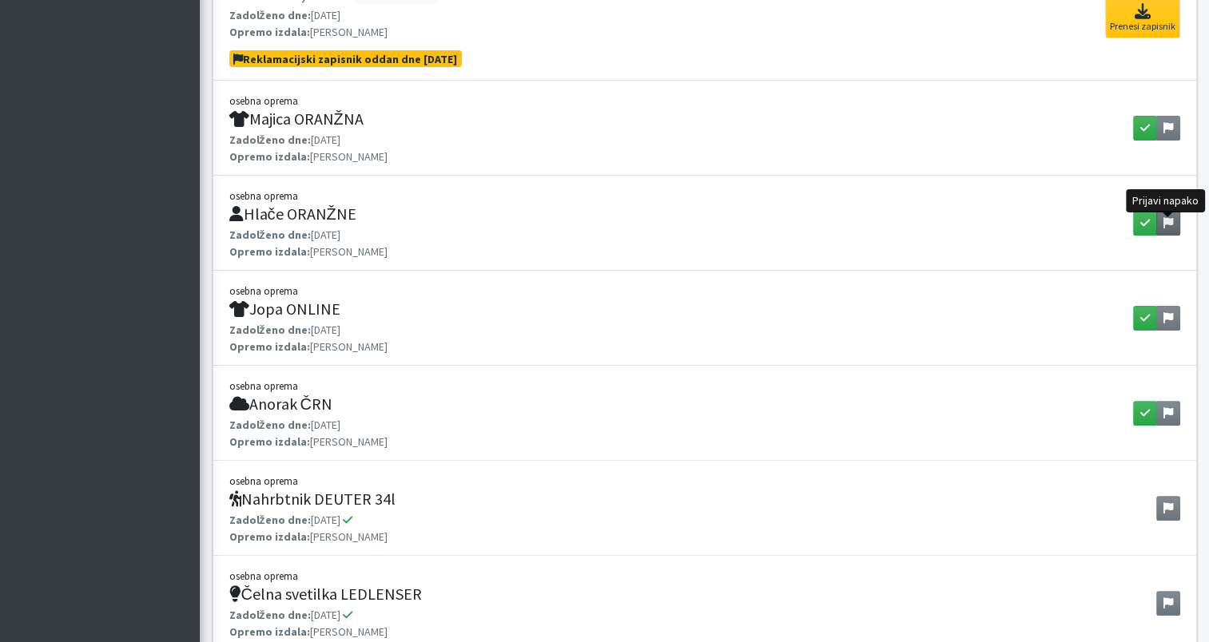
click at [1168, 228] on icon at bounding box center [1168, 222] width 10 height 11
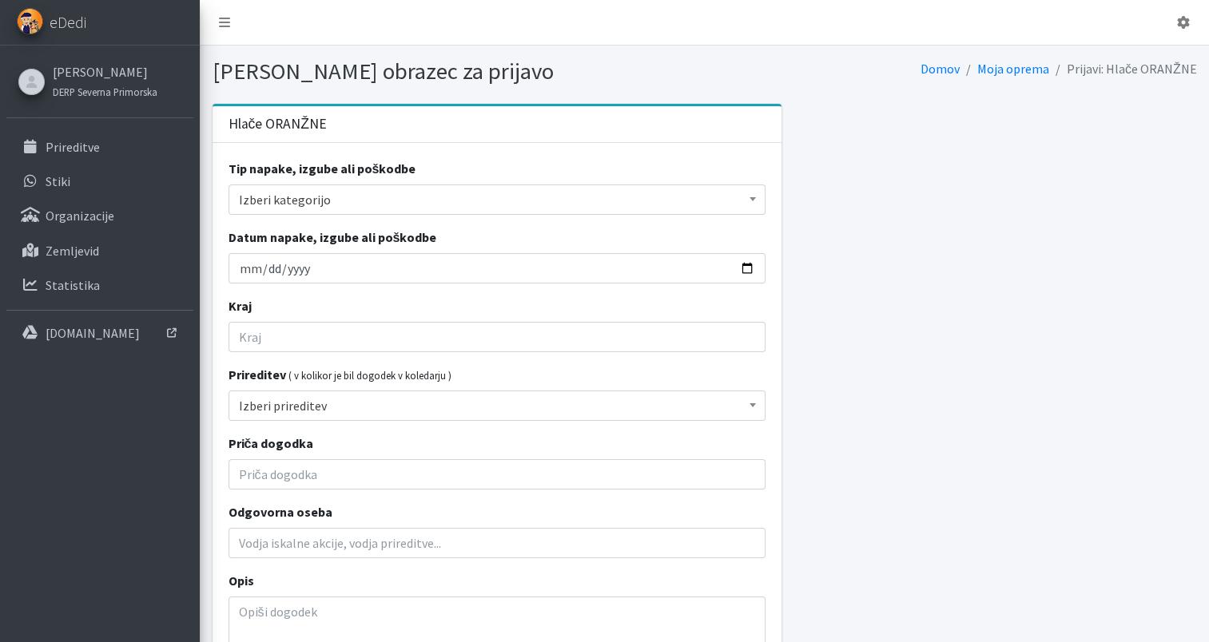
click at [366, 194] on span "Izberi kategorijo" at bounding box center [497, 200] width 516 height 22
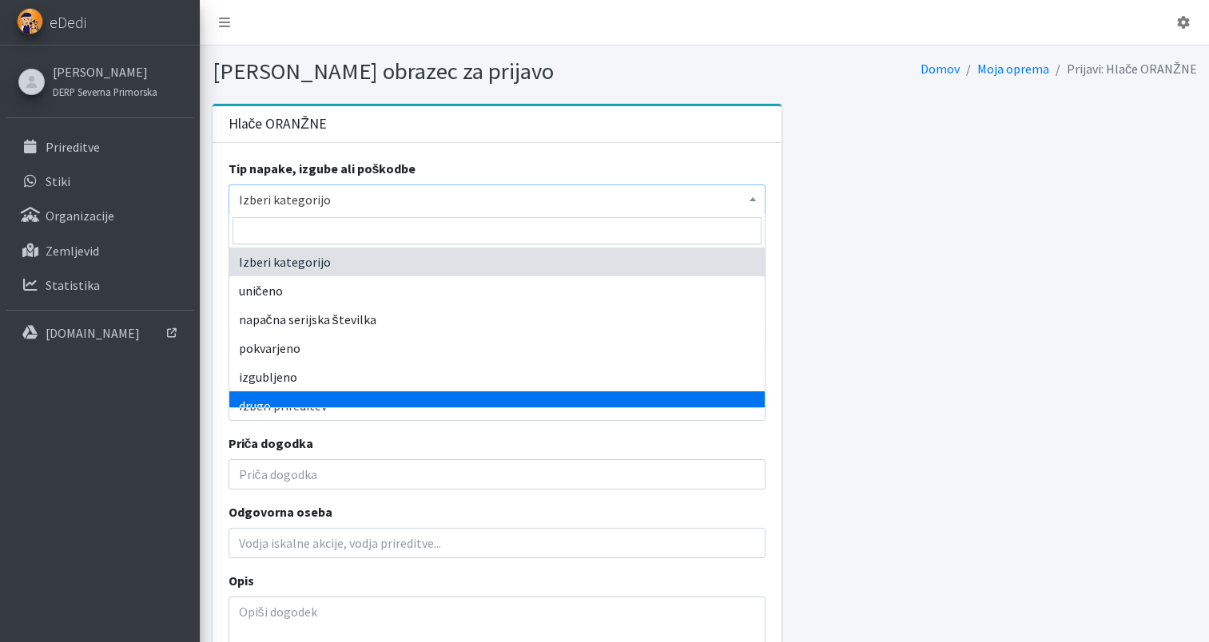
click at [380, 414] on span "Izberi prireditev" at bounding box center [497, 406] width 516 height 22
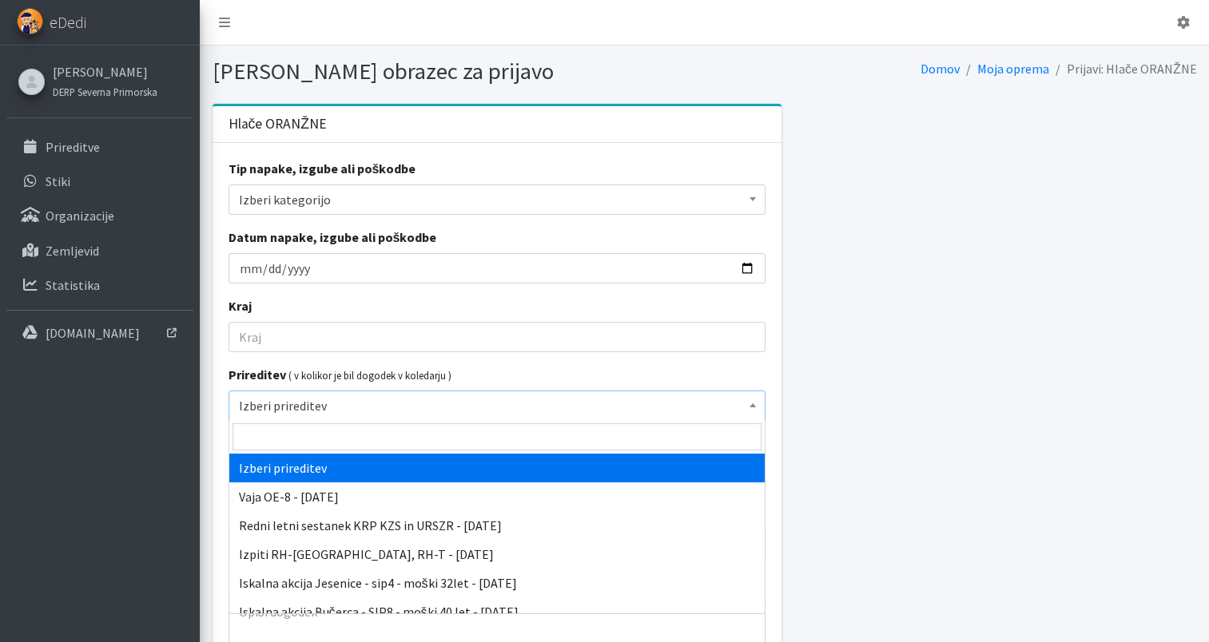
click at [328, 196] on span "Izberi kategorijo" at bounding box center [497, 200] width 516 height 22
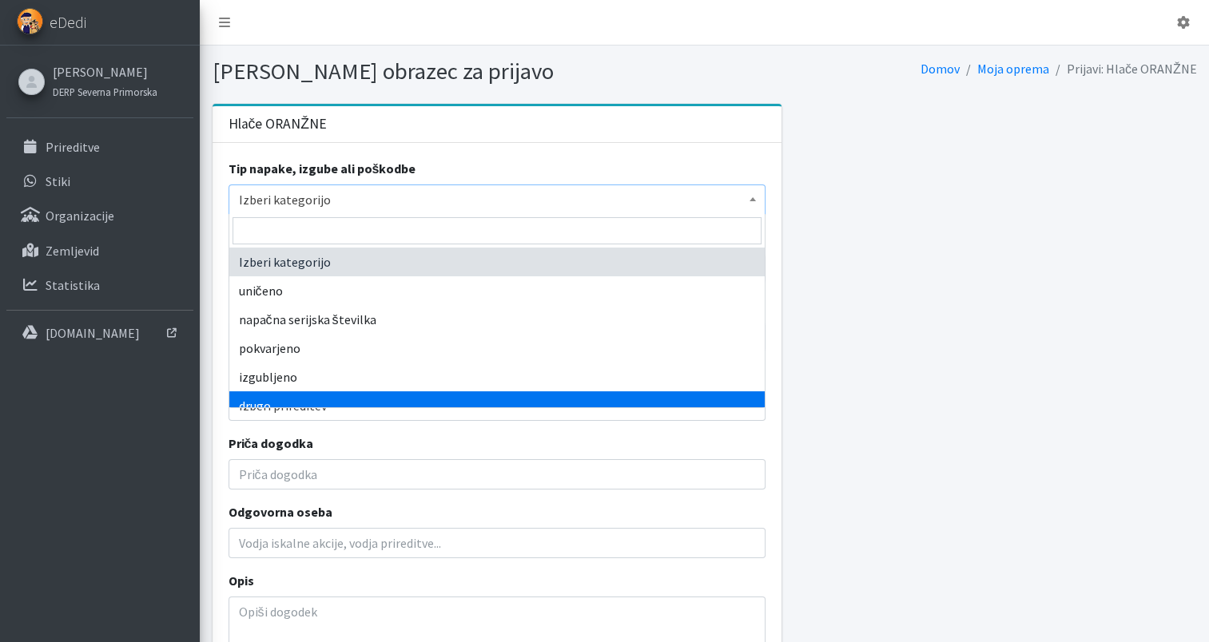
select select "other"
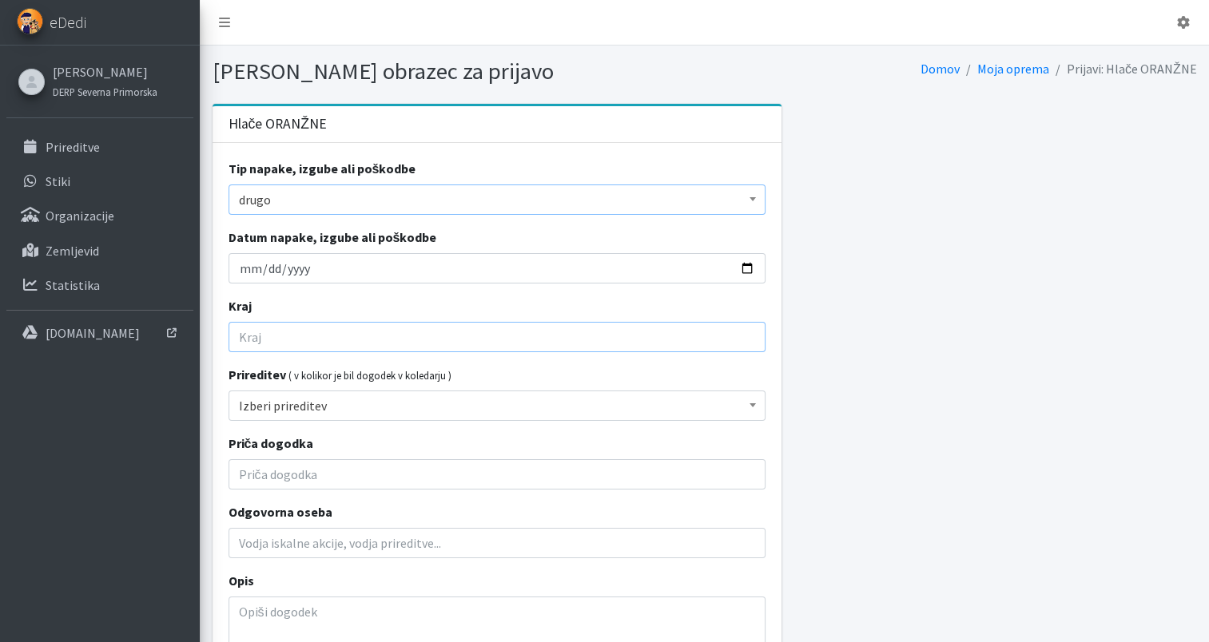
click at [355, 345] on input "Kraj" at bounding box center [496, 337] width 537 height 30
type input "Tolmin"
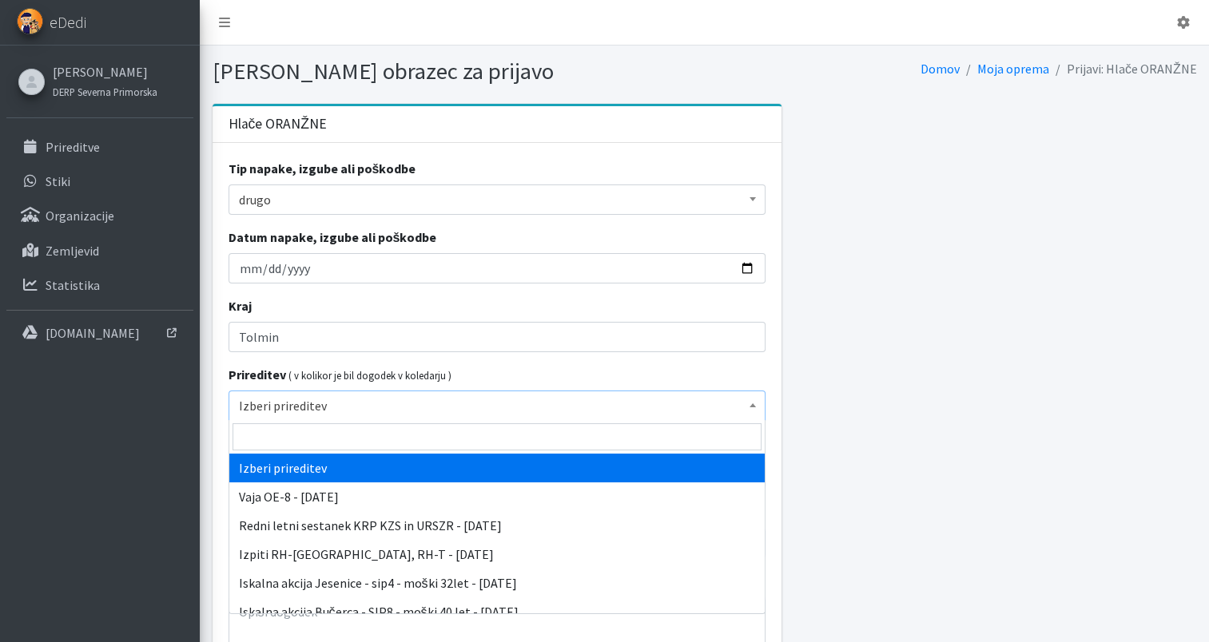
click at [353, 403] on span "Izberi prireditev" at bounding box center [497, 406] width 516 height 22
click at [472, 373] on div "Prireditev ( v kolikor je bil dogodek v koledarju ) Izberi prireditev Vaja OE-8…" at bounding box center [496, 393] width 537 height 56
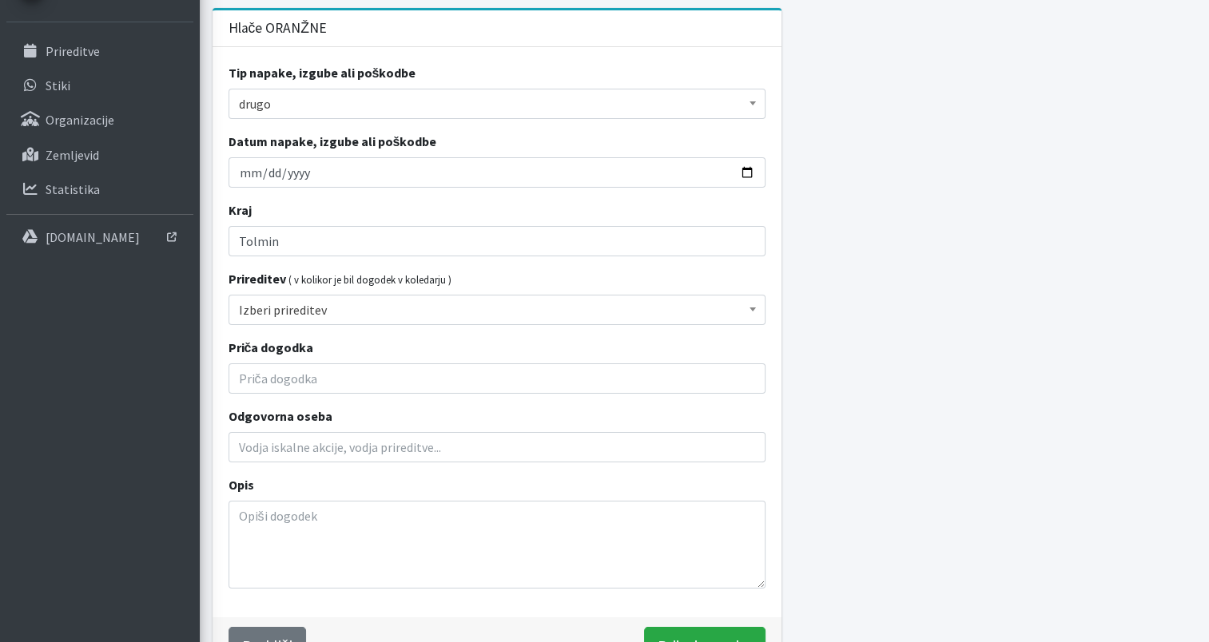
scroll to position [185, 0]
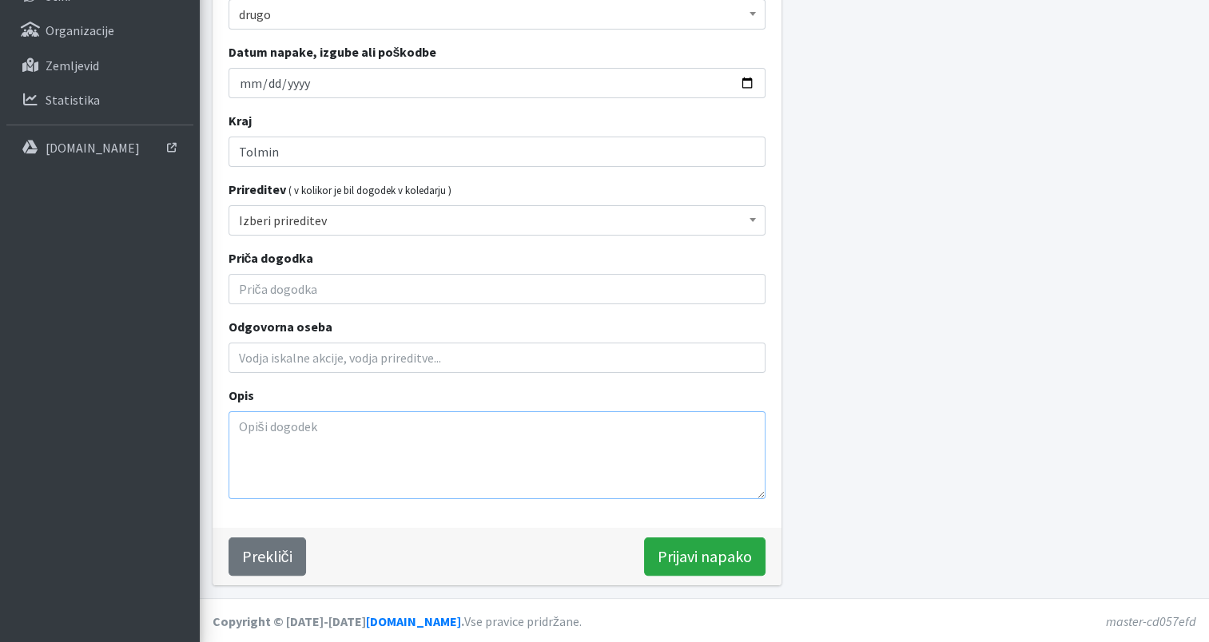
click at [333, 457] on textarea "Opis" at bounding box center [496, 455] width 537 height 88
type textarea "P"
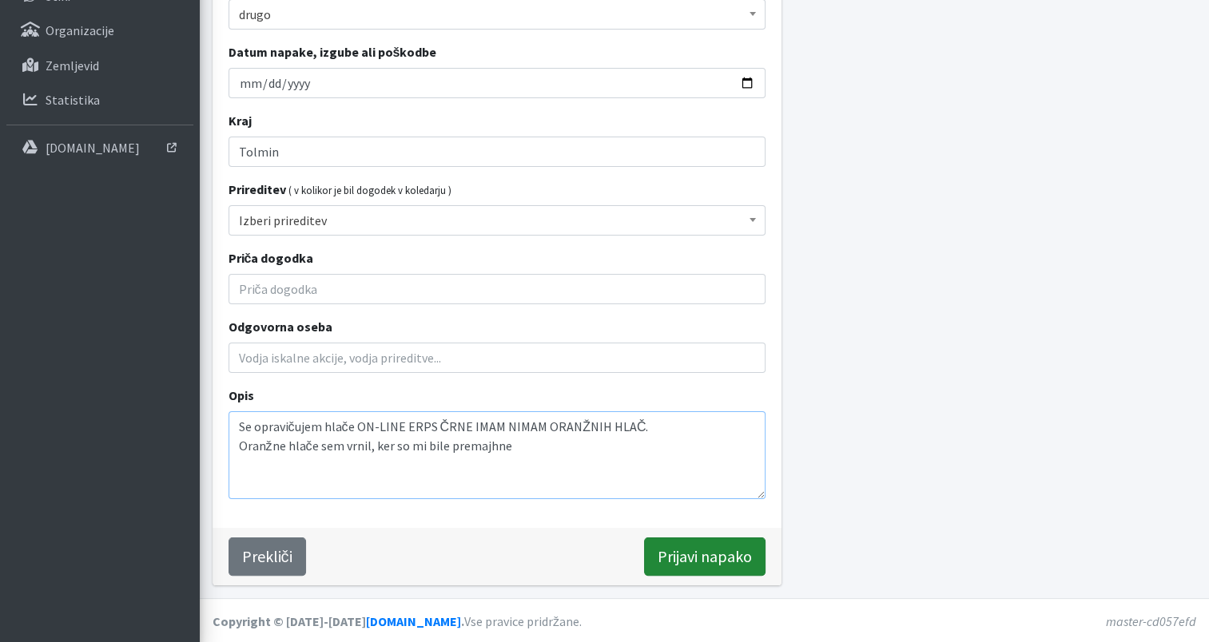
type textarea "Se opravičujem hlače ON-LINE ERPS ČRNE IMAM NIMAM ORANŽNIH HLAČ. Oranžne hlače …"
click at [676, 561] on input "Prijavi napako" at bounding box center [704, 557] width 121 height 38
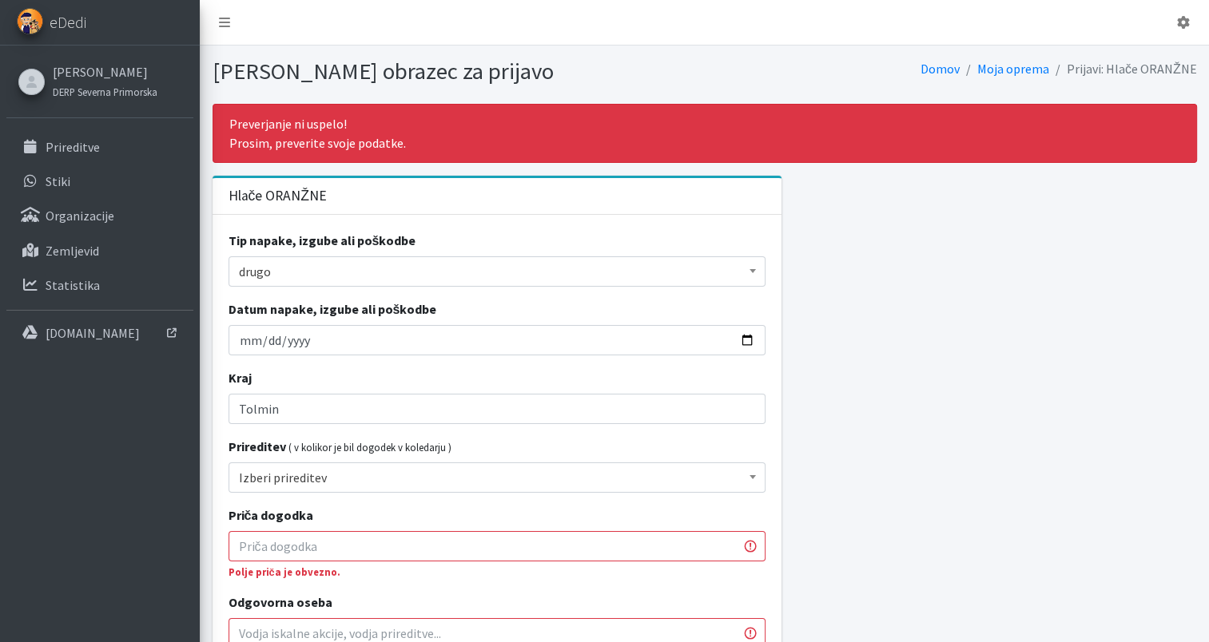
click at [339, 555] on input "Priča dogodka" at bounding box center [496, 546] width 537 height 30
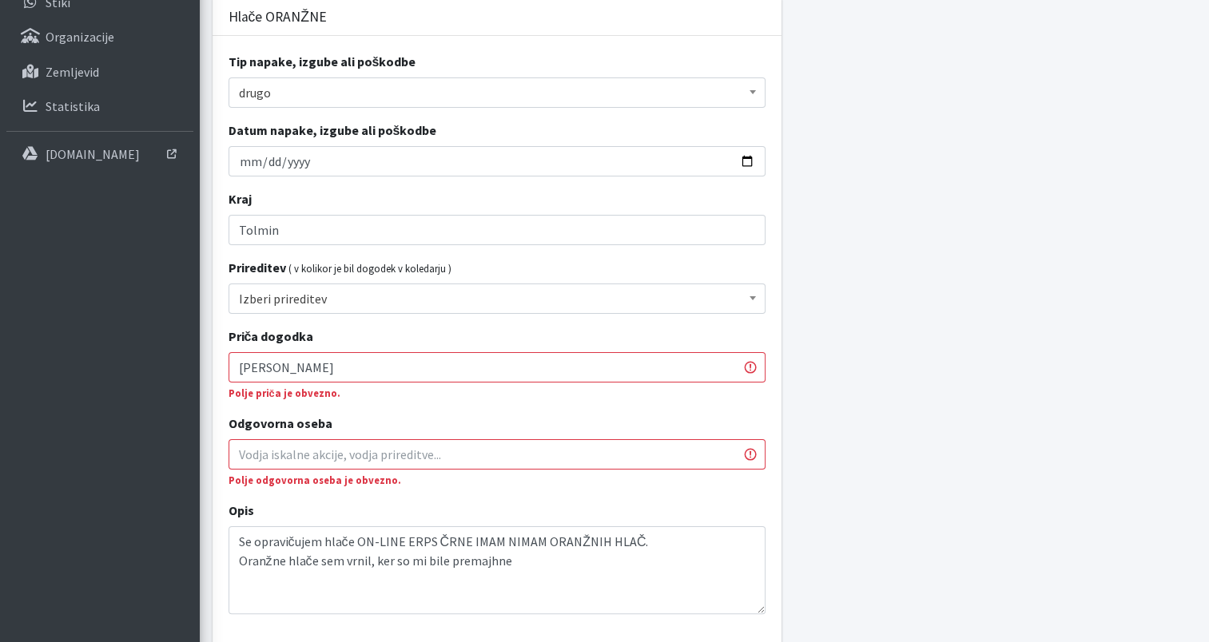
scroll to position [185, 0]
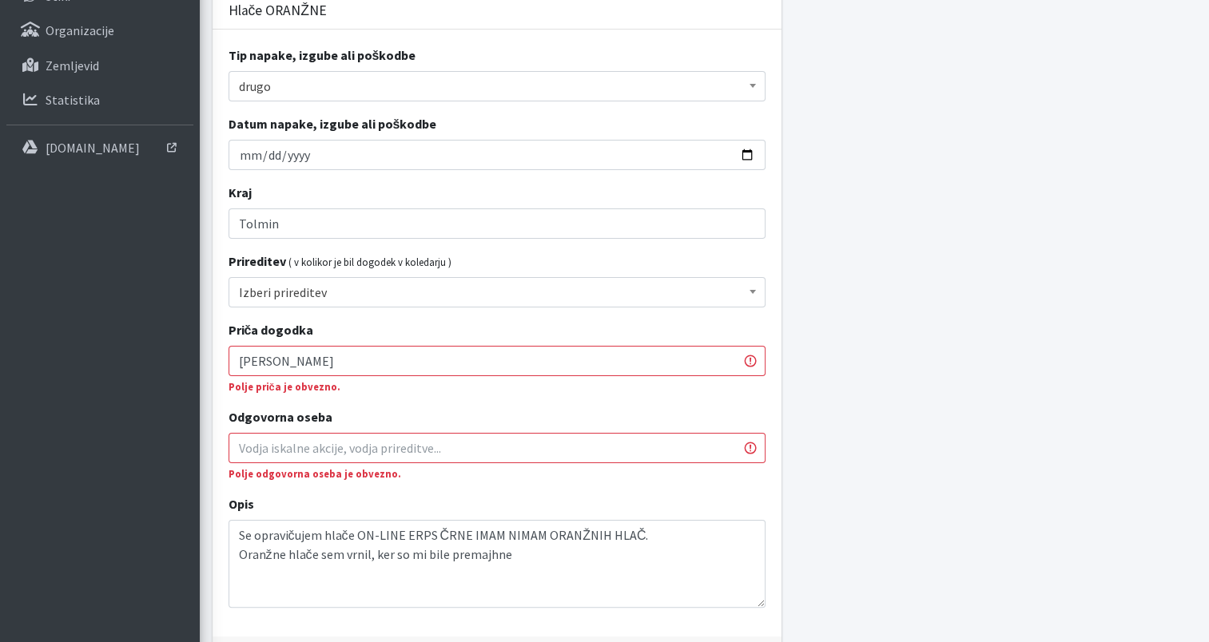
type input "[PERSON_NAME]"
click at [384, 444] on input "Odgovorna oseba" at bounding box center [496, 448] width 537 height 30
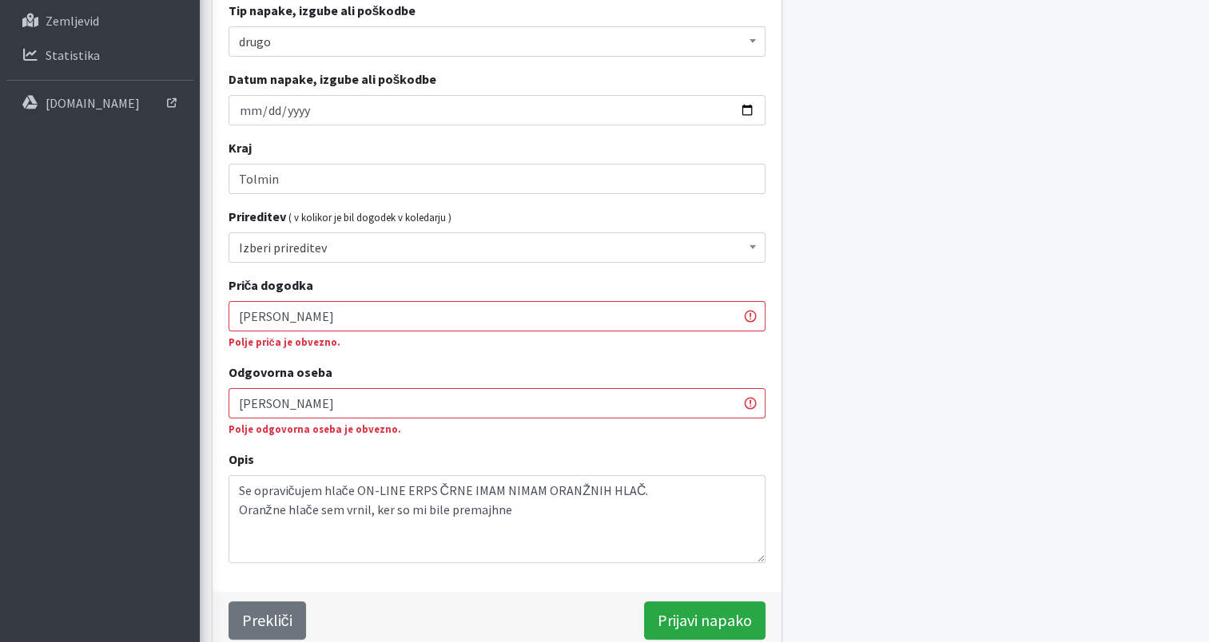
scroll to position [294, 0]
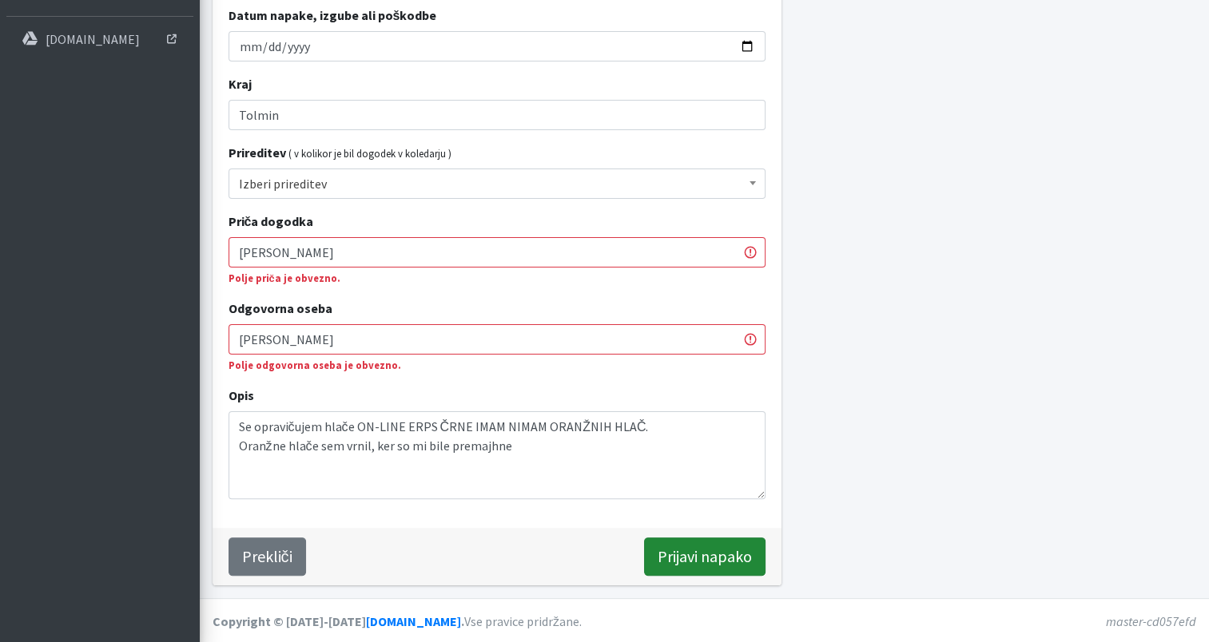
type input "[PERSON_NAME]"
click at [690, 554] on input "Prijavi napako" at bounding box center [704, 557] width 121 height 38
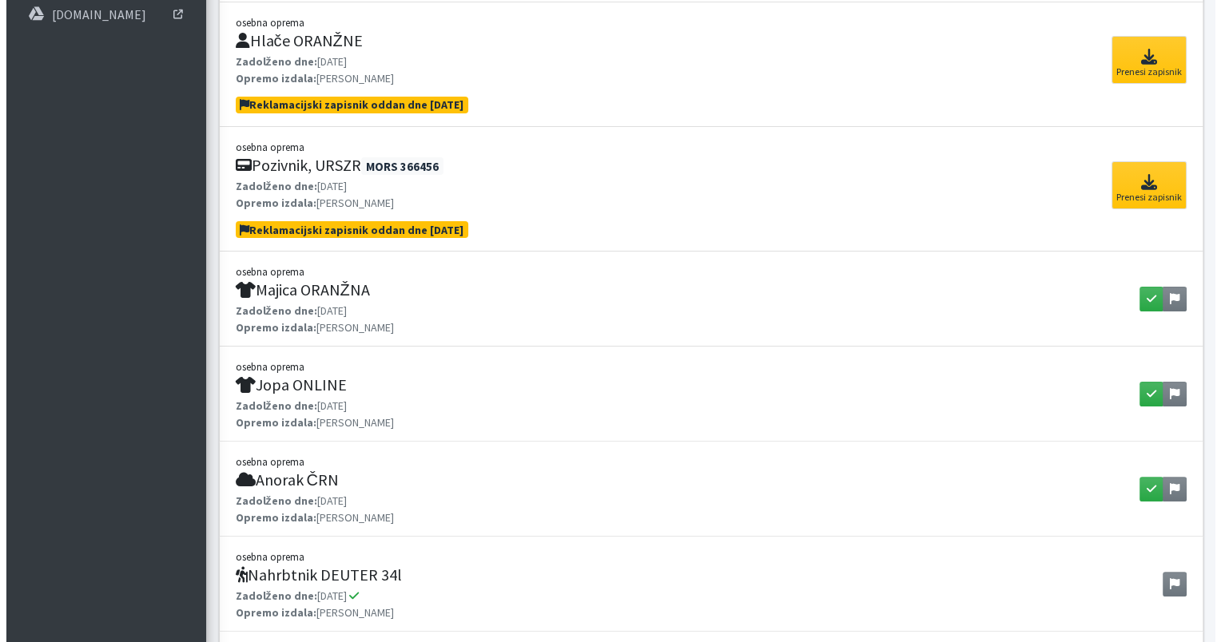
scroll to position [321, 0]
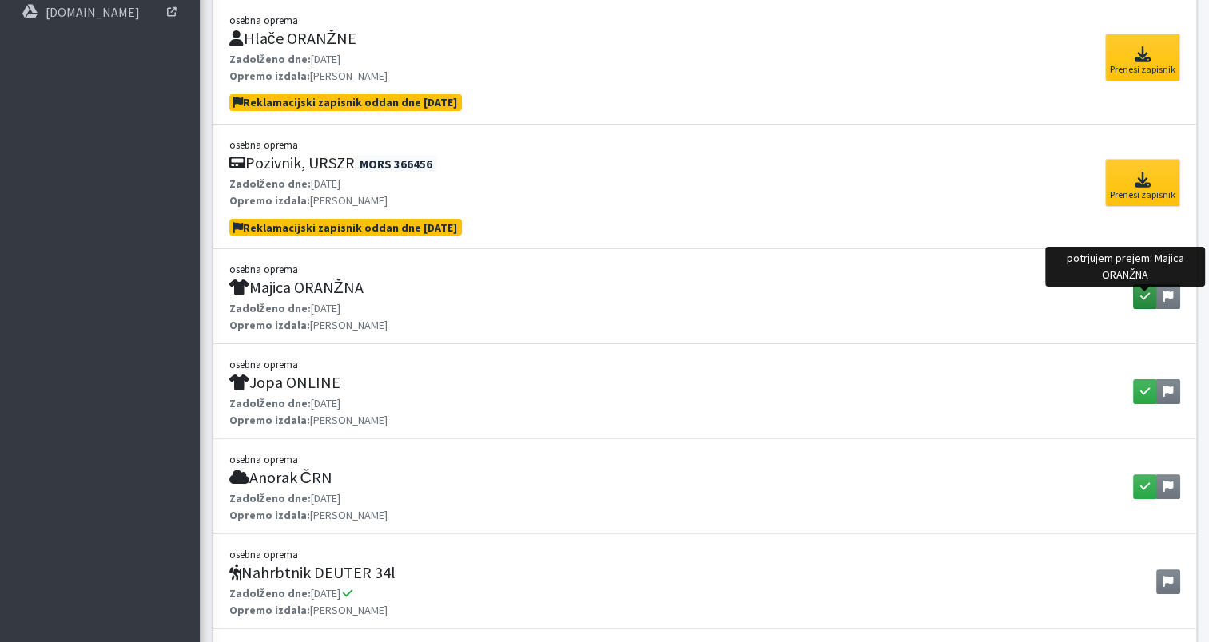
click at [1142, 295] on icon "button" at bounding box center [1145, 296] width 10 height 11
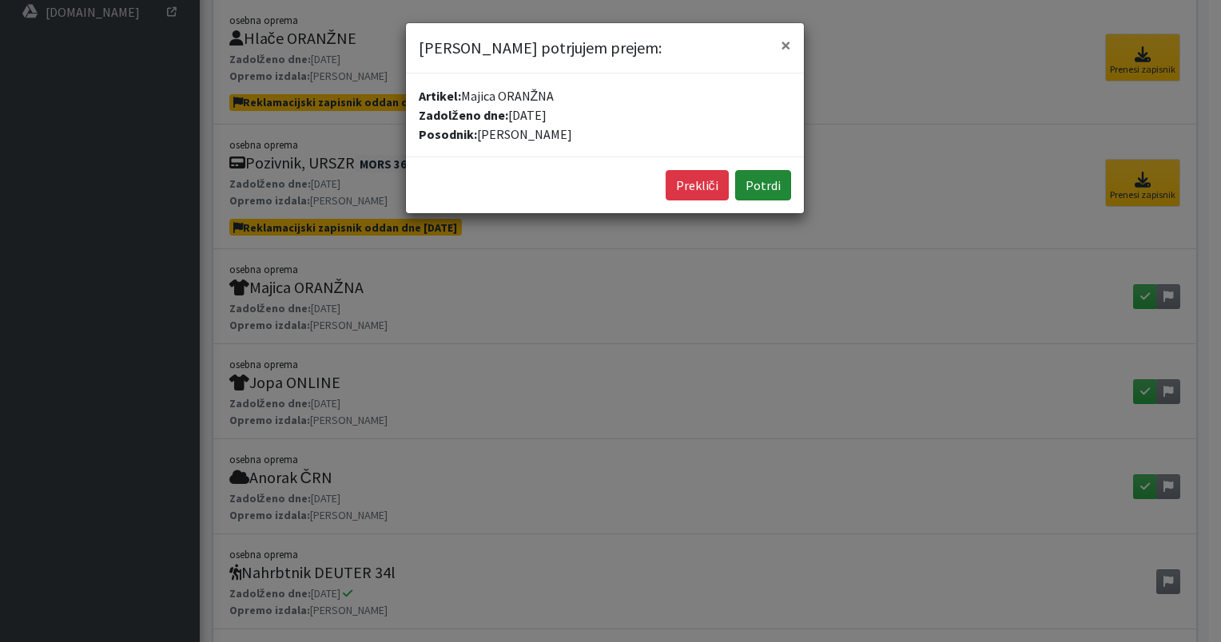
click at [756, 187] on button "Potrdi" at bounding box center [763, 185] width 56 height 30
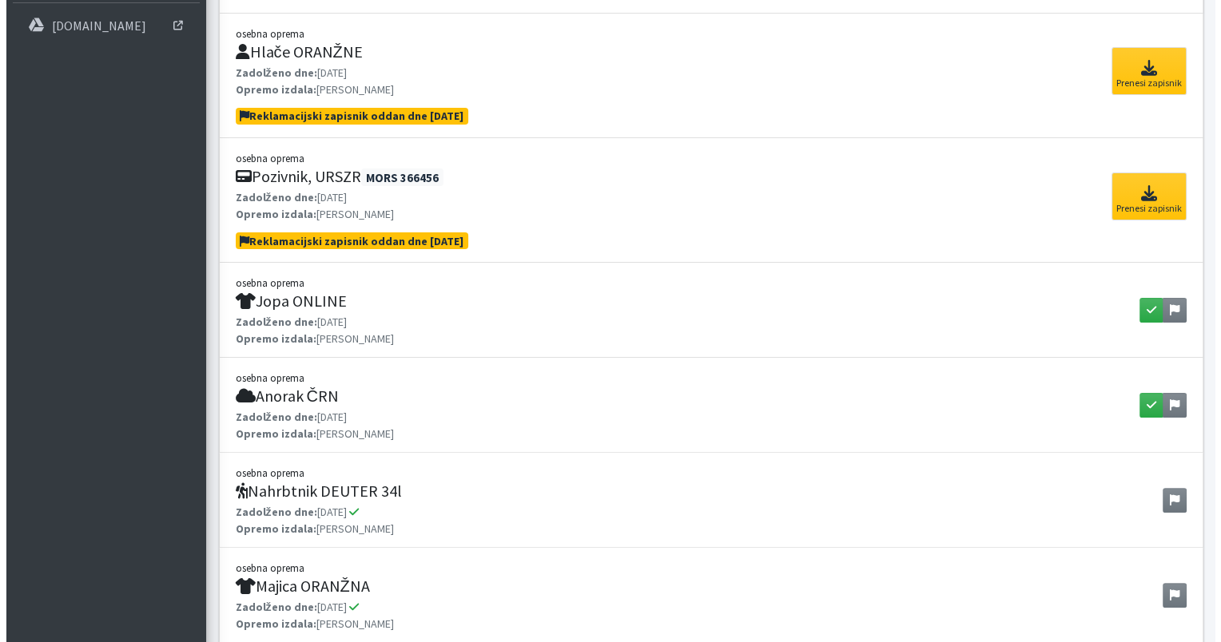
scroll to position [310, 0]
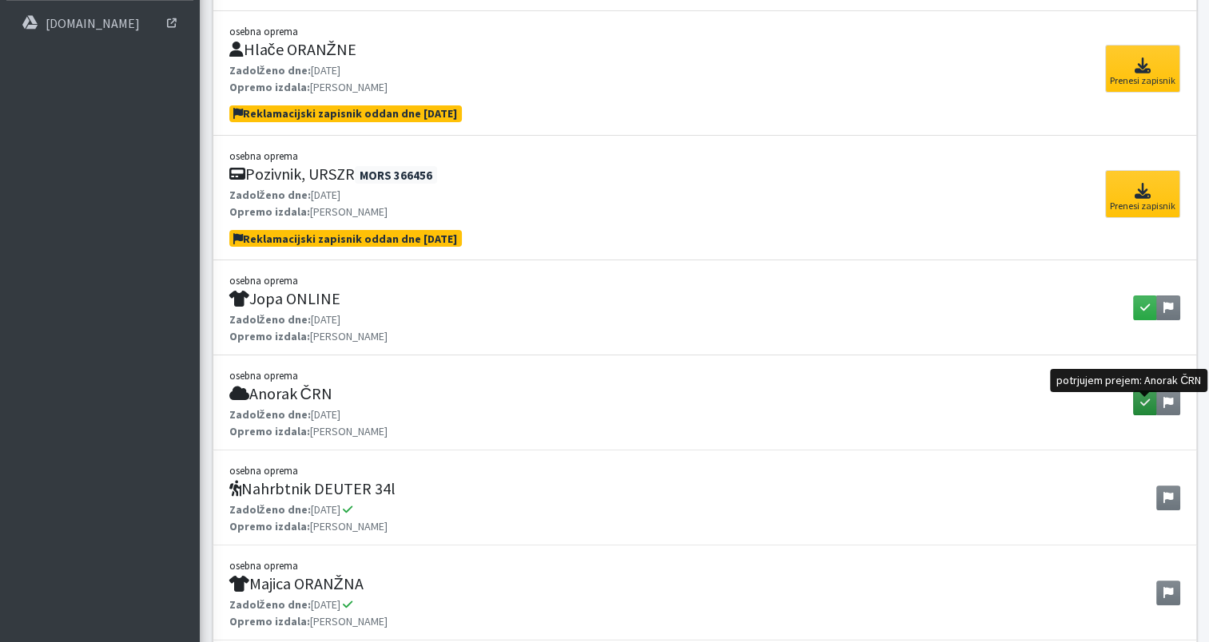
click at [1144, 402] on icon "button" at bounding box center [1145, 402] width 10 height 11
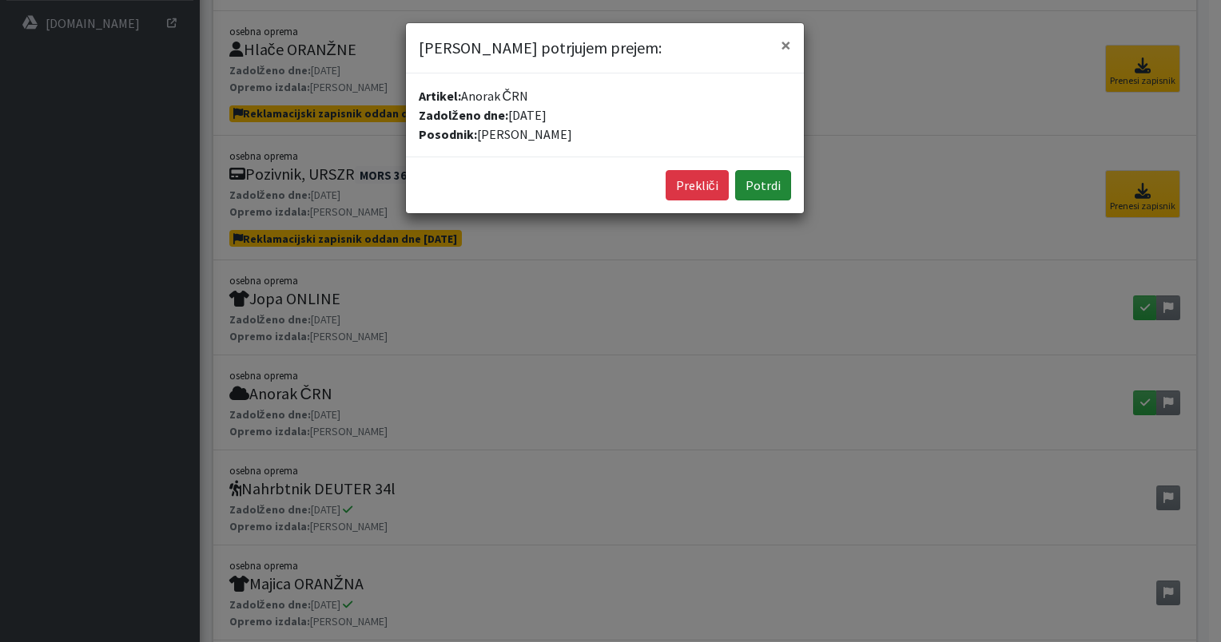
click at [763, 180] on button "Potrdi" at bounding box center [763, 185] width 56 height 30
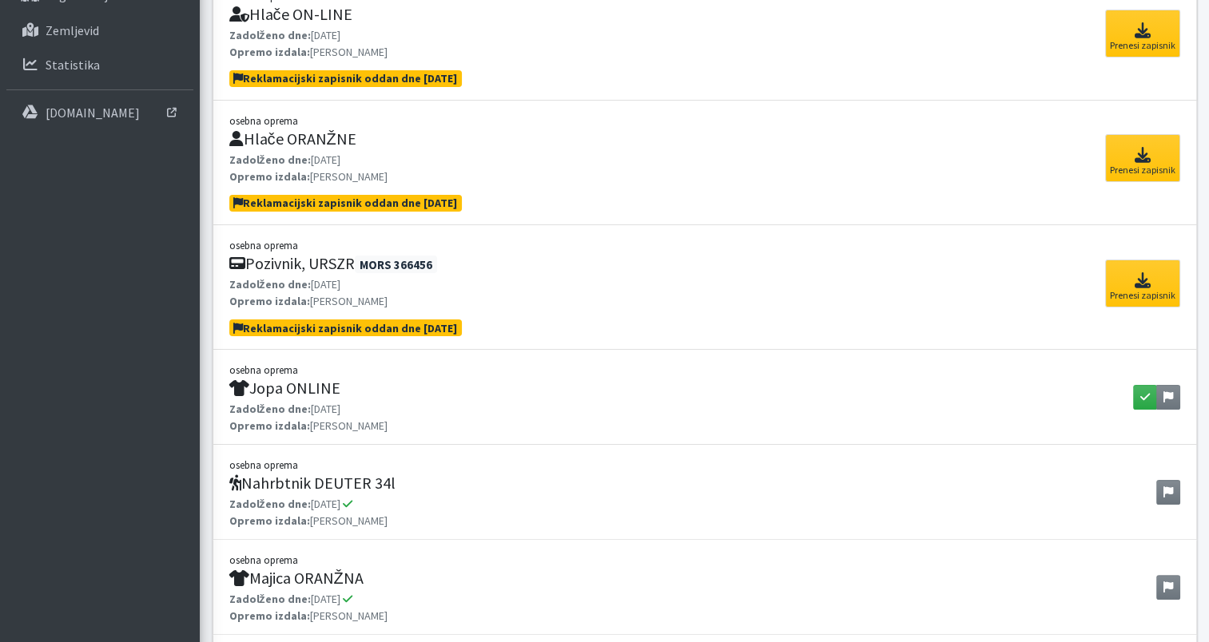
scroll to position [226, 0]
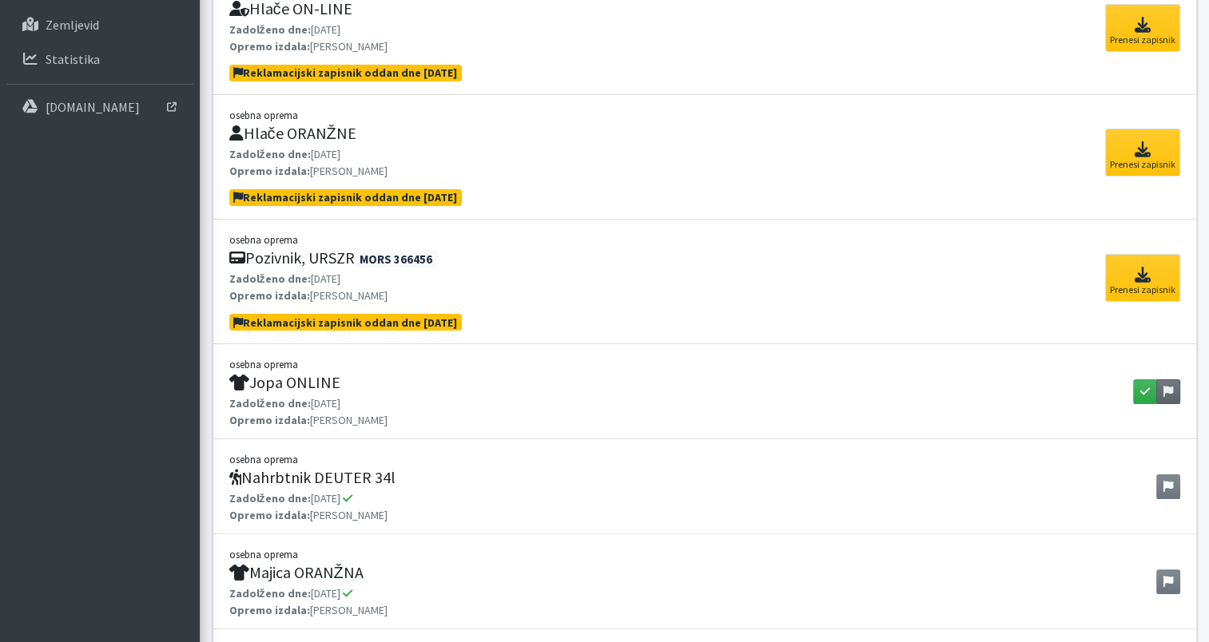
click at [1173, 383] on link at bounding box center [1168, 391] width 24 height 25
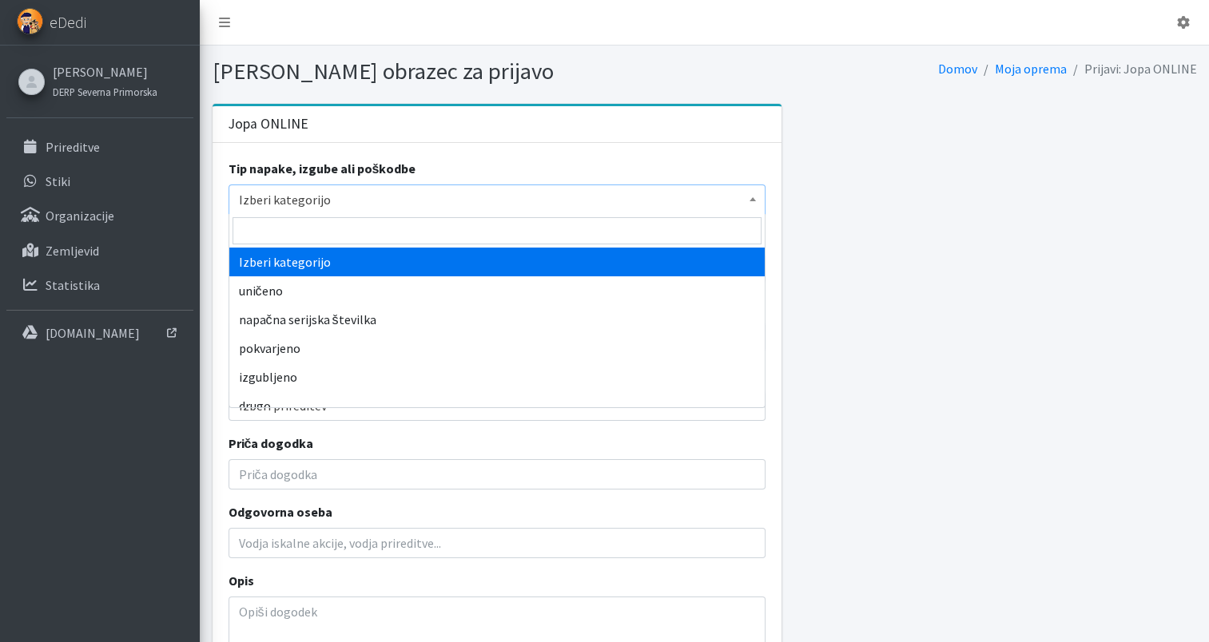
click at [428, 195] on span "Izberi kategorijo" at bounding box center [497, 200] width 516 height 22
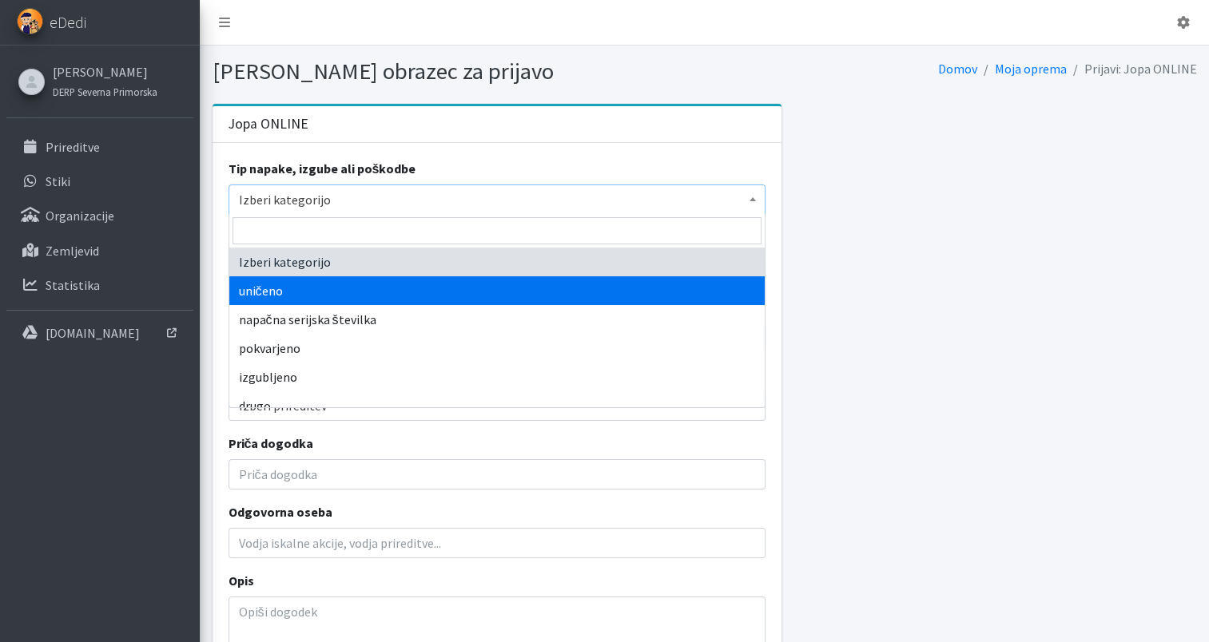
scroll to position [13, 0]
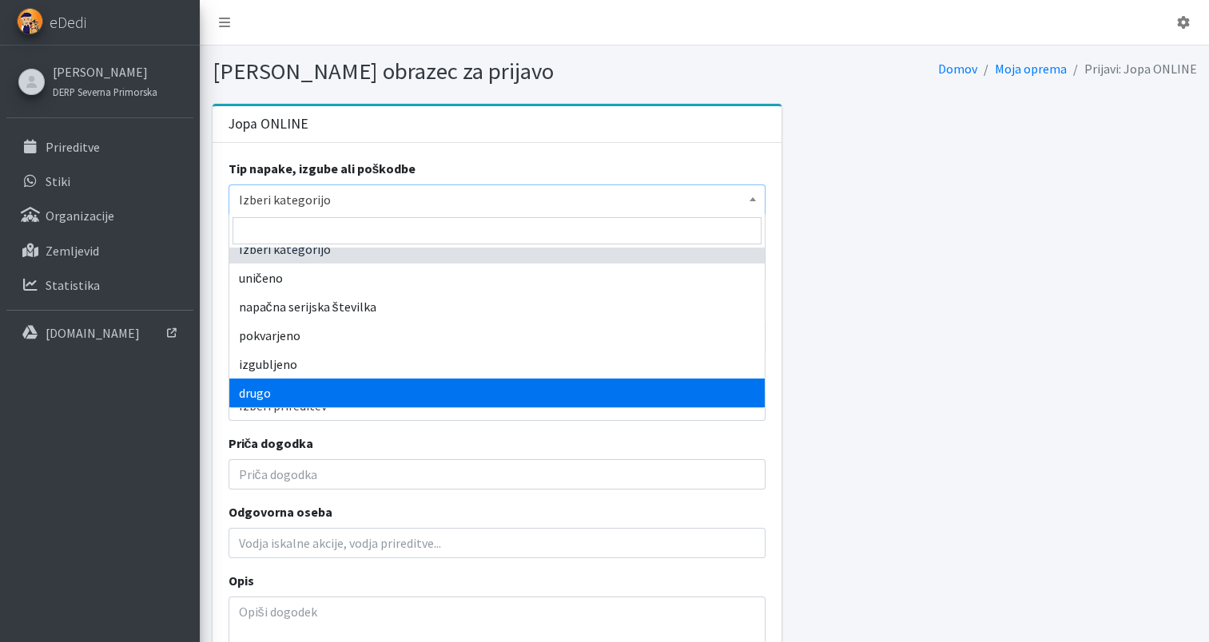
select select "other"
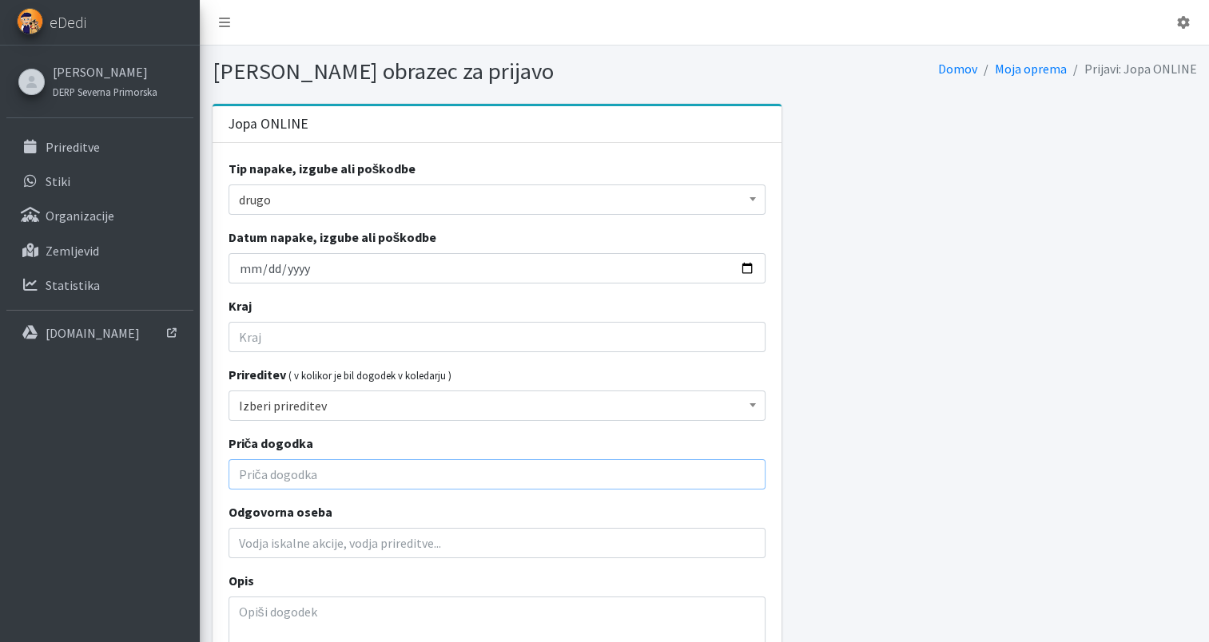
click at [363, 466] on input "Priča dogodka" at bounding box center [496, 474] width 537 height 30
type input "[PERSON_NAME]"
click at [292, 534] on input "Odgovorna oseba" at bounding box center [496, 543] width 537 height 30
type input "[PERSON_NAME]"
click at [284, 609] on textarea "Opis" at bounding box center [496, 641] width 537 height 88
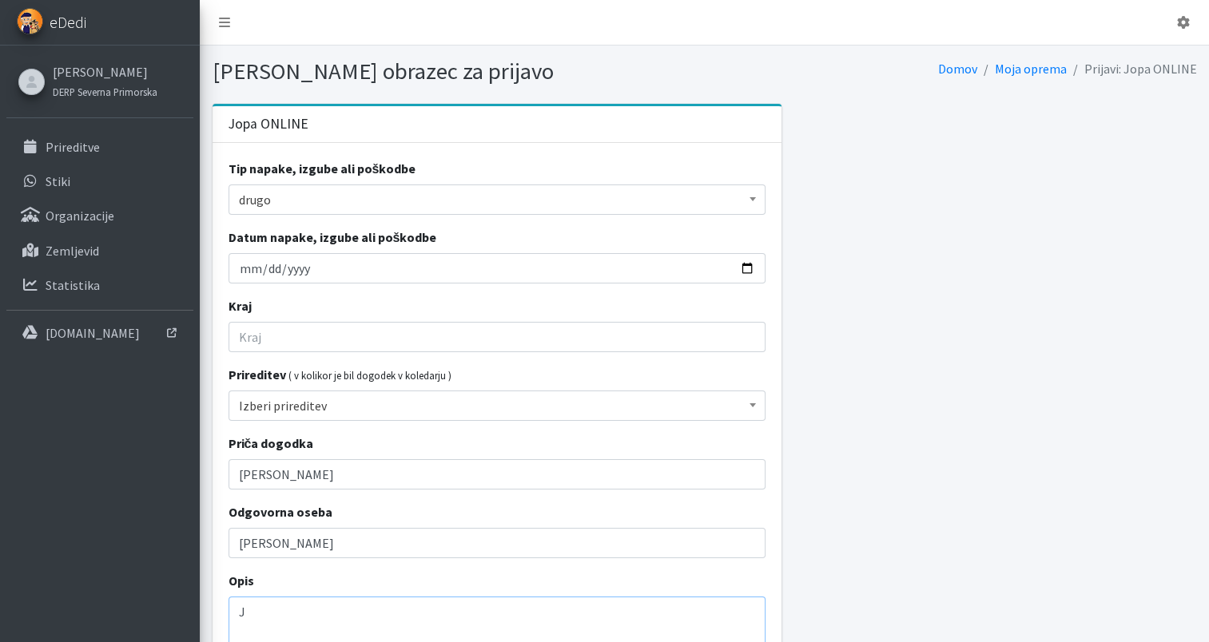
type textarea "J"
click at [35, 26] on img at bounding box center [30, 21] width 26 height 26
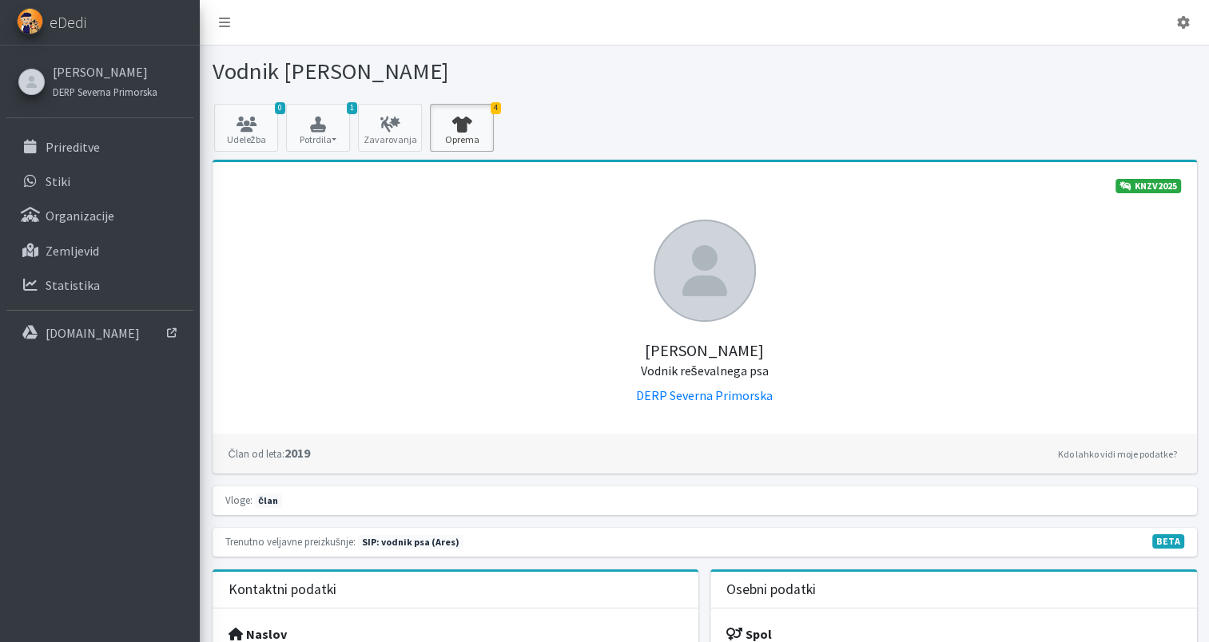
click at [486, 108] on link "4 Oprema" at bounding box center [462, 128] width 64 height 48
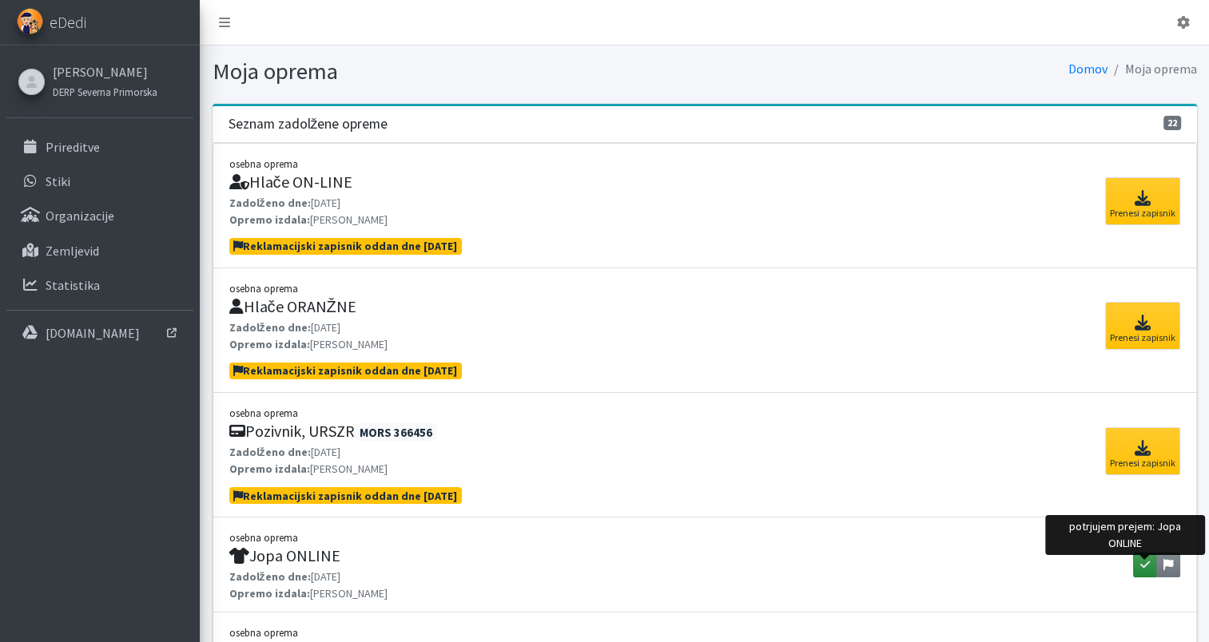
click at [1141, 563] on icon "button" at bounding box center [1145, 564] width 10 height 11
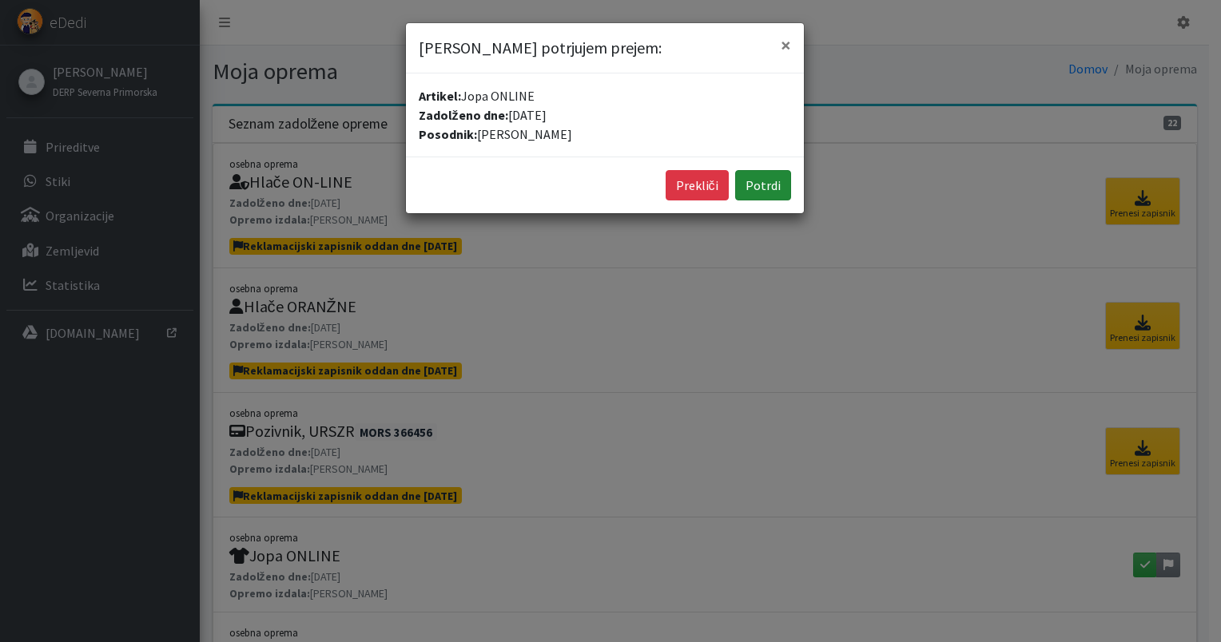
click at [769, 183] on button "Potrdi" at bounding box center [763, 185] width 56 height 30
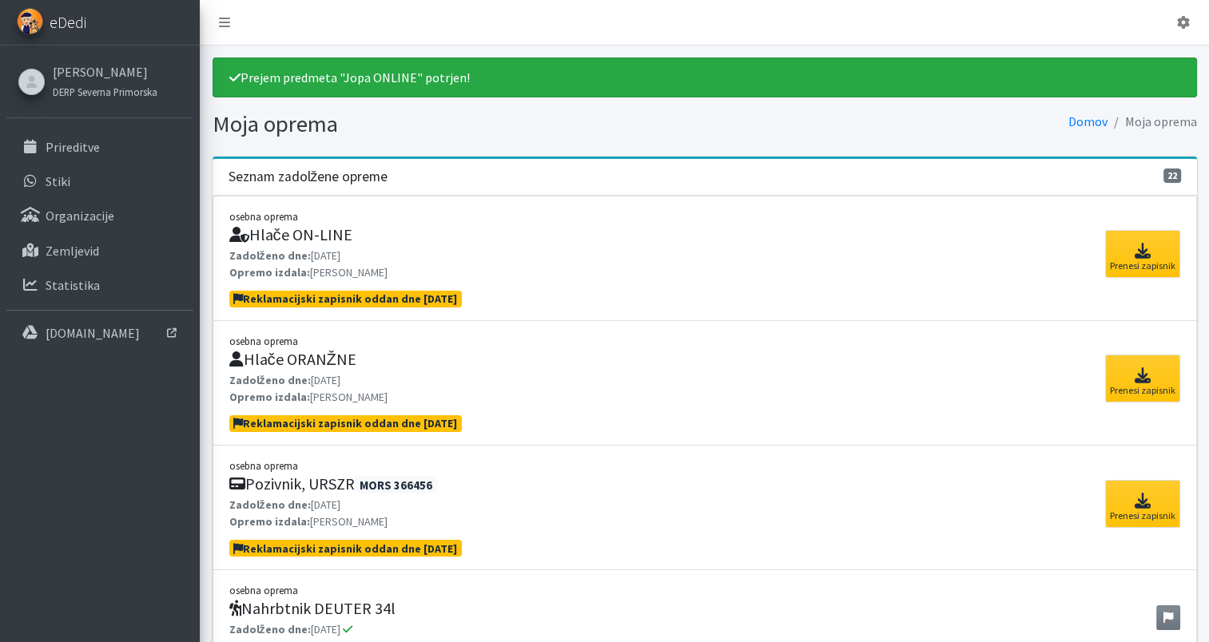
drag, startPoint x: 0, startPoint y: 3, endPoint x: 38, endPoint y: 28, distance: 45.0
click at [38, 28] on img at bounding box center [30, 21] width 26 height 26
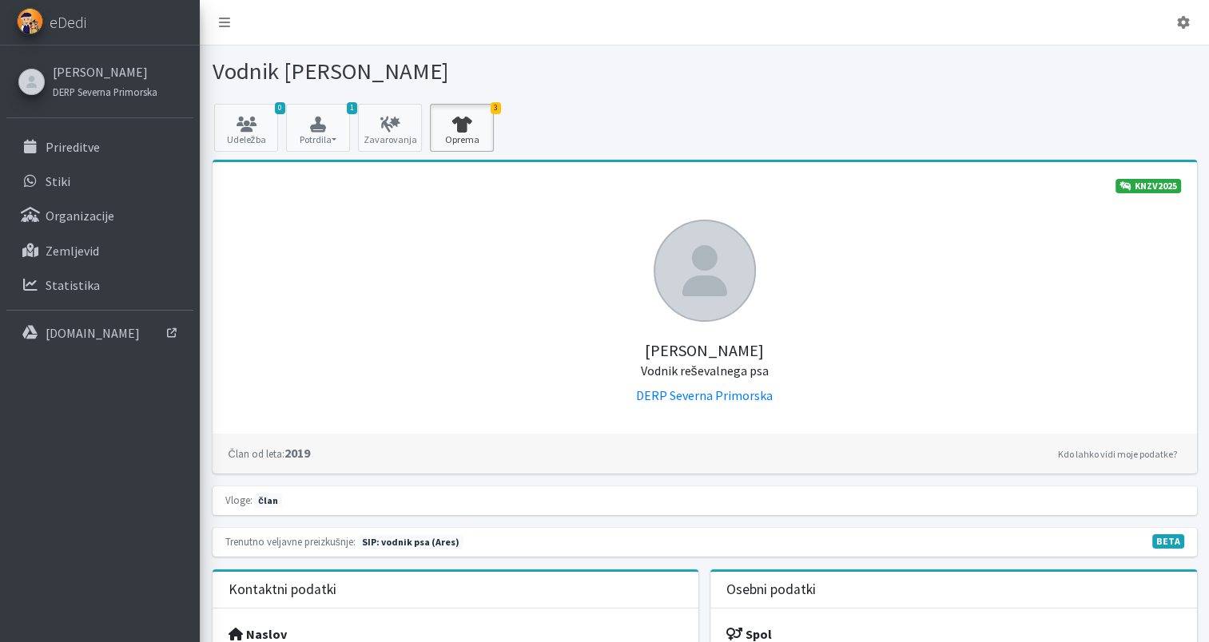
click at [455, 137] on link "3 Oprema" at bounding box center [462, 128] width 64 height 48
